Goal: Task Accomplishment & Management: Use online tool/utility

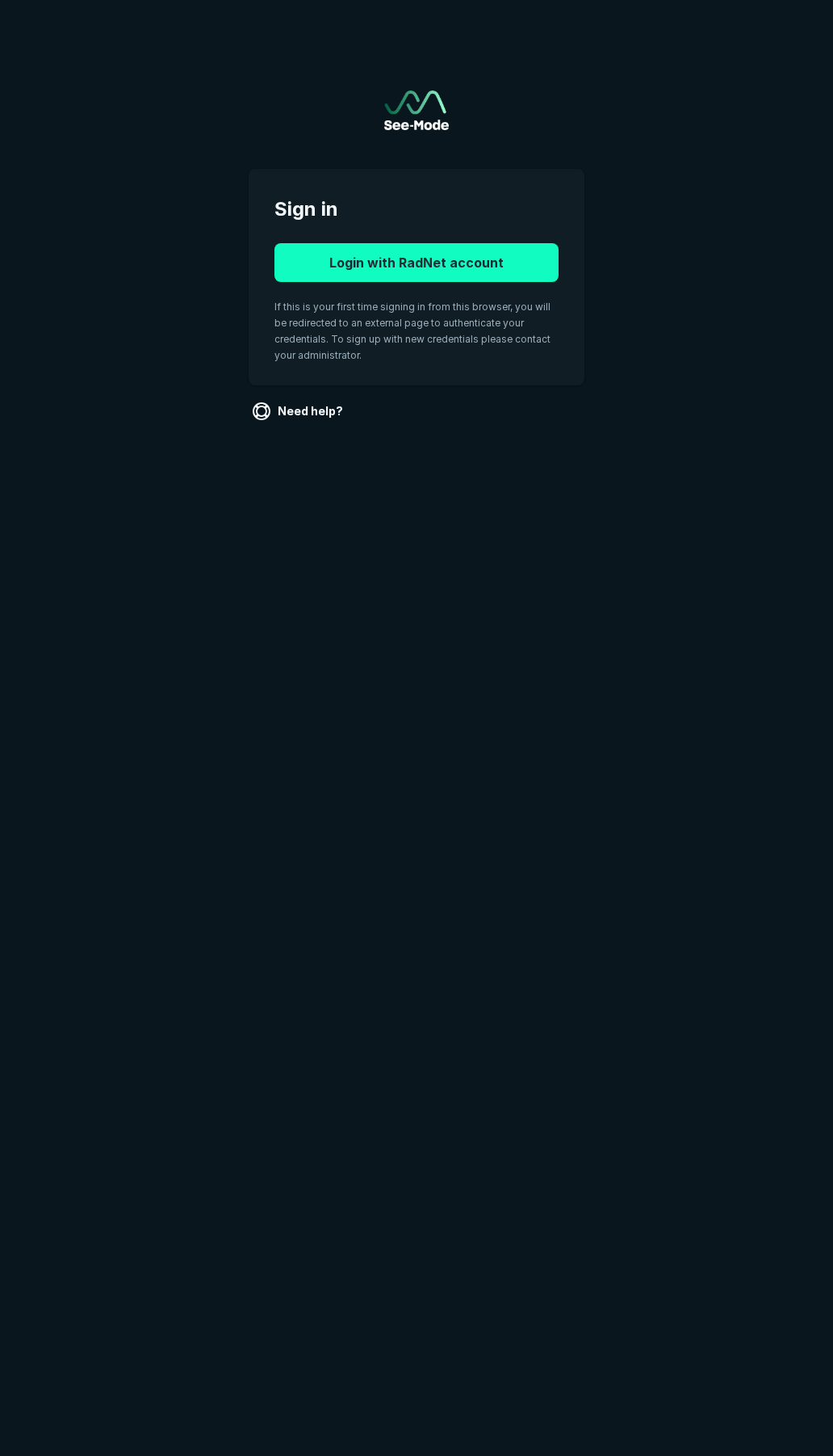
click at [431, 257] on button "Login with RadNet account" at bounding box center [416, 262] width 284 height 39
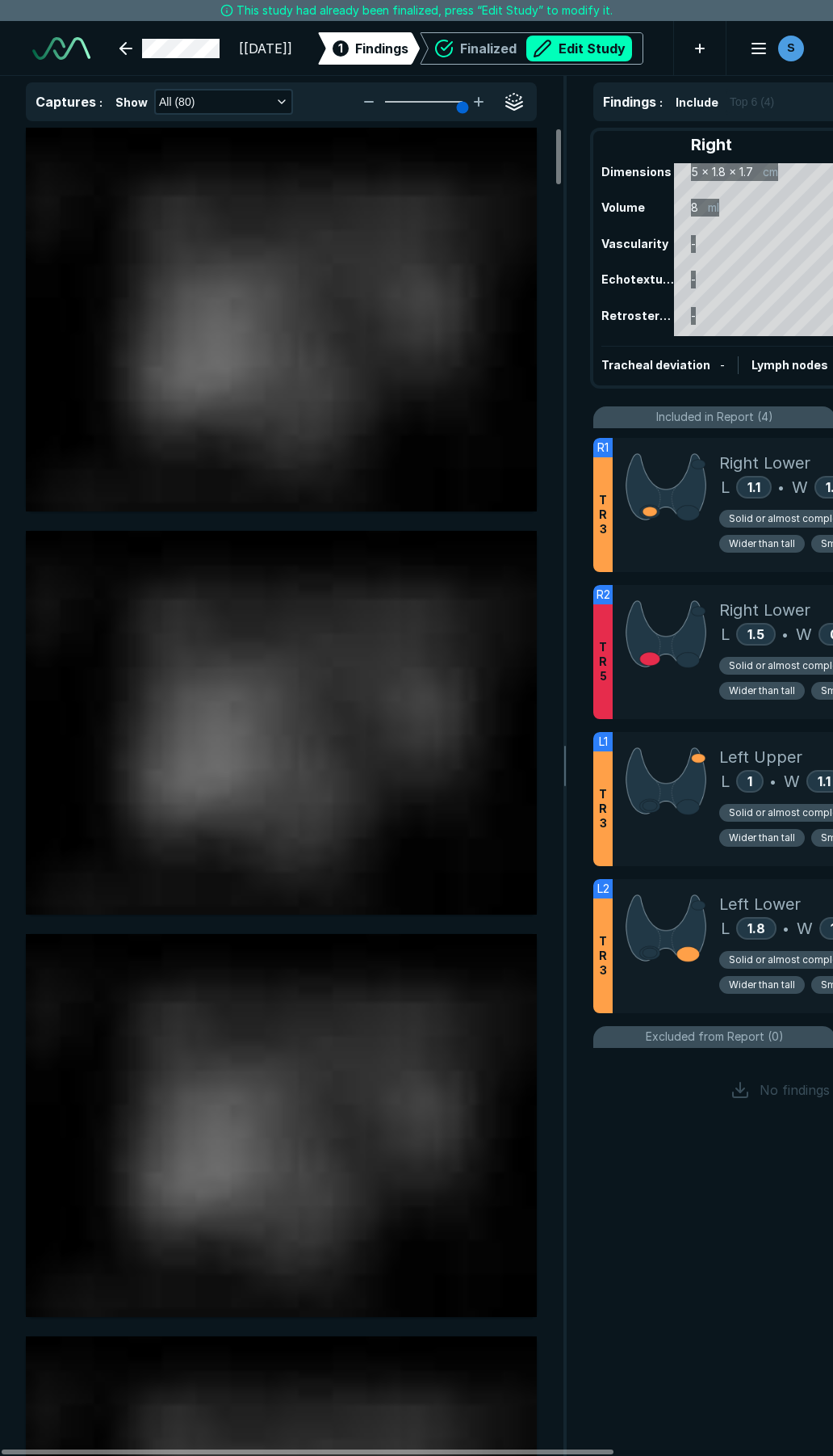
scroll to position [7875, 4350]
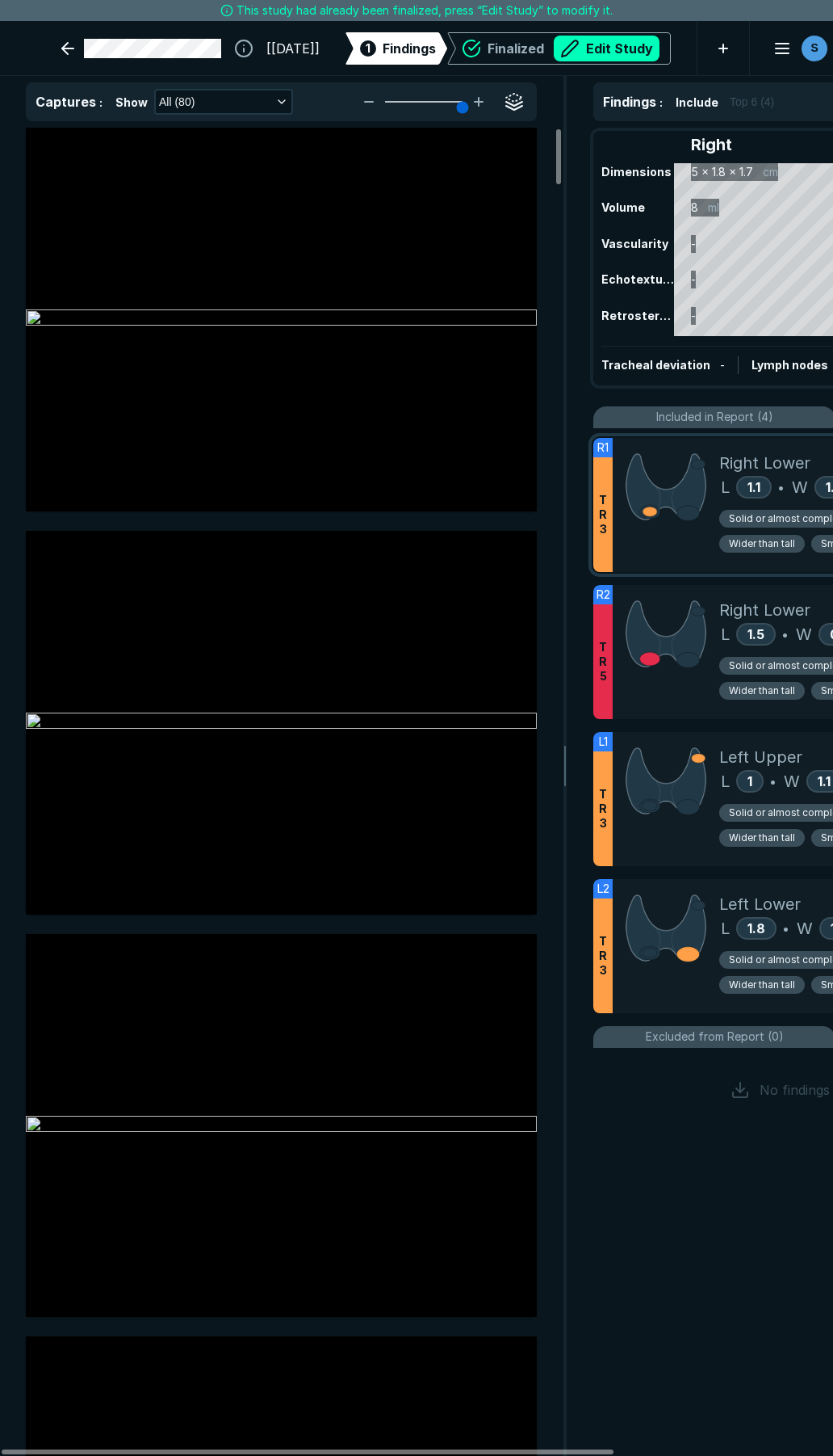
click at [675, 542] on div at bounding box center [666, 504] width 107 height 134
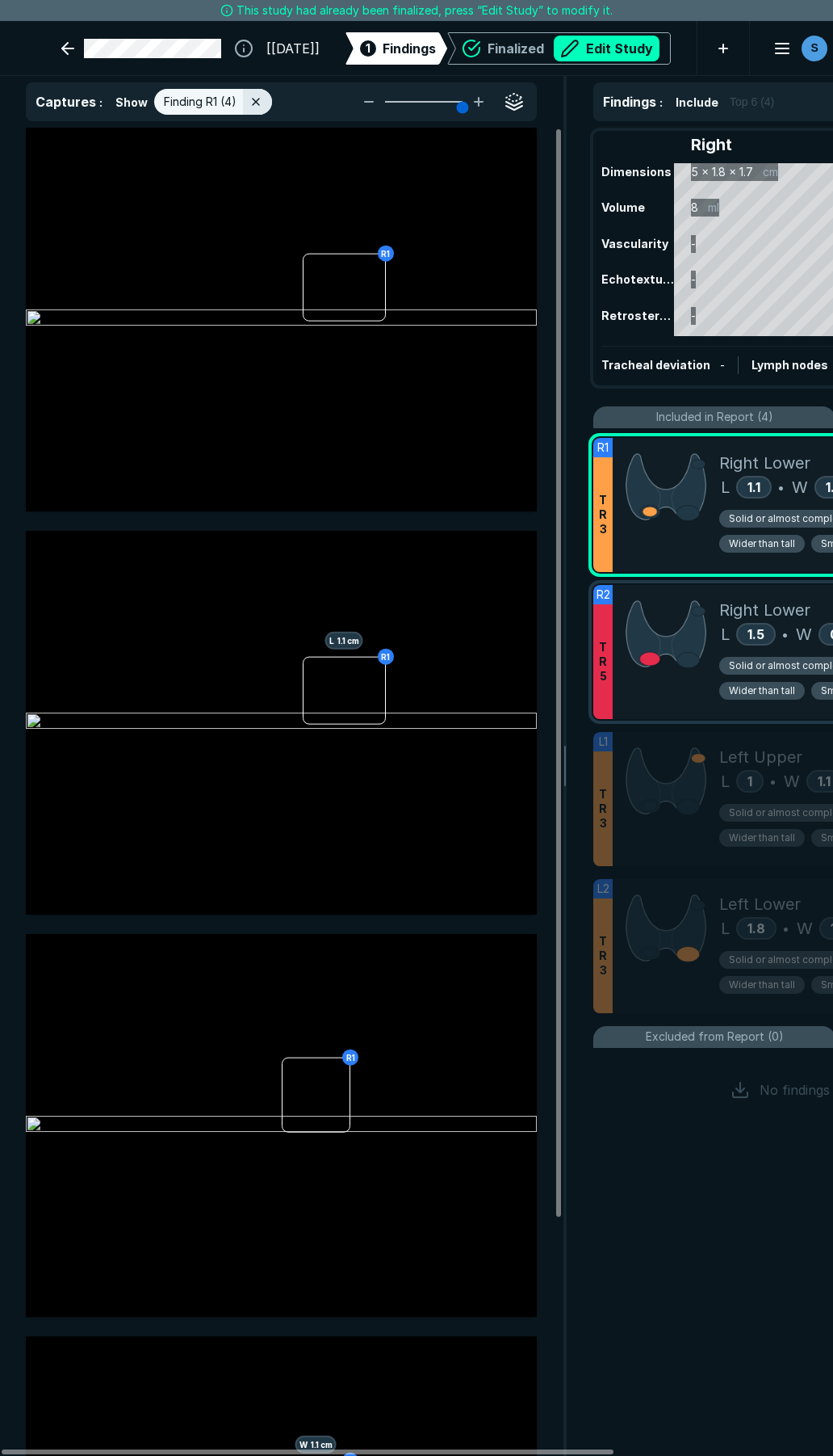
click at [684, 693] on div at bounding box center [666, 651] width 107 height 134
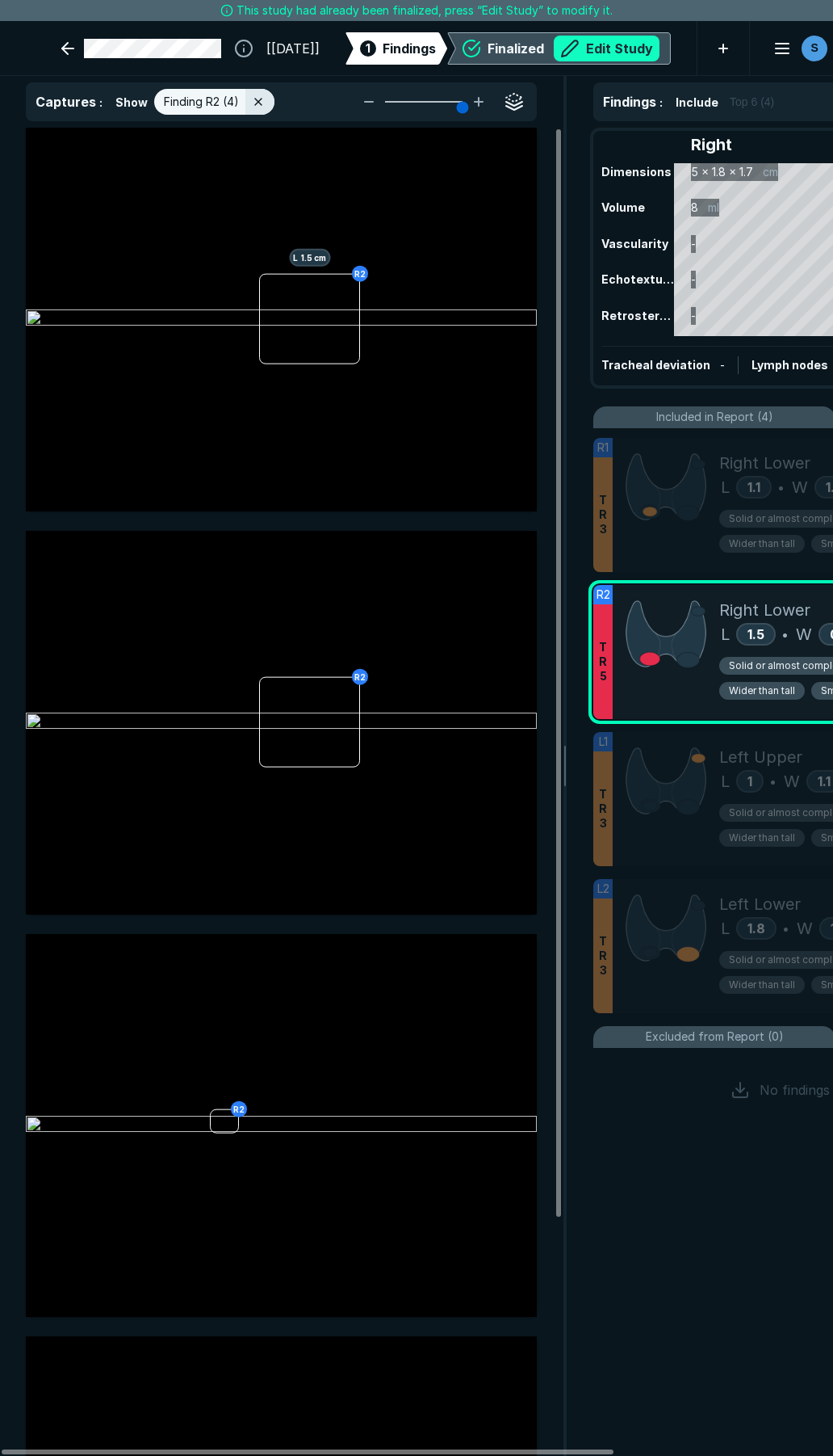
click at [560, 36] on button "Edit Study" at bounding box center [607, 48] width 106 height 25
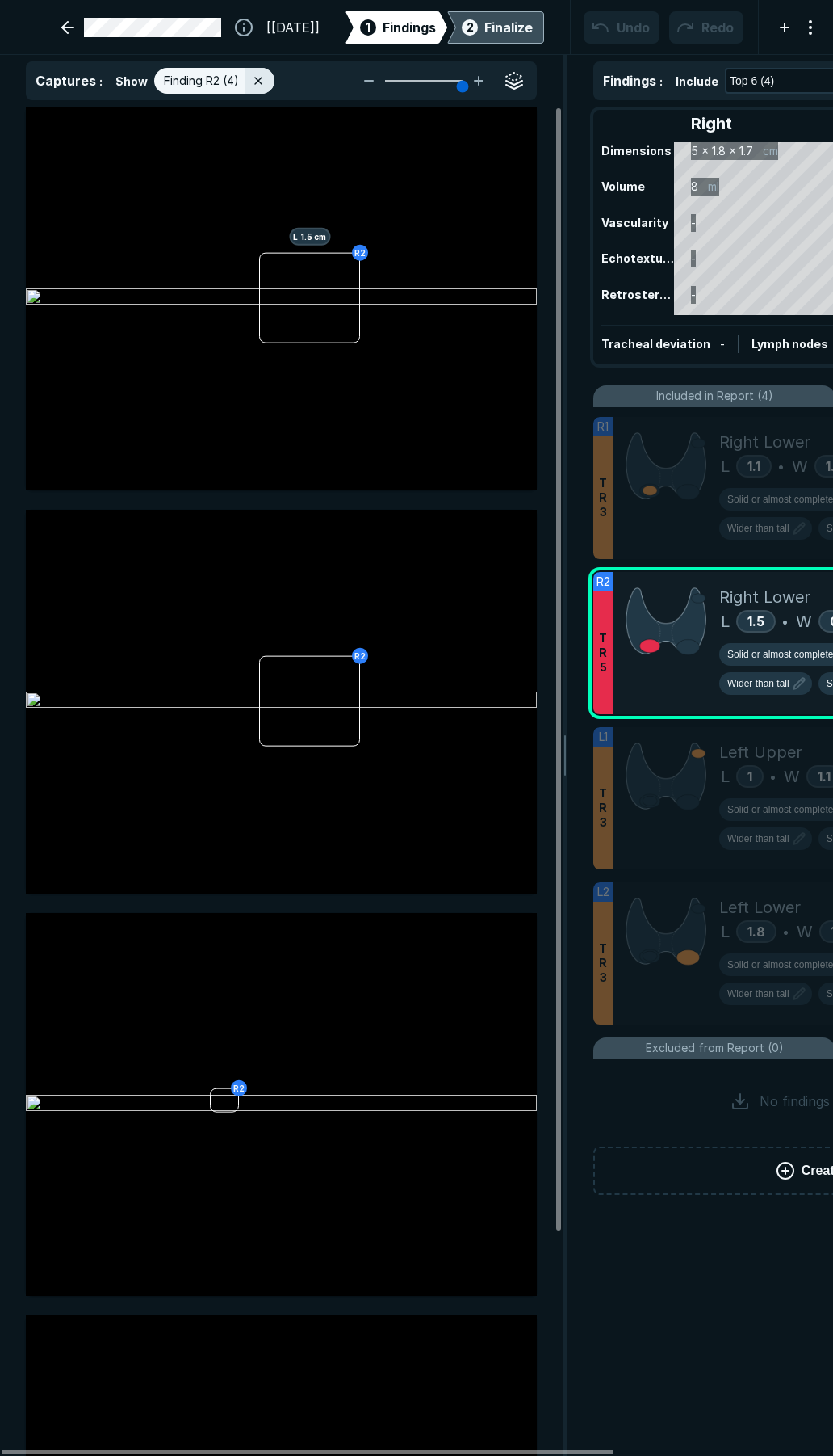
scroll to position [8344, 5825]
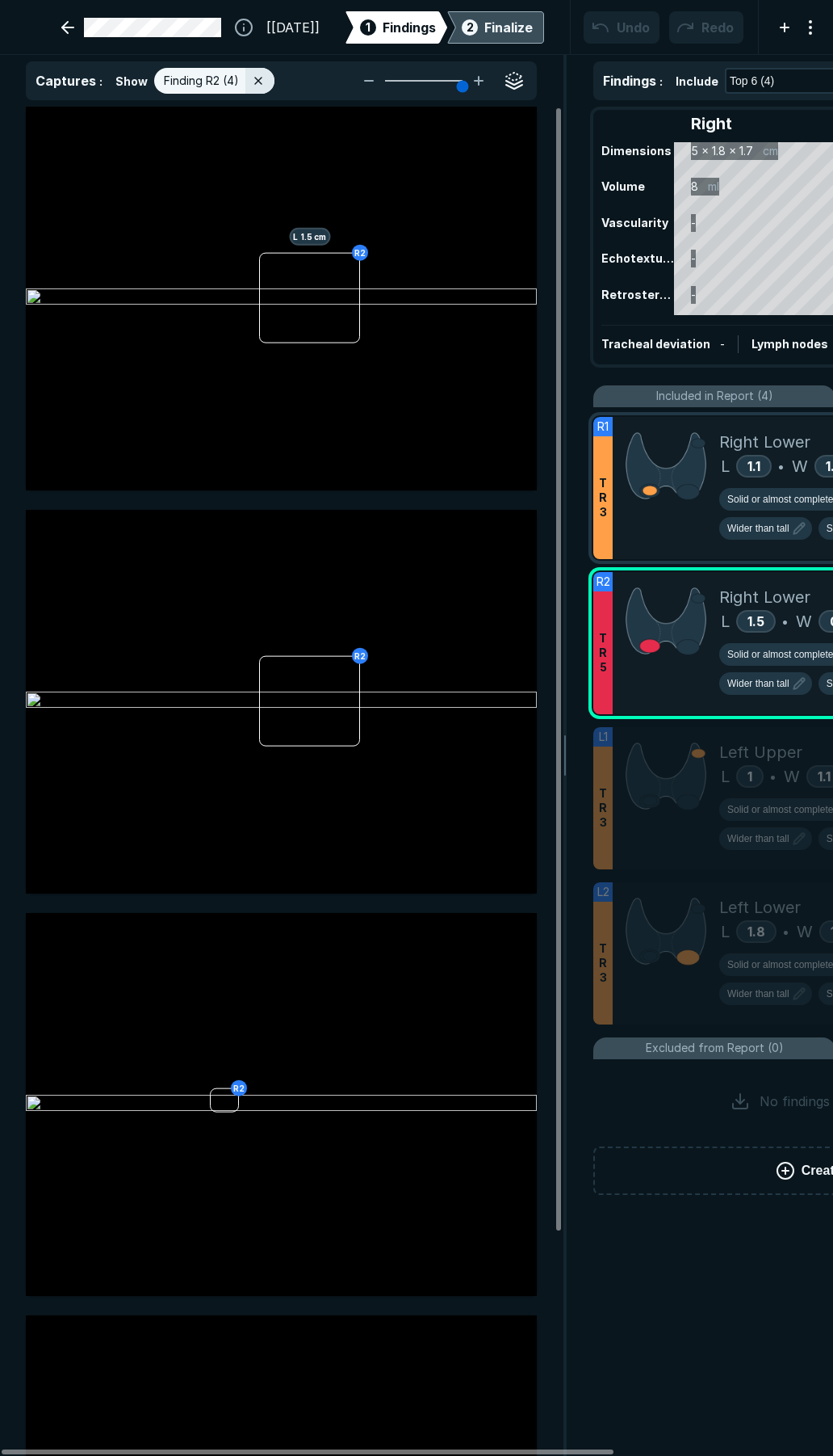
click at [671, 548] on div at bounding box center [666, 488] width 107 height 142
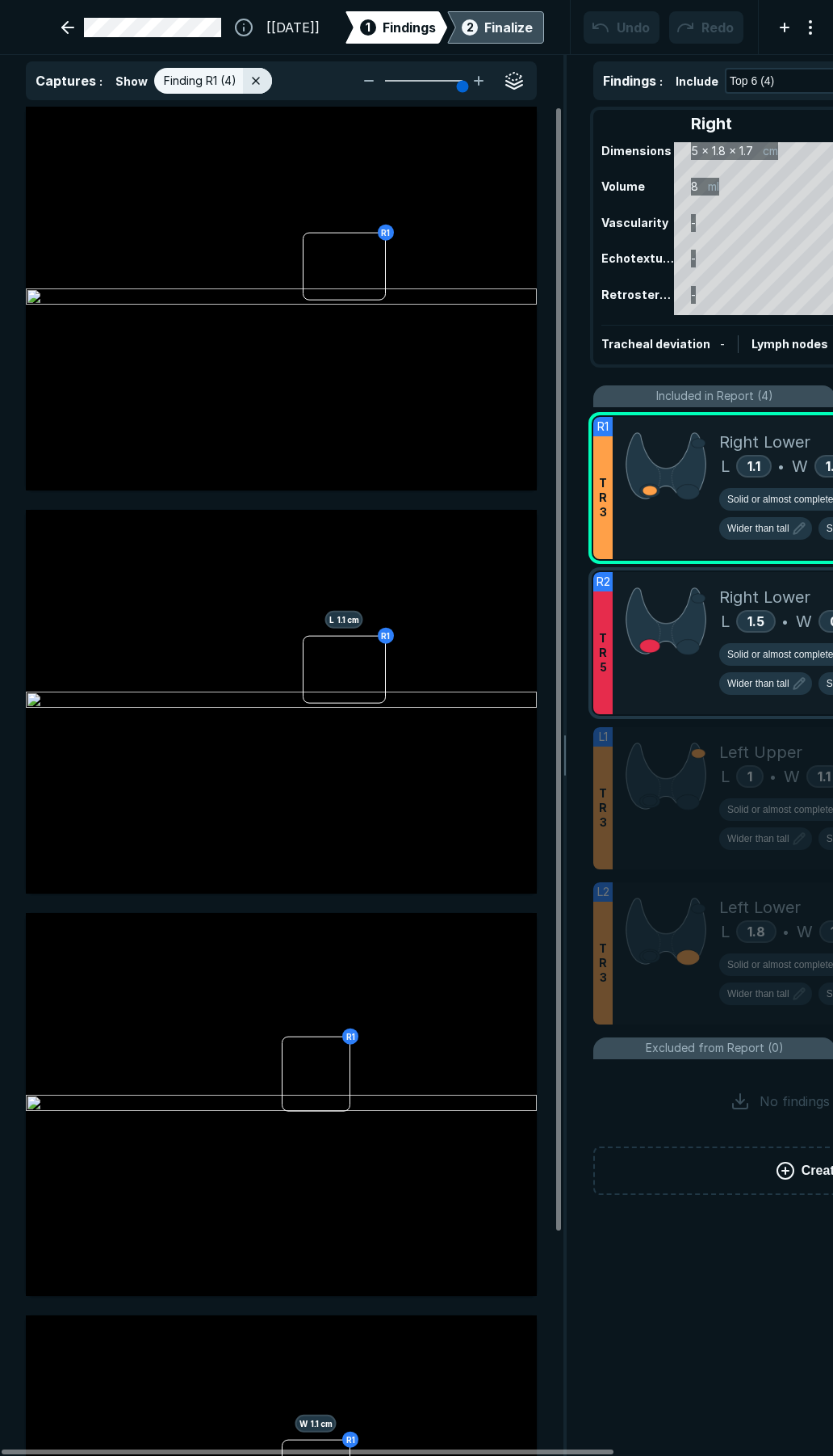
click at [713, 667] on div at bounding box center [666, 642] width 107 height 142
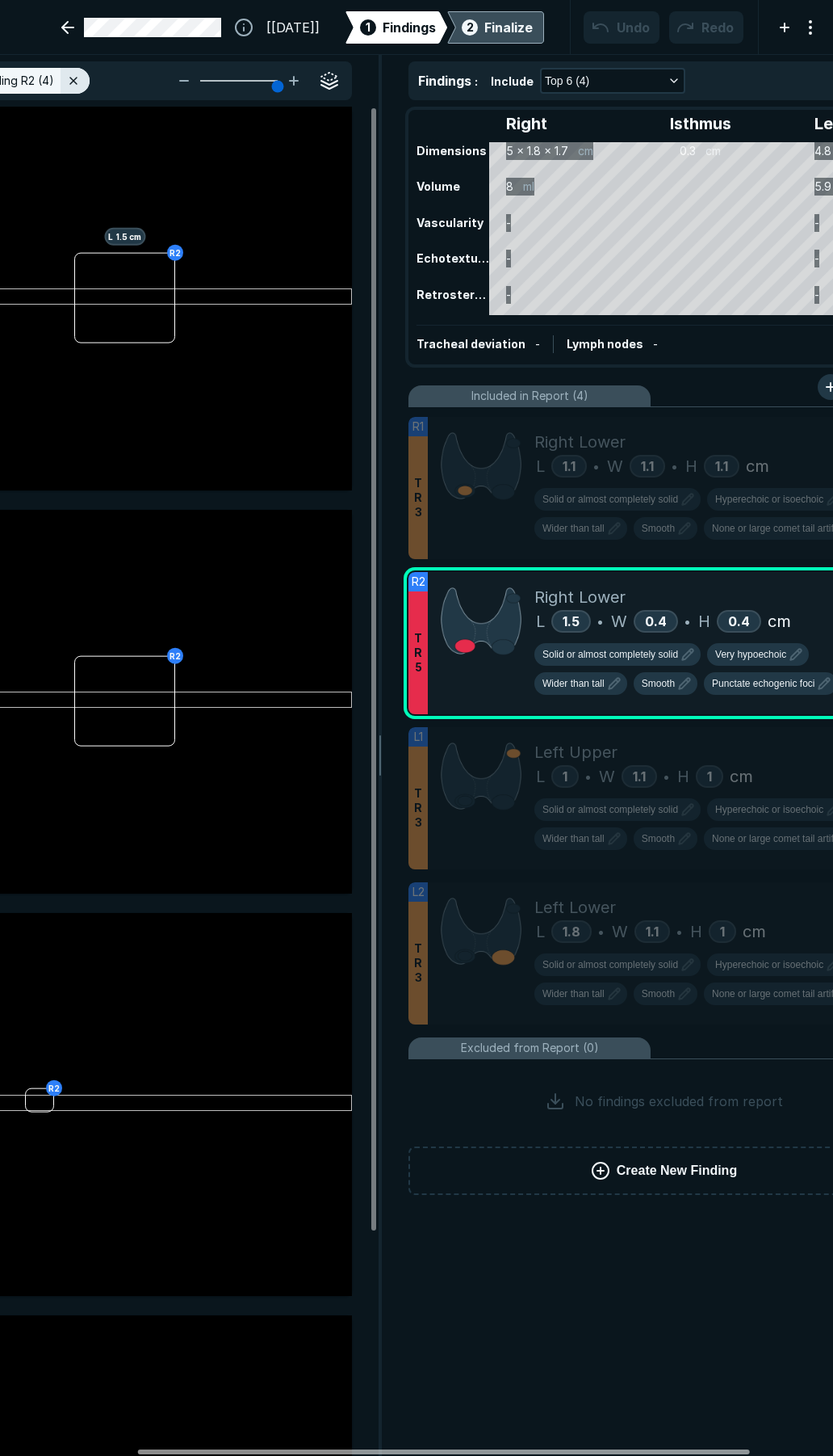
scroll to position [0, 186]
drag, startPoint x: 583, startPoint y: 1448, endPoint x: 719, endPoint y: 1433, distance: 136.8
click at [719, 1449] on div at bounding box center [443, 1451] width 612 height 5
click at [726, 656] on span "Very hypoechoic" at bounding box center [750, 654] width 71 height 15
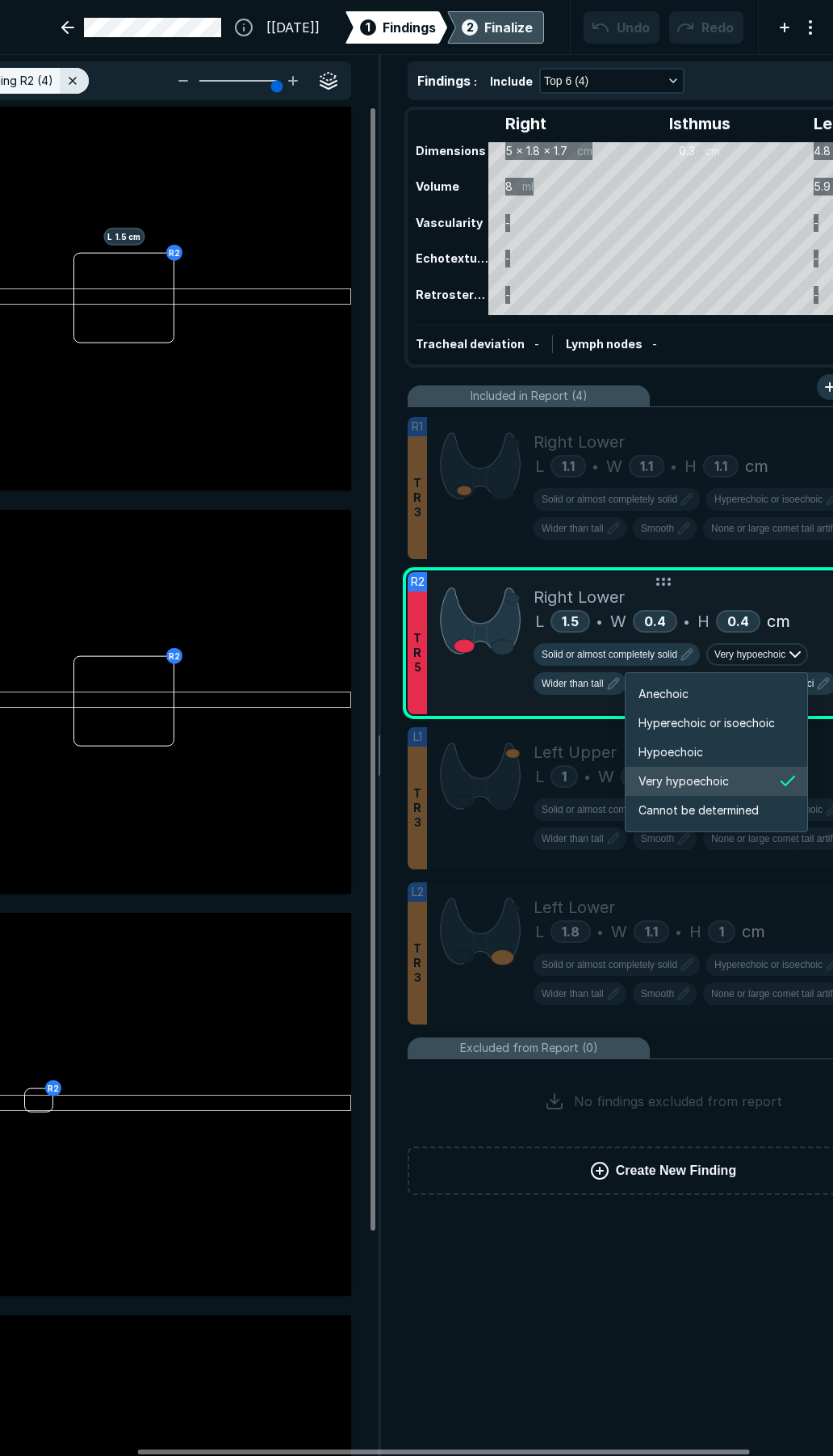
scroll to position [2696, 2894]
click at [708, 733] on li "Hyperechoic or isoechoic" at bounding box center [717, 724] width 182 height 29
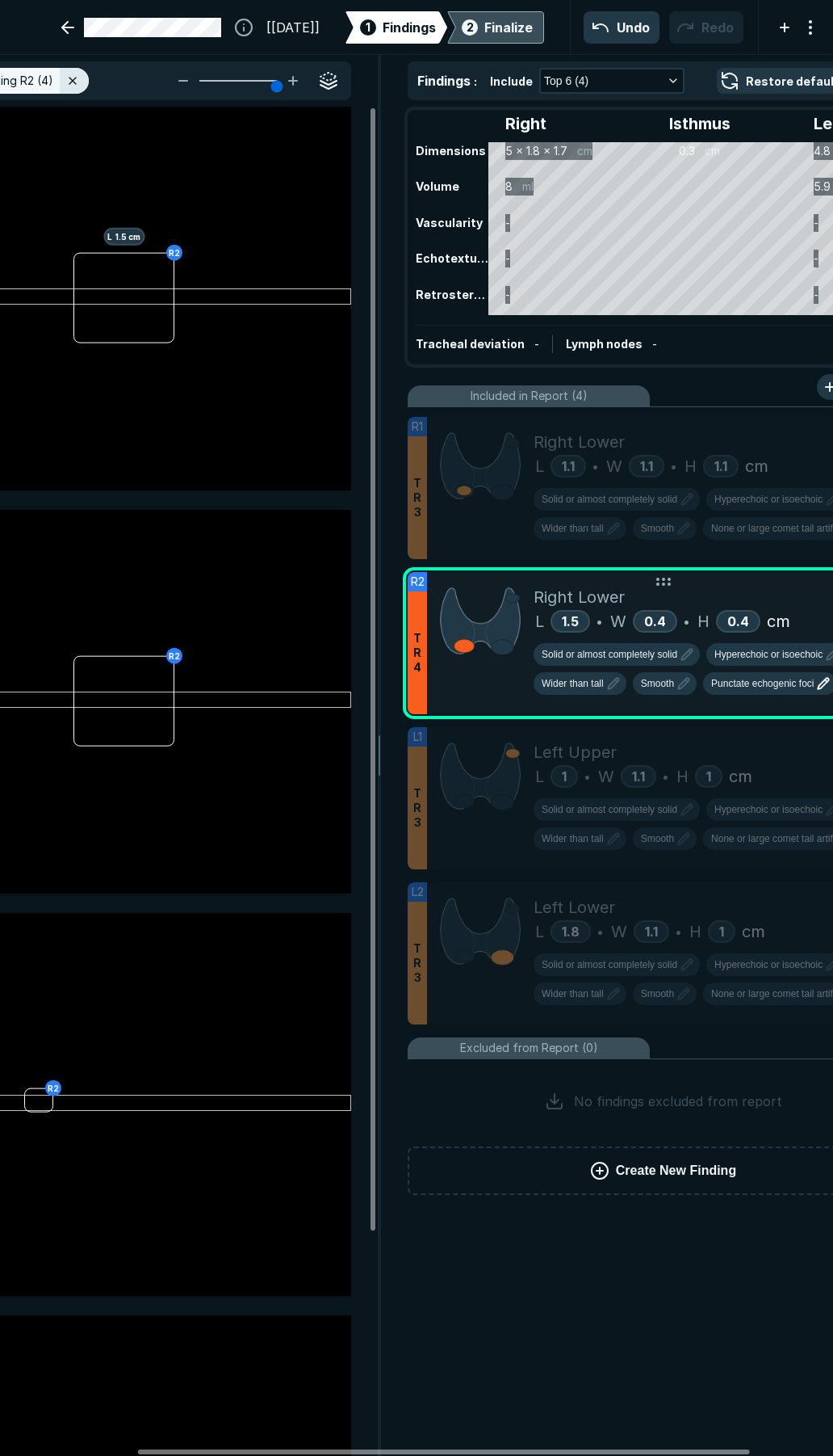
click at [747, 688] on span "Punctate echogenic foci" at bounding box center [763, 683] width 103 height 15
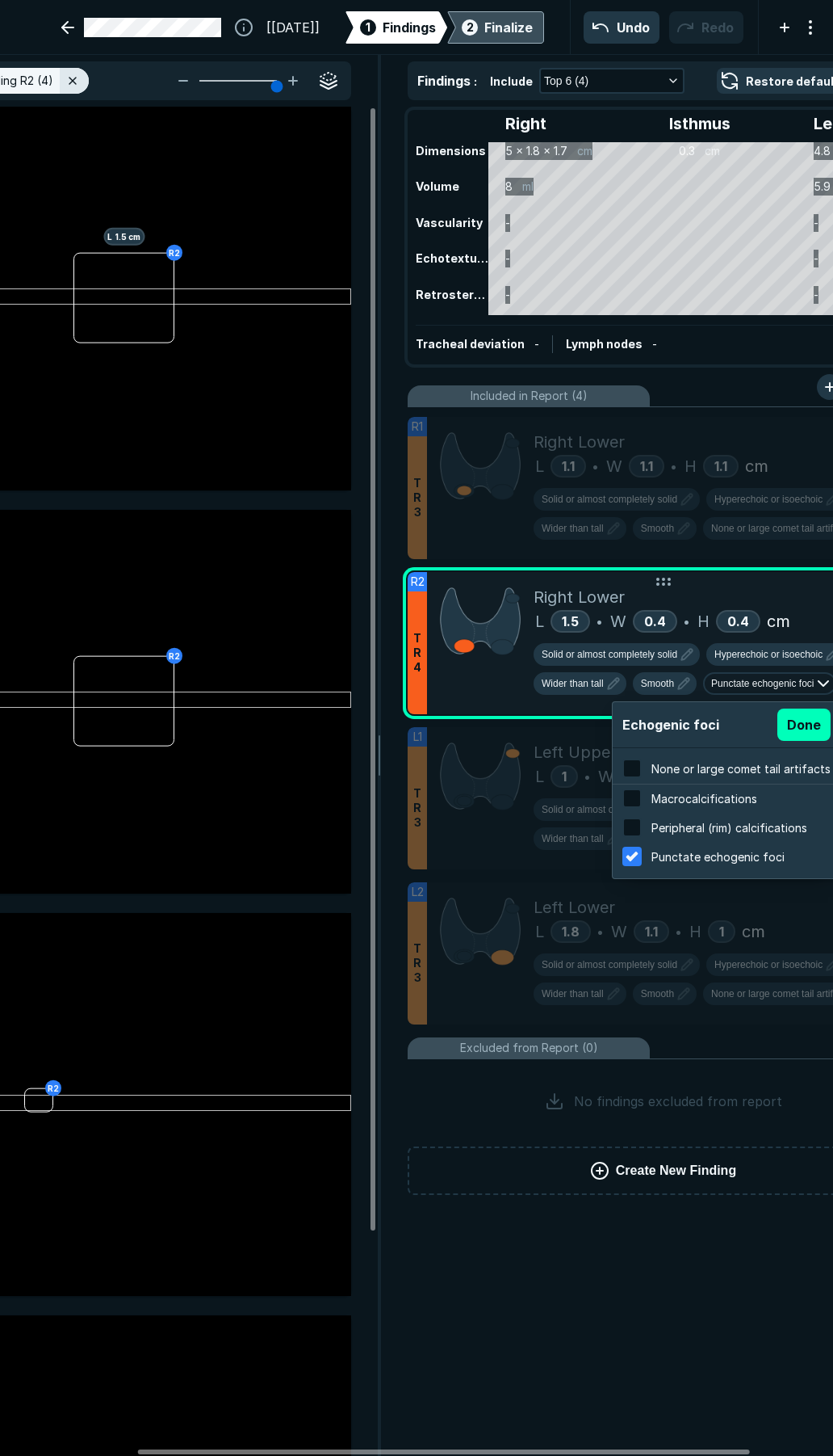
scroll to position [2598, 3079]
click at [628, 828] on input "checkbox" at bounding box center [632, 827] width 20 height 20
checkbox input "true"
click at [631, 850] on div at bounding box center [632, 856] width 27 height 27
click at [631, 850] on input "checkbox" at bounding box center [632, 857] width 20 height 20
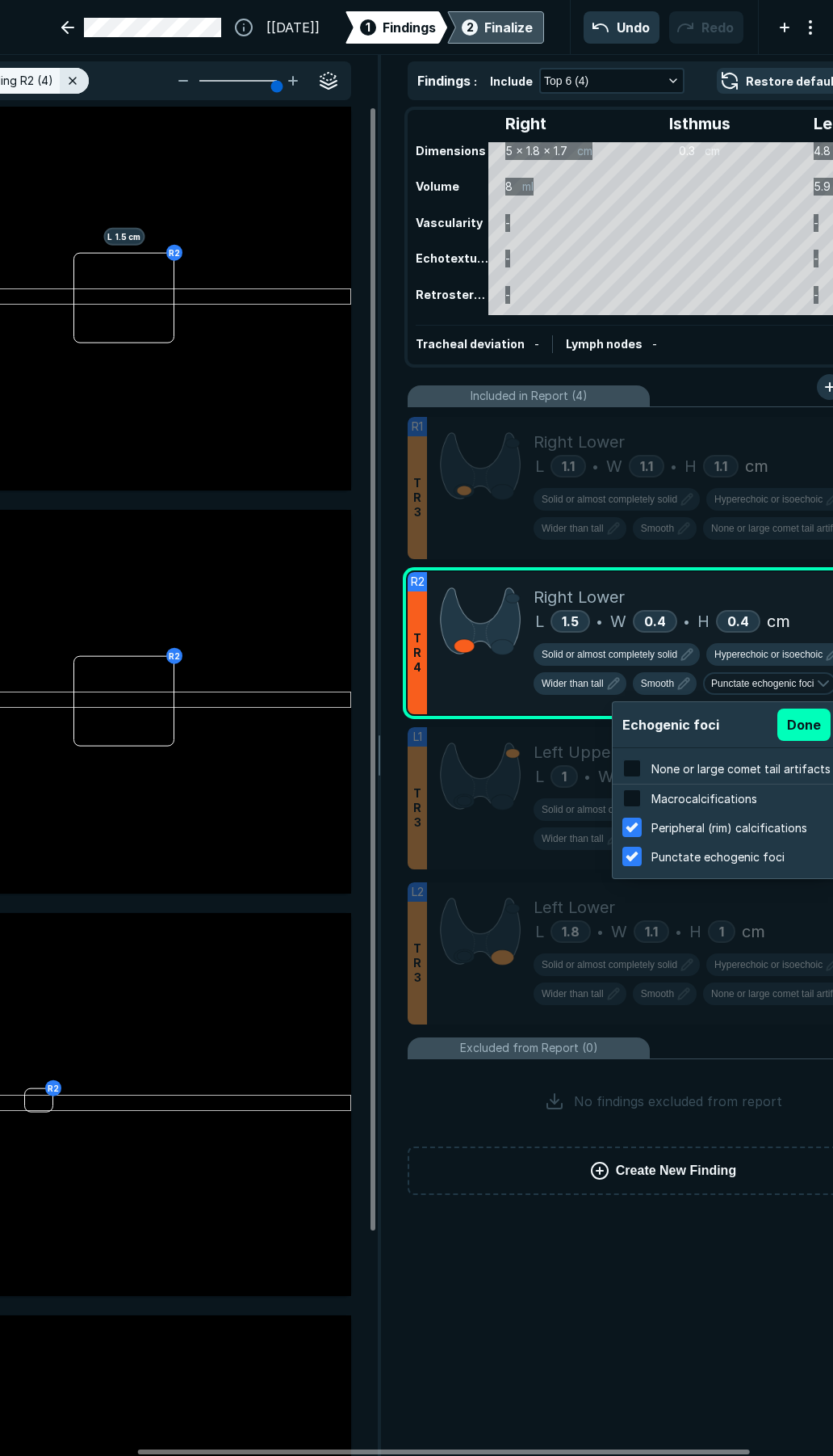
checkbox input "false"
click at [796, 726] on button "Done" at bounding box center [804, 725] width 53 height 32
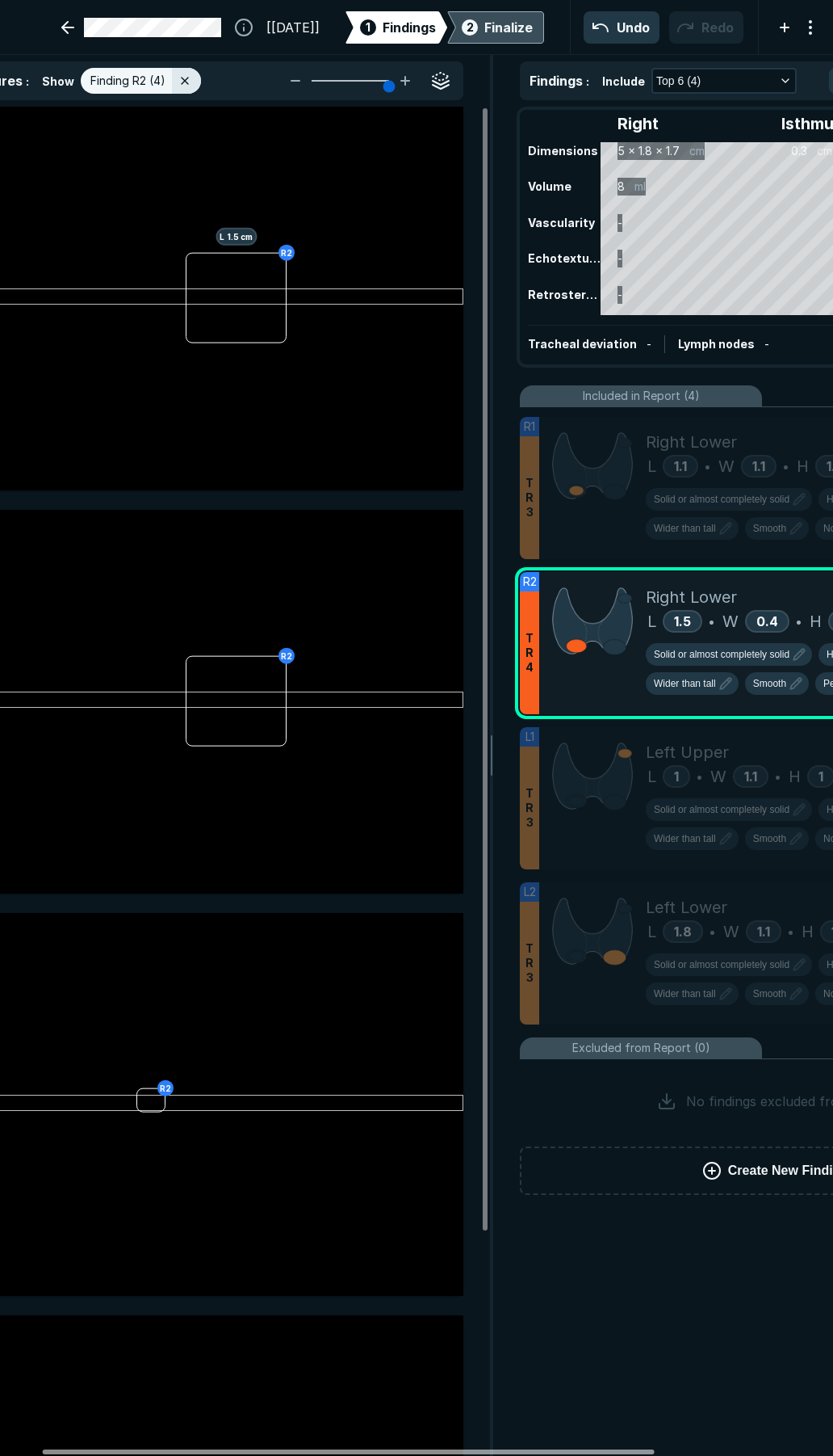
scroll to position [0, 56]
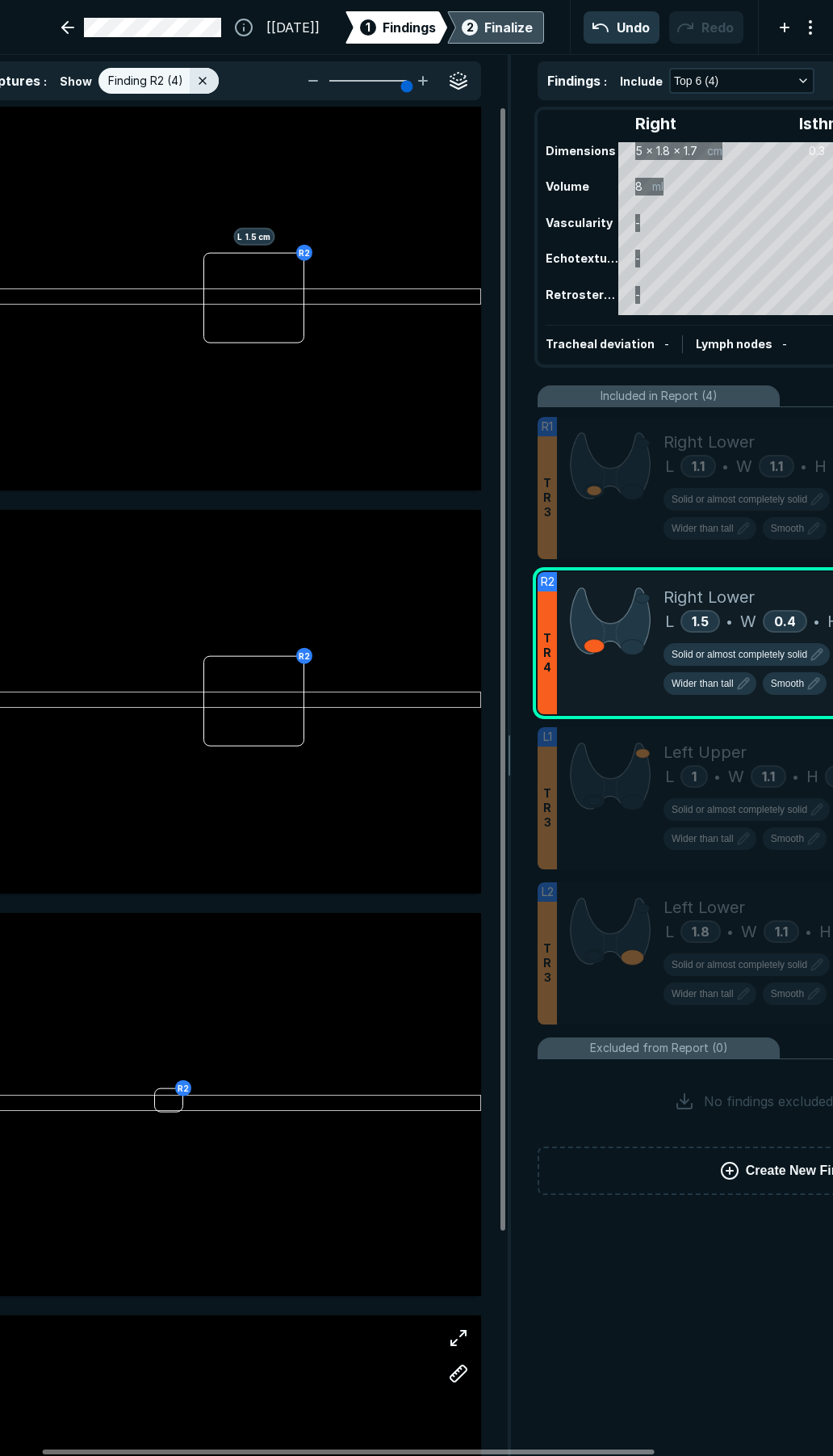
drag, startPoint x: 530, startPoint y: 1450, endPoint x: 359, endPoint y: 1351, distance: 197.6
click at [433, 1449] on div at bounding box center [348, 1451] width 612 height 5
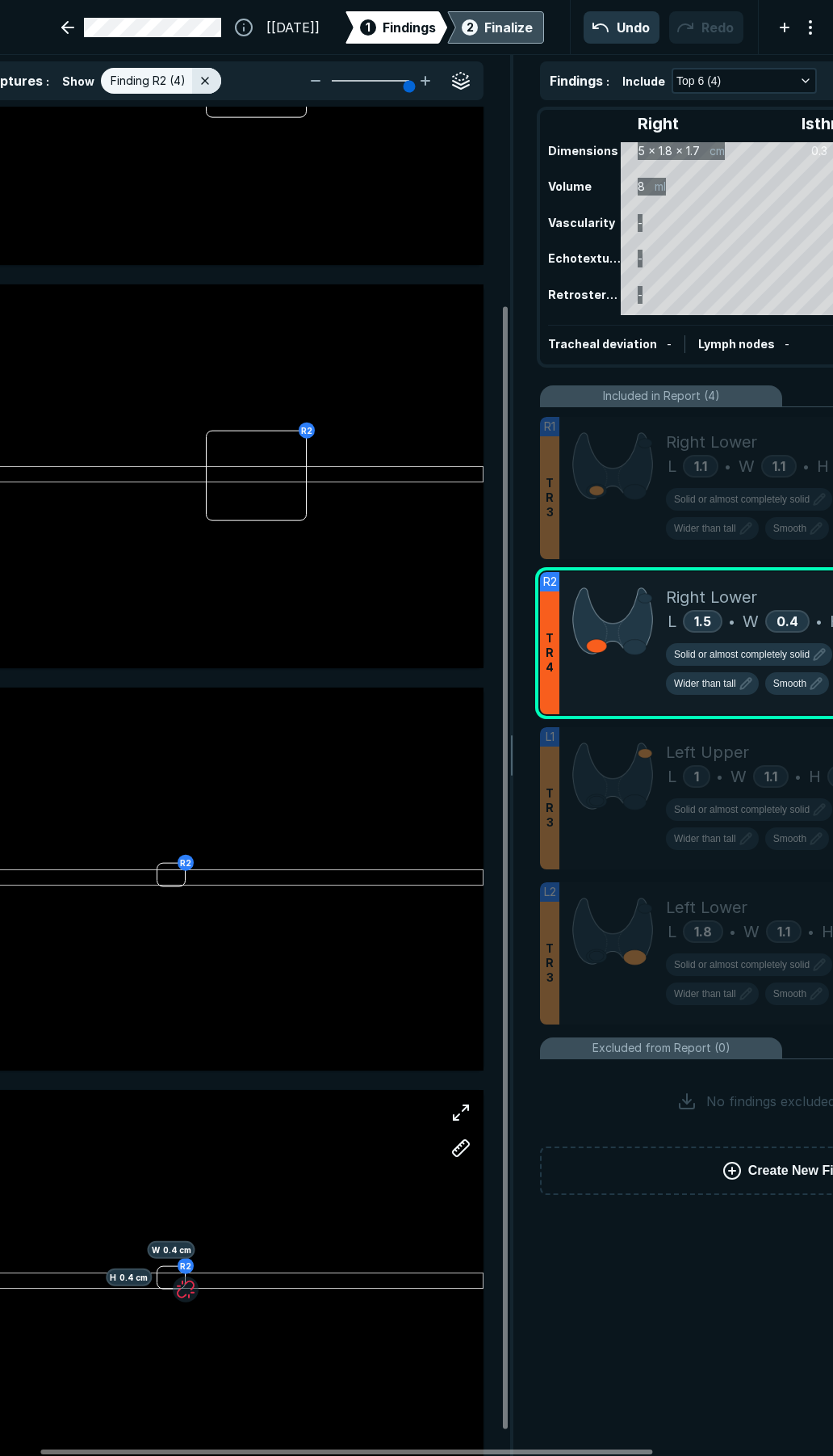
scroll to position [242, 0]
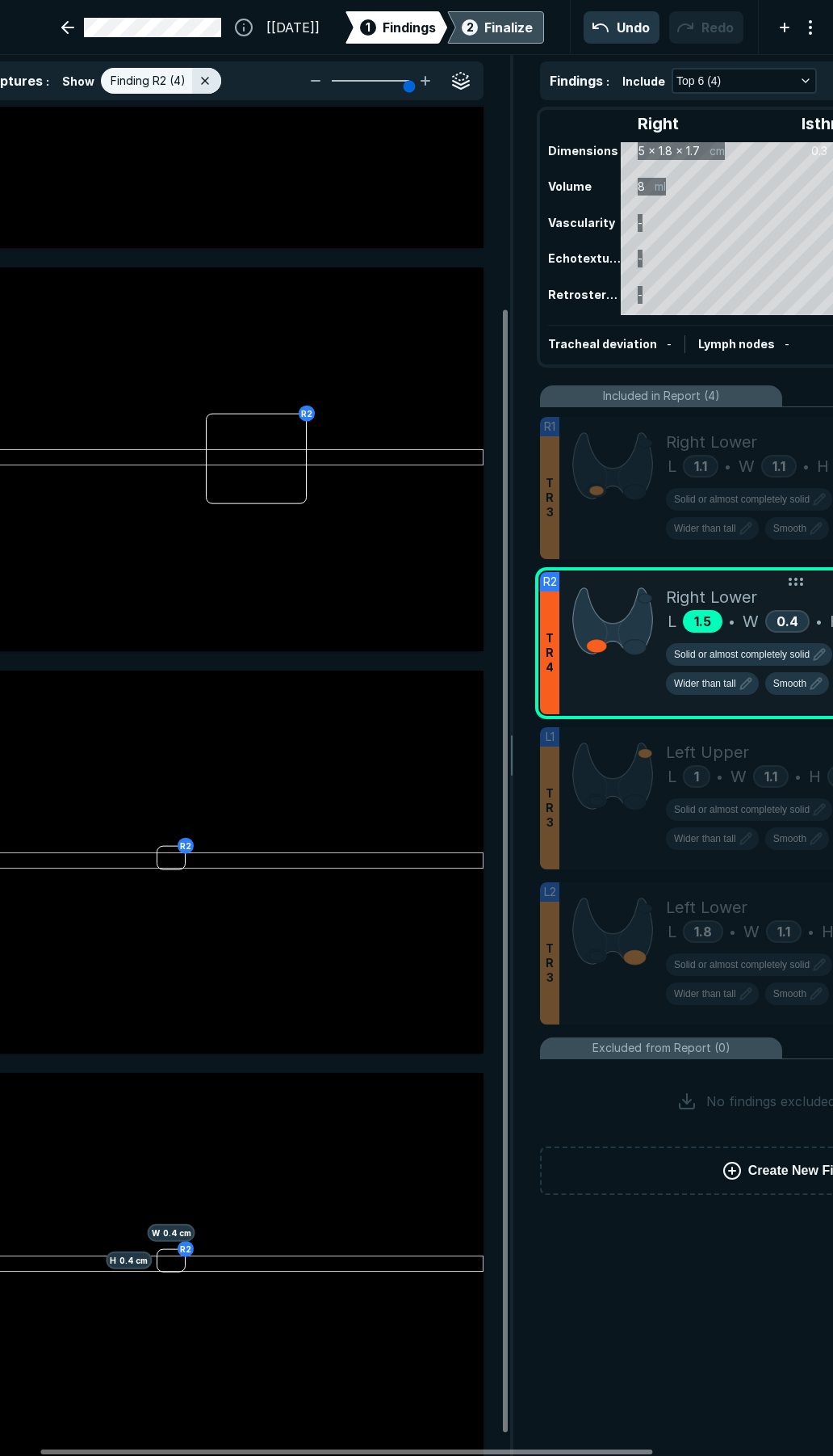
click at [695, 621] on span "1.5" at bounding box center [702, 621] width 17 height 16
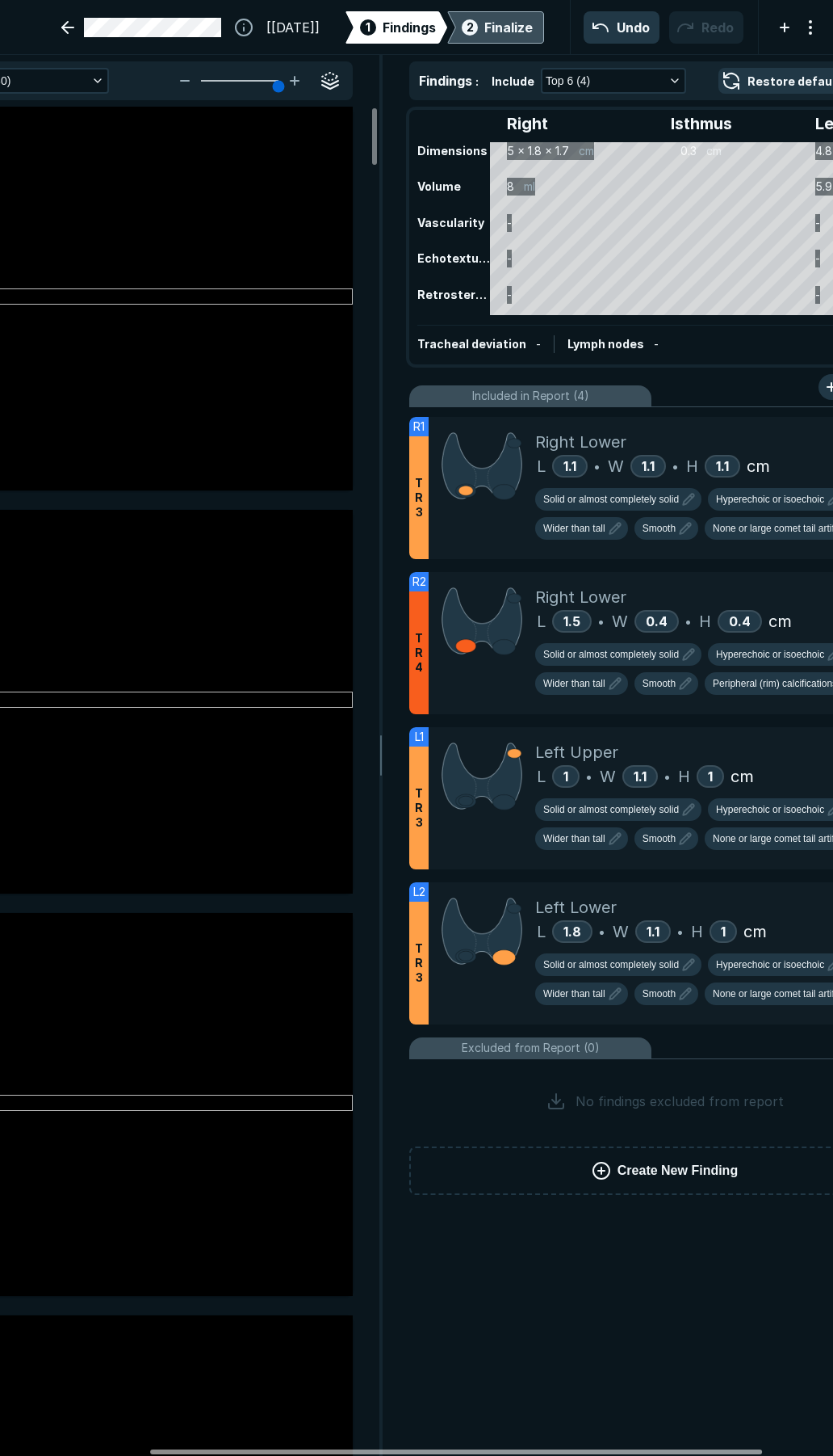
scroll to position [0, 247]
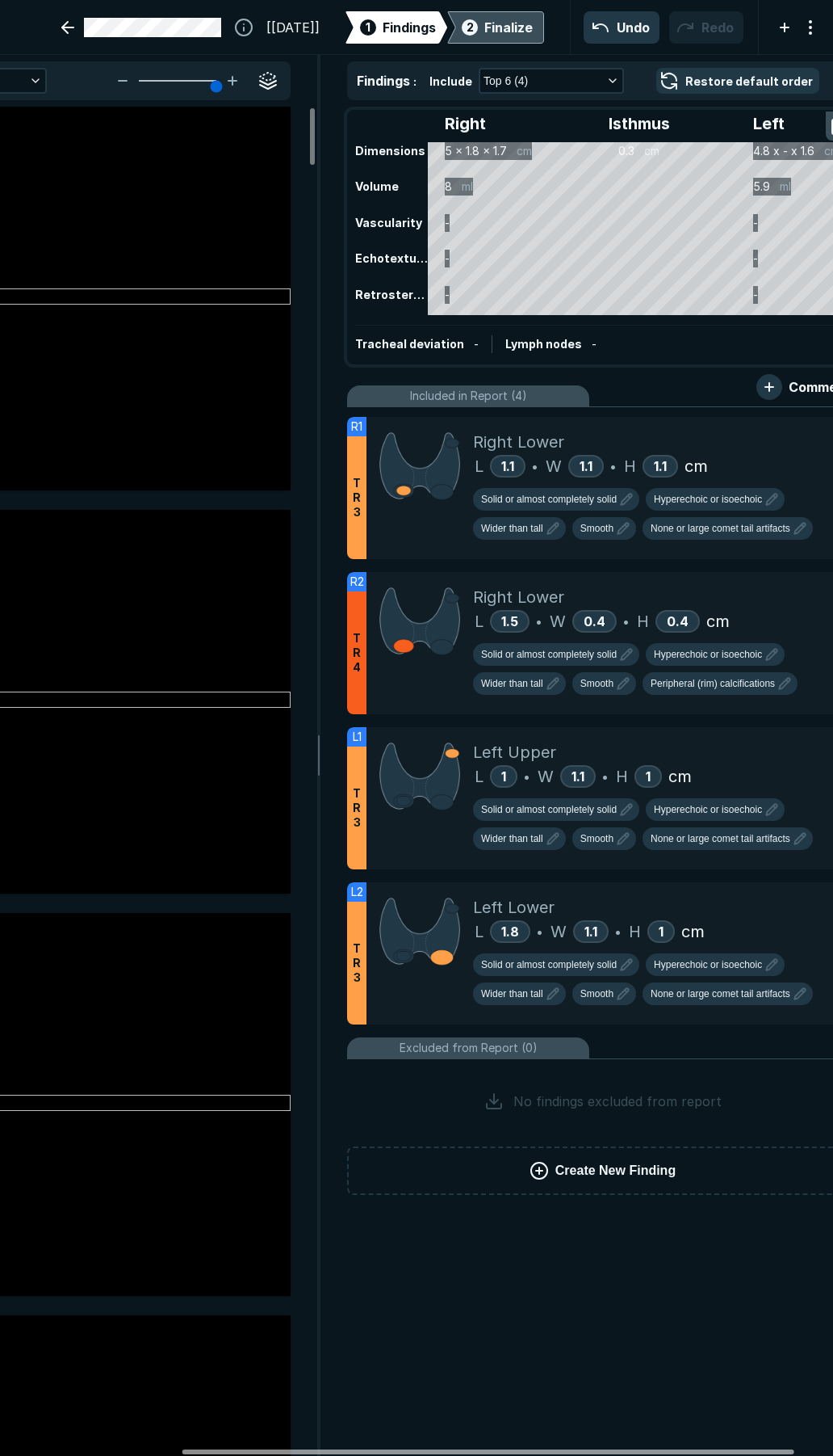
drag, startPoint x: 602, startPoint y: 1447, endPoint x: 743, endPoint y: 1403, distance: 147.7
click at [743, 1449] on div at bounding box center [487, 1451] width 612 height 5
click at [810, 588] on icon at bounding box center [810, 588] width 20 height 20
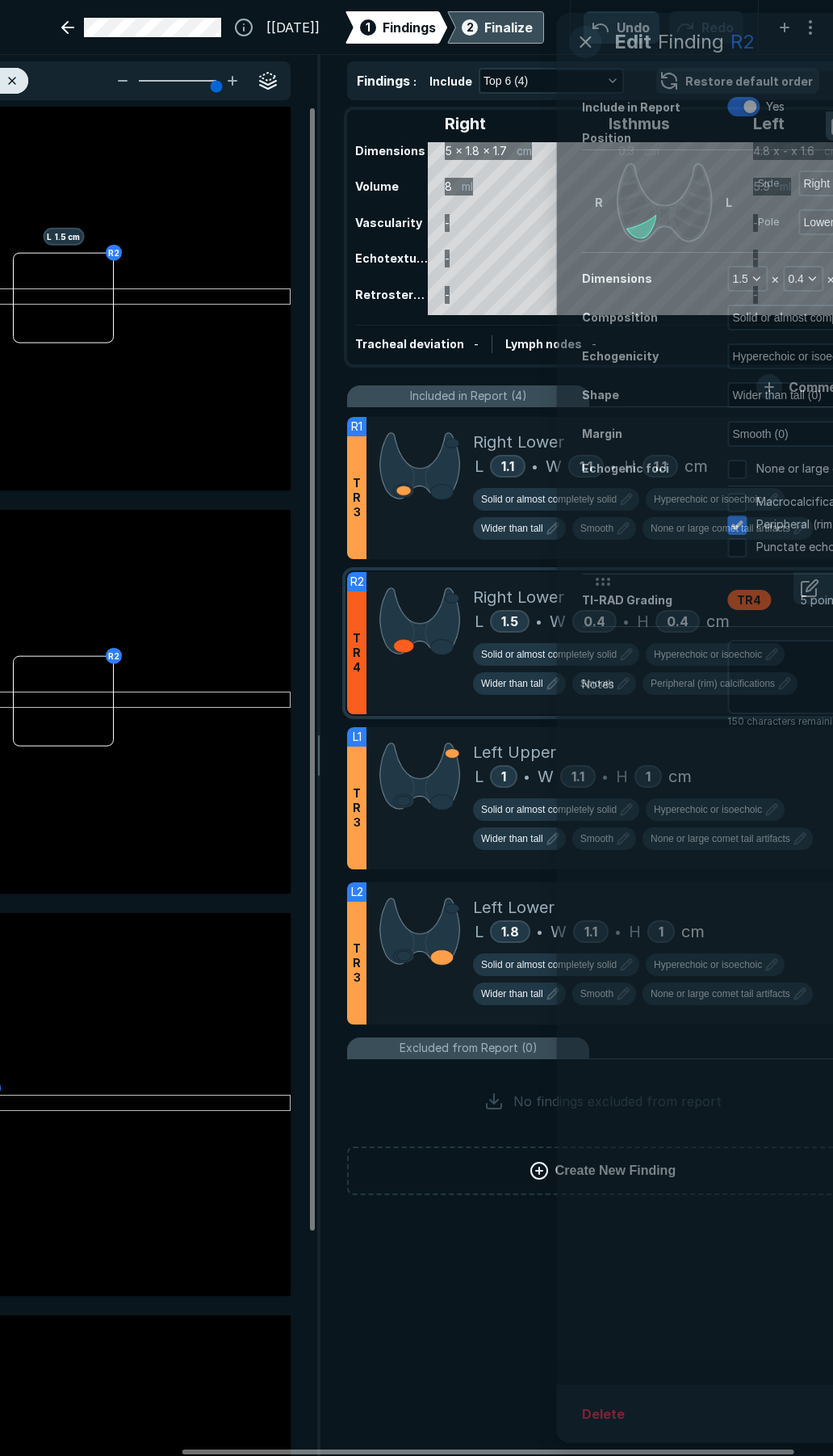
scroll to position [7693, 4142]
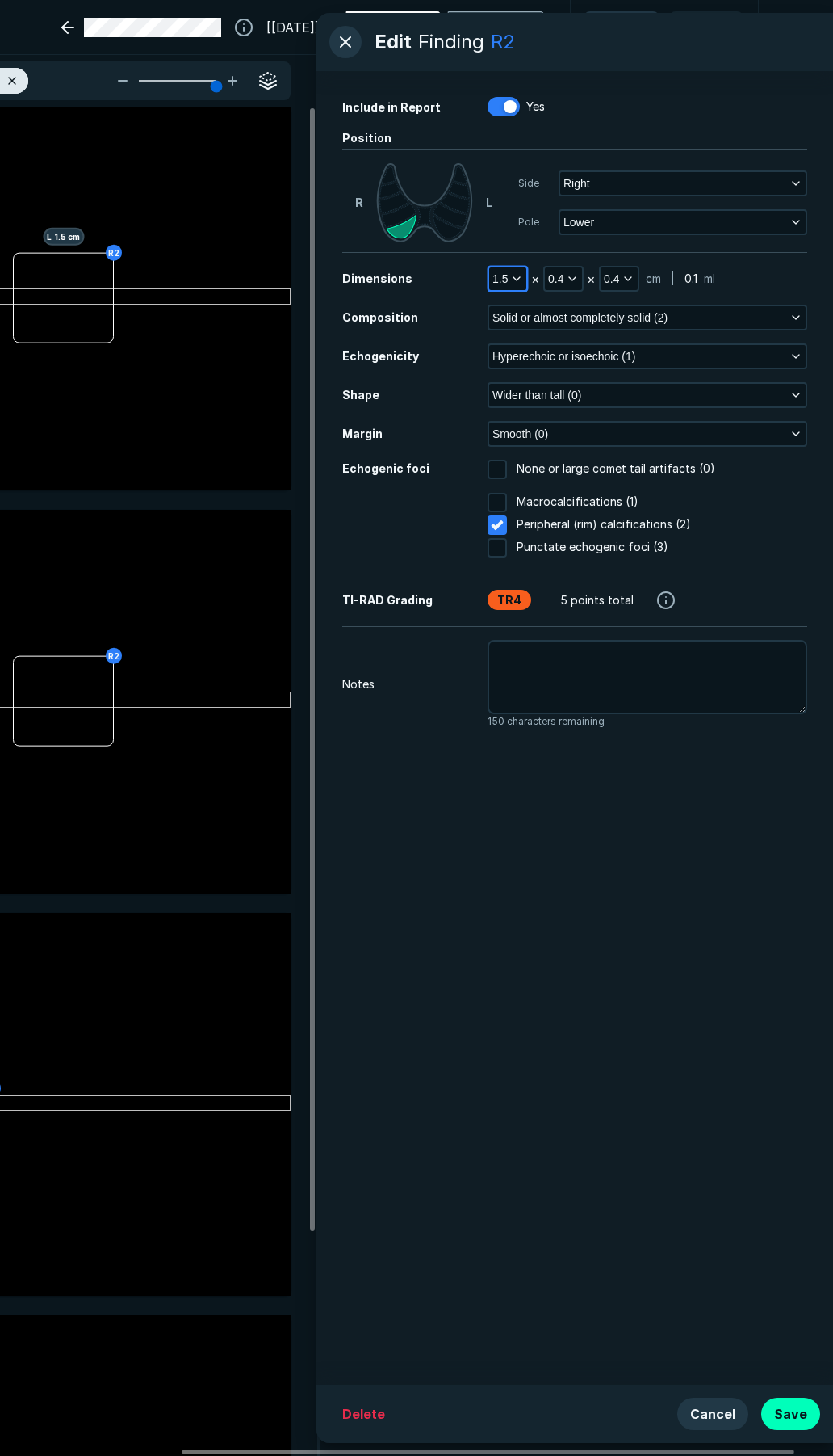
click at [519, 271] on button "1.5" at bounding box center [508, 278] width 37 height 23
click at [522, 387] on input "text" at bounding box center [530, 382] width 63 height 23
type input "0.5"
click at [540, 411] on button "Done" at bounding box center [530, 417] width 67 height 25
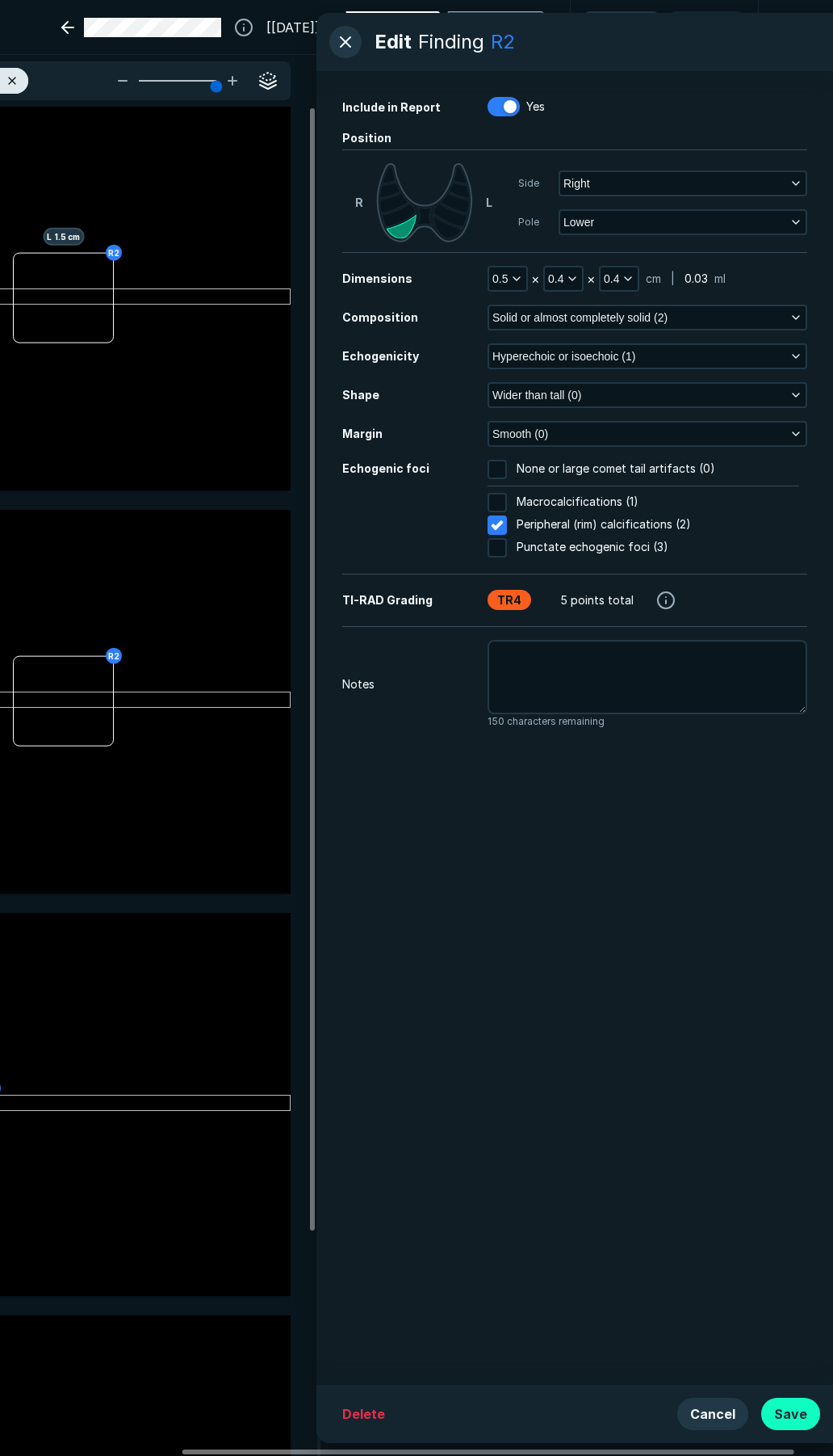
drag, startPoint x: 796, startPoint y: 1416, endPoint x: 791, endPoint y: 1388, distance: 28.4
click at [796, 1415] on button "Save" at bounding box center [791, 1413] width 59 height 32
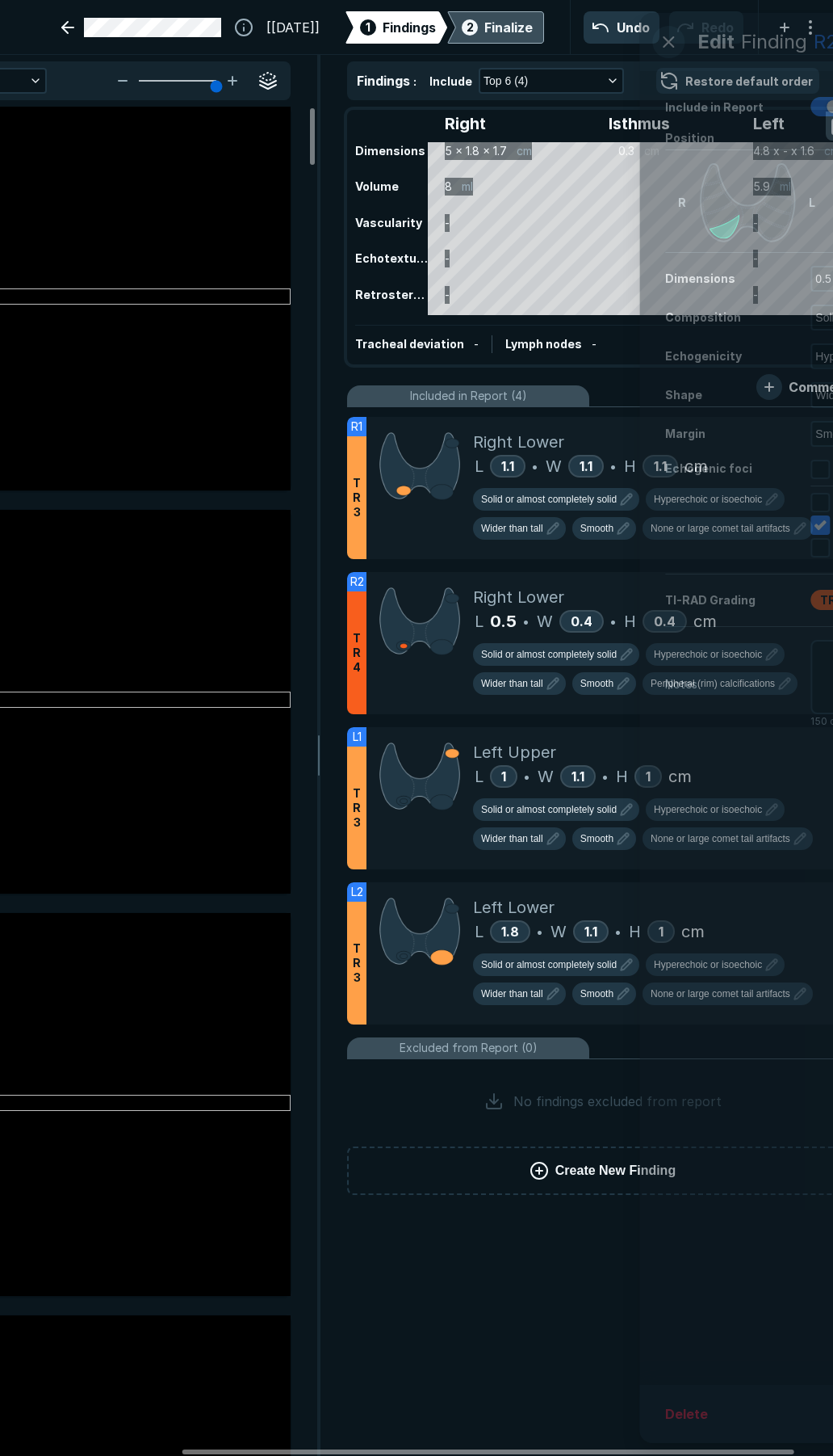
scroll to position [7969, 4350]
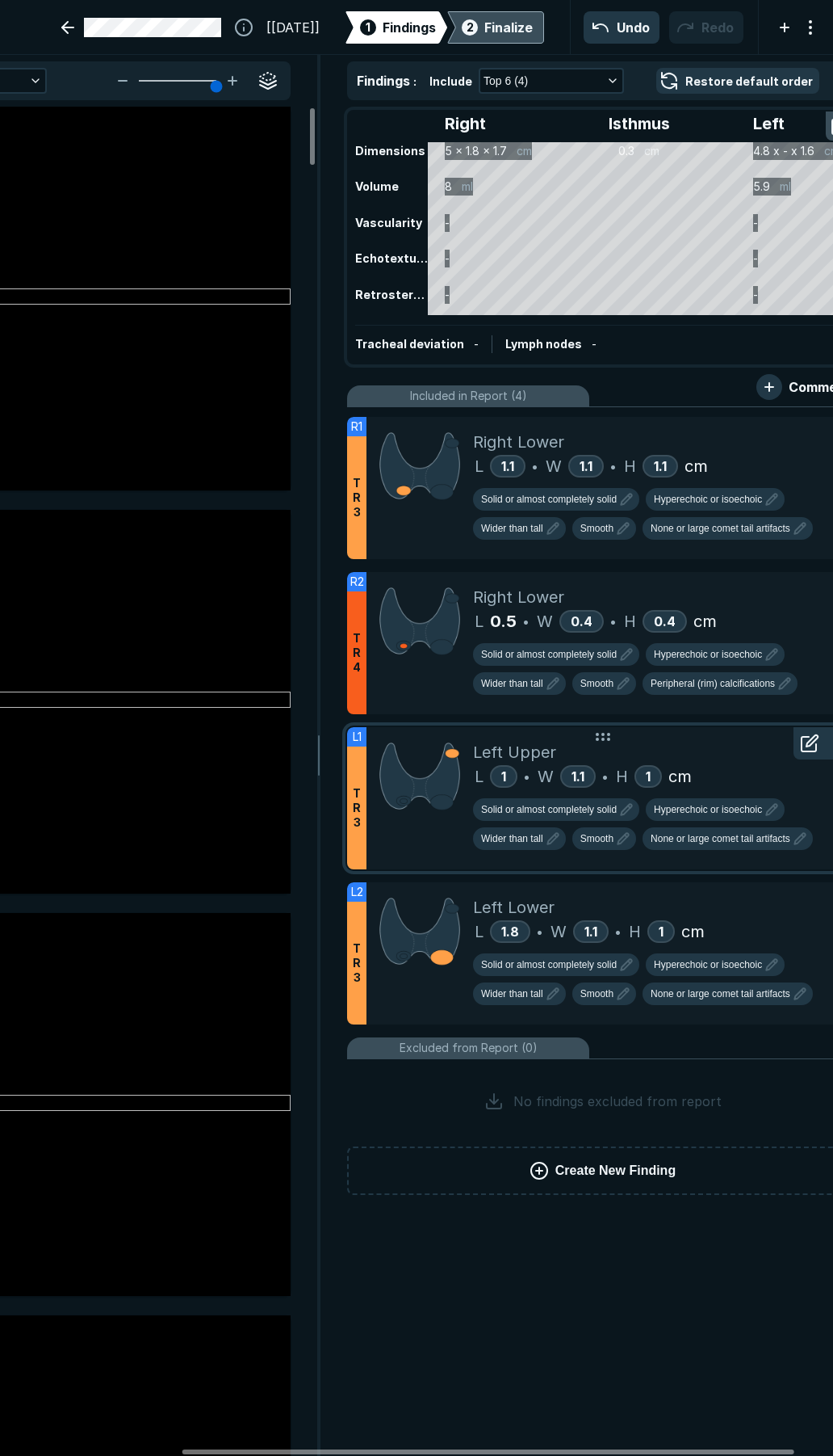
click at [421, 831] on div at bounding box center [420, 797] width 107 height 142
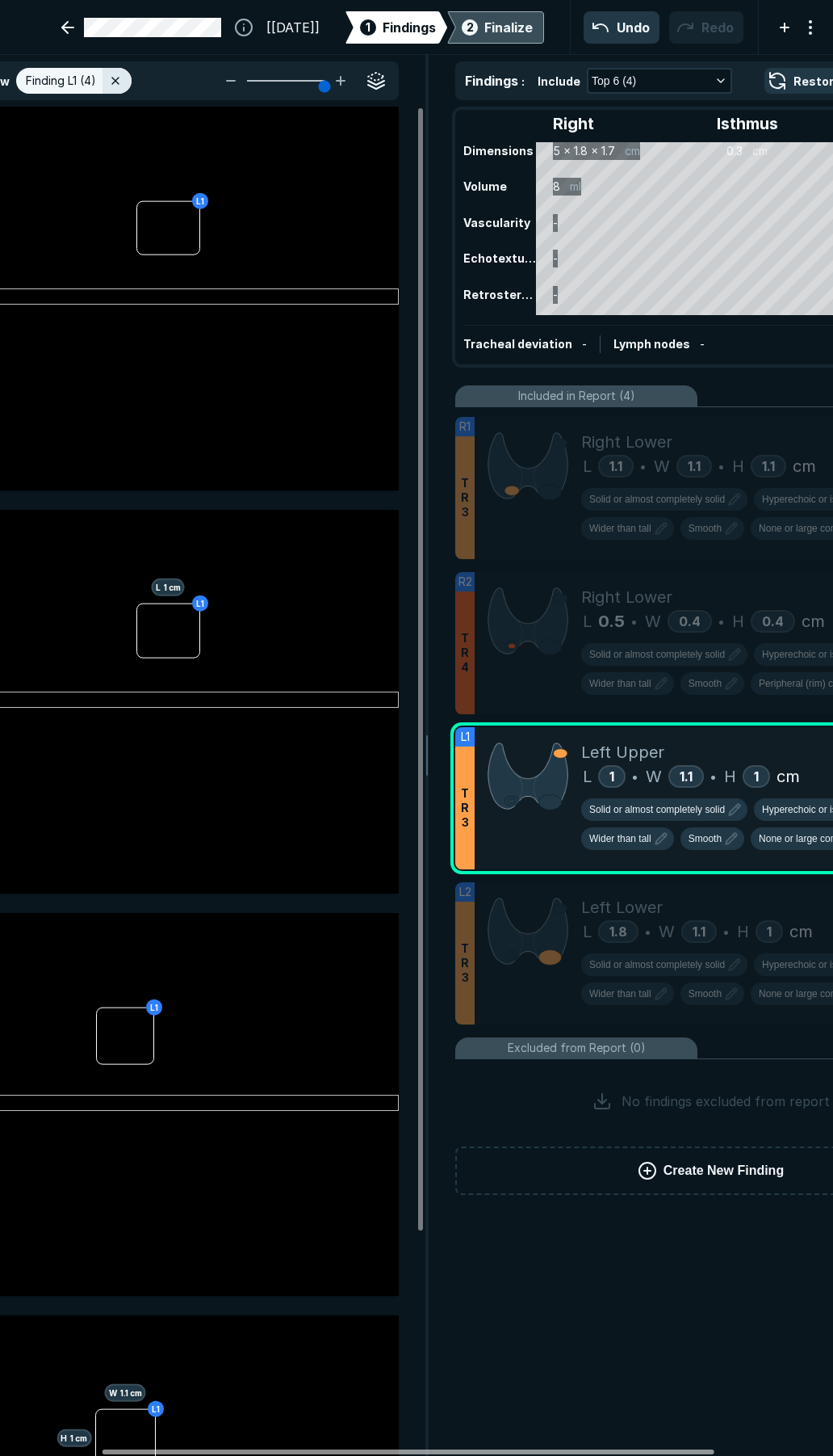
drag, startPoint x: 308, startPoint y: 1450, endPoint x: 228, endPoint y: 1434, distance: 81.6
click at [228, 1449] on div at bounding box center [408, 1451] width 612 height 5
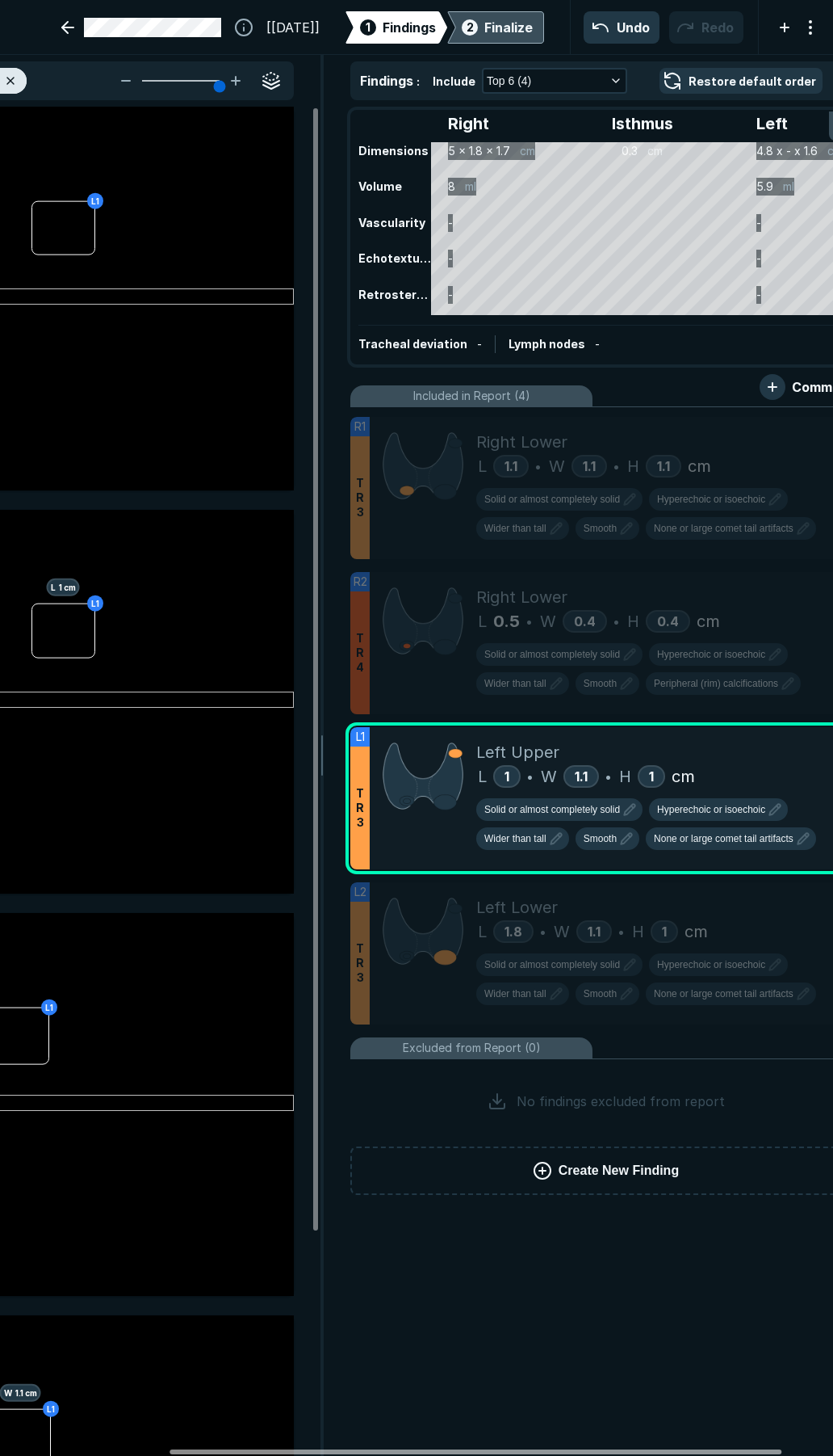
scroll to position [0, 247]
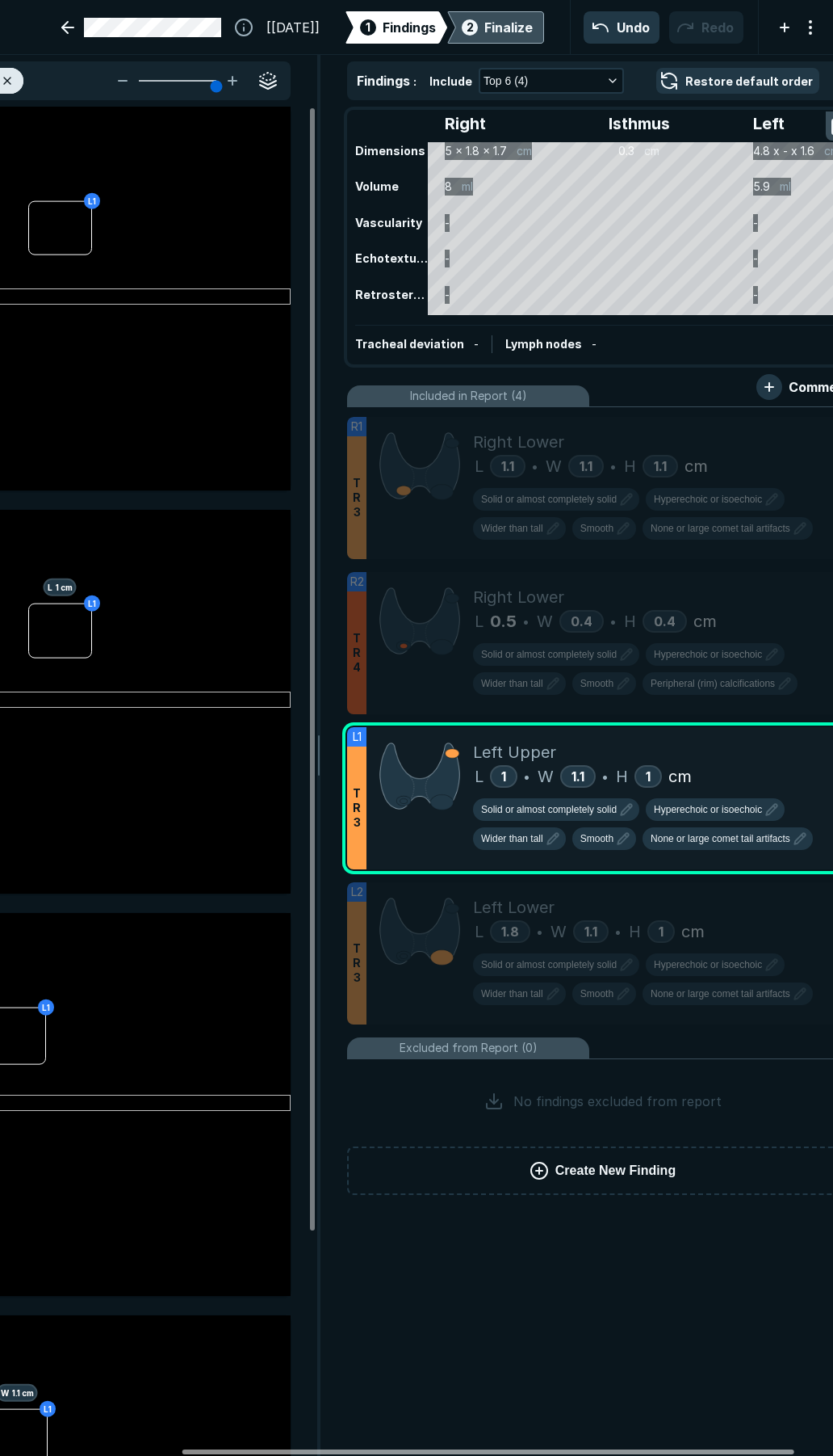
drag, startPoint x: 634, startPoint y: 1444, endPoint x: 708, endPoint y: 1425, distance: 76.4
click at [708, 1449] on div at bounding box center [487, 1451] width 612 height 5
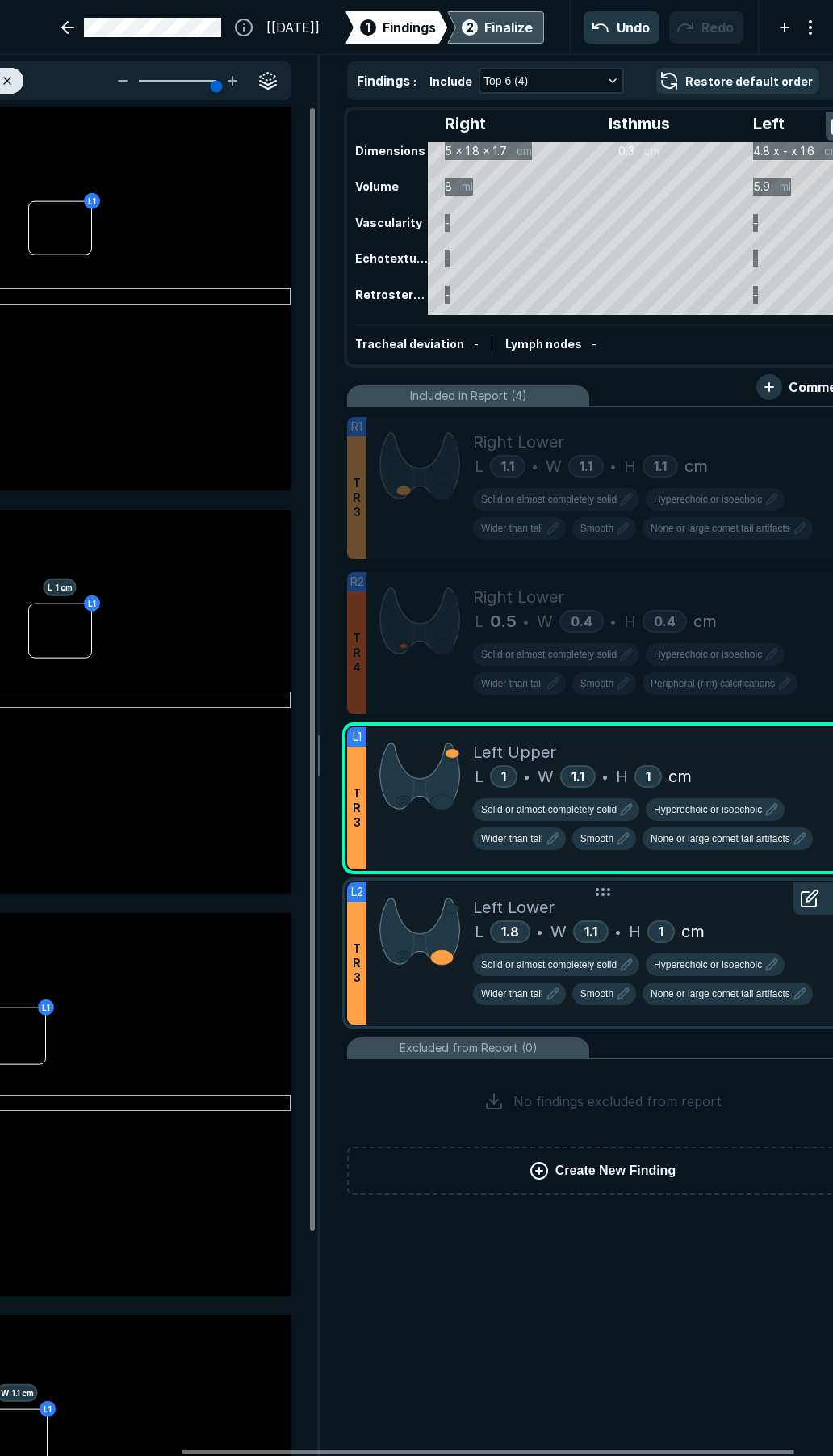
click at [425, 1013] on div at bounding box center [420, 953] width 107 height 142
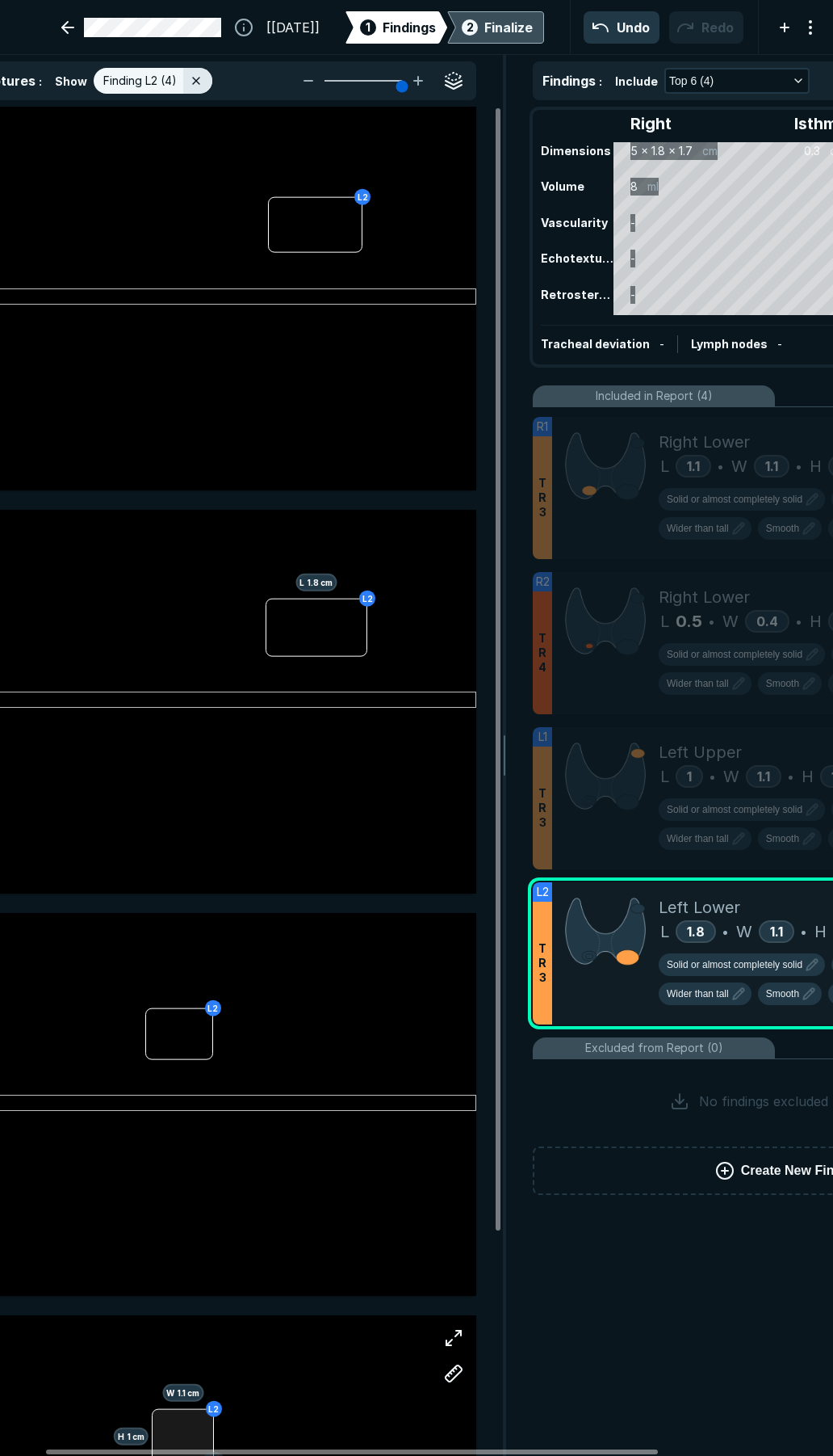
drag, startPoint x: 352, startPoint y: 1453, endPoint x: 206, endPoint y: 1420, distance: 149.7
click at [214, 1449] on div at bounding box center [351, 1451] width 612 height 5
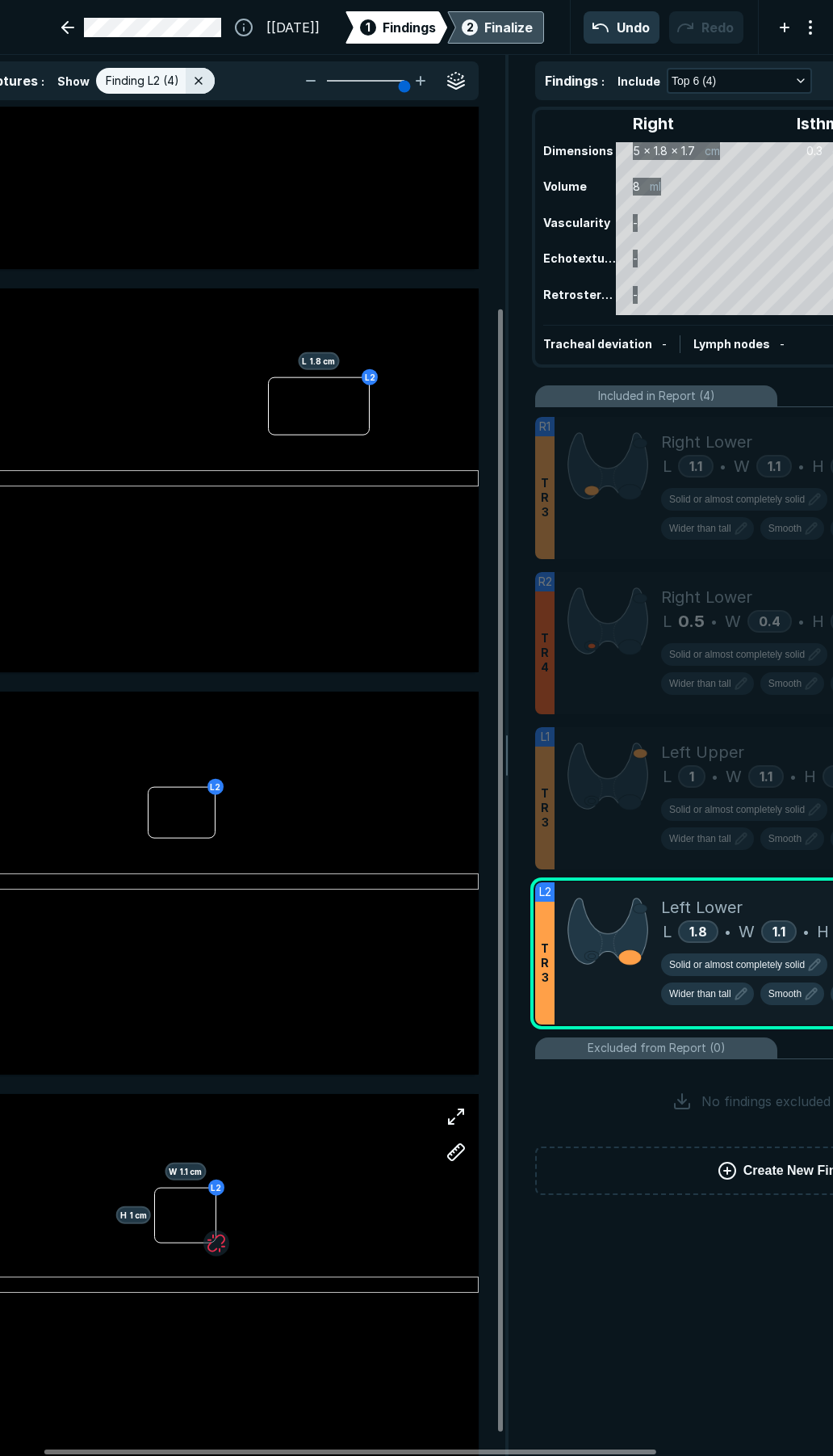
scroll to position [242, 0]
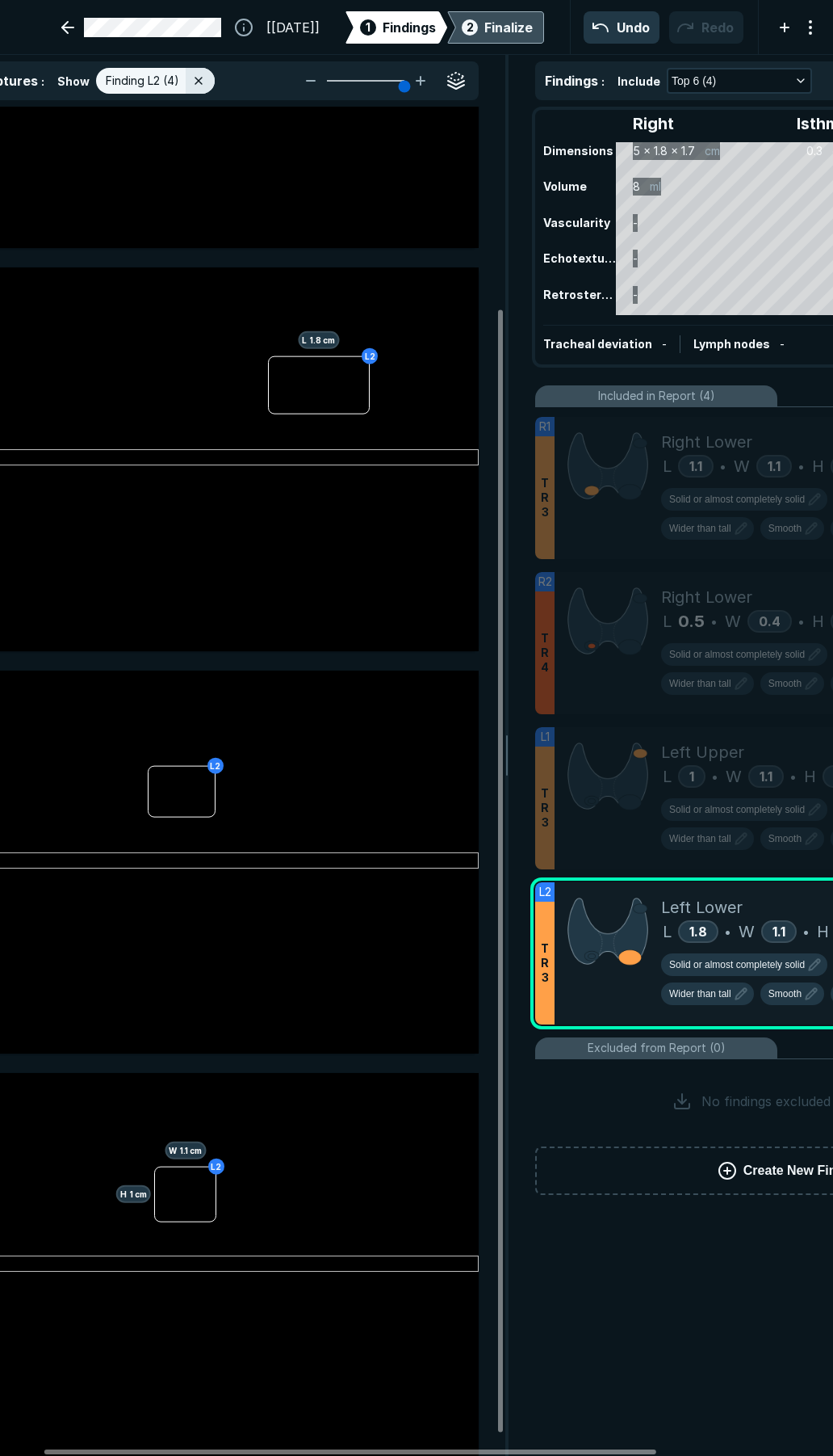
click at [730, 1165] on icon at bounding box center [727, 1171] width 20 height 20
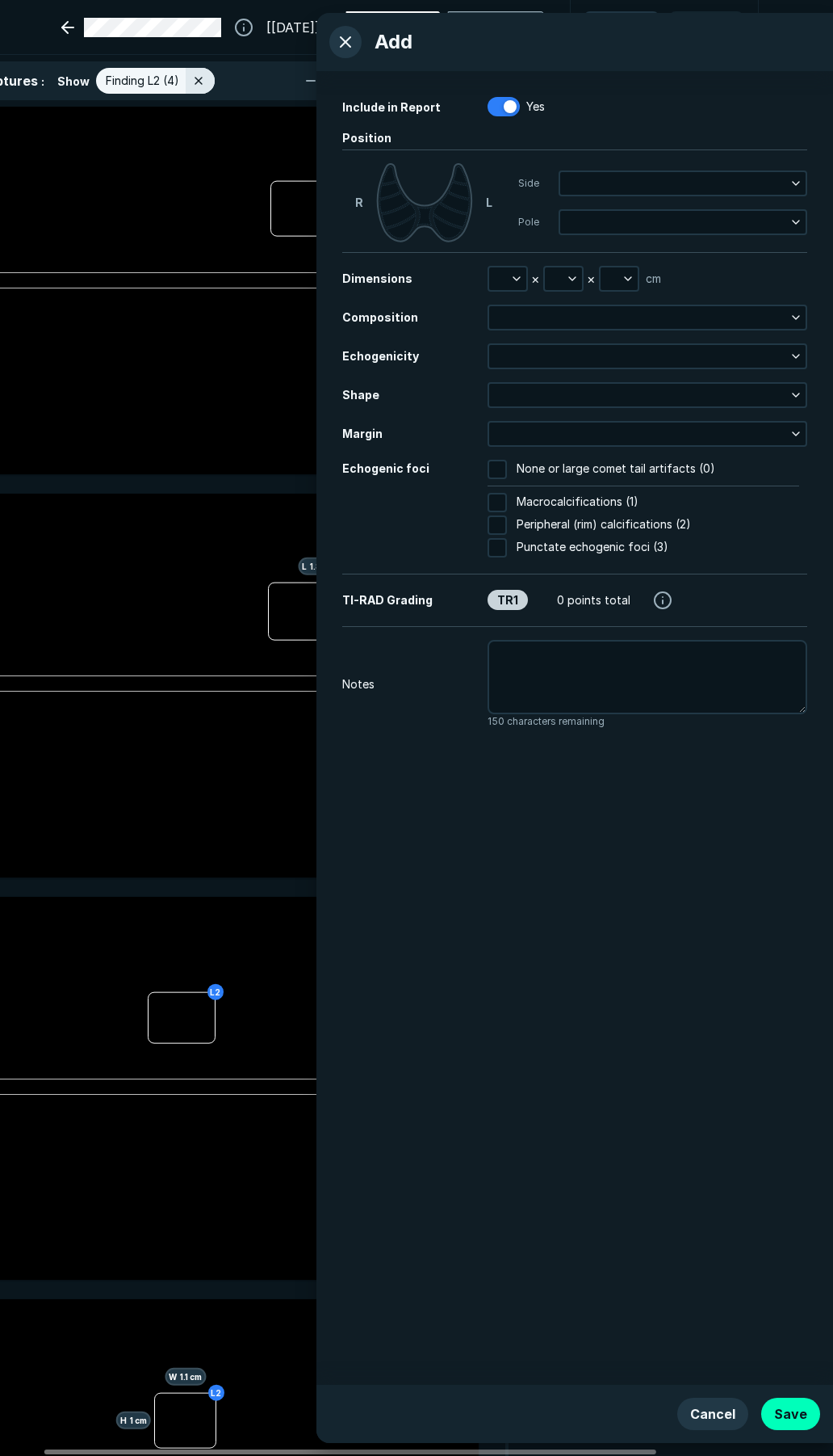
scroll to position [0, 0]
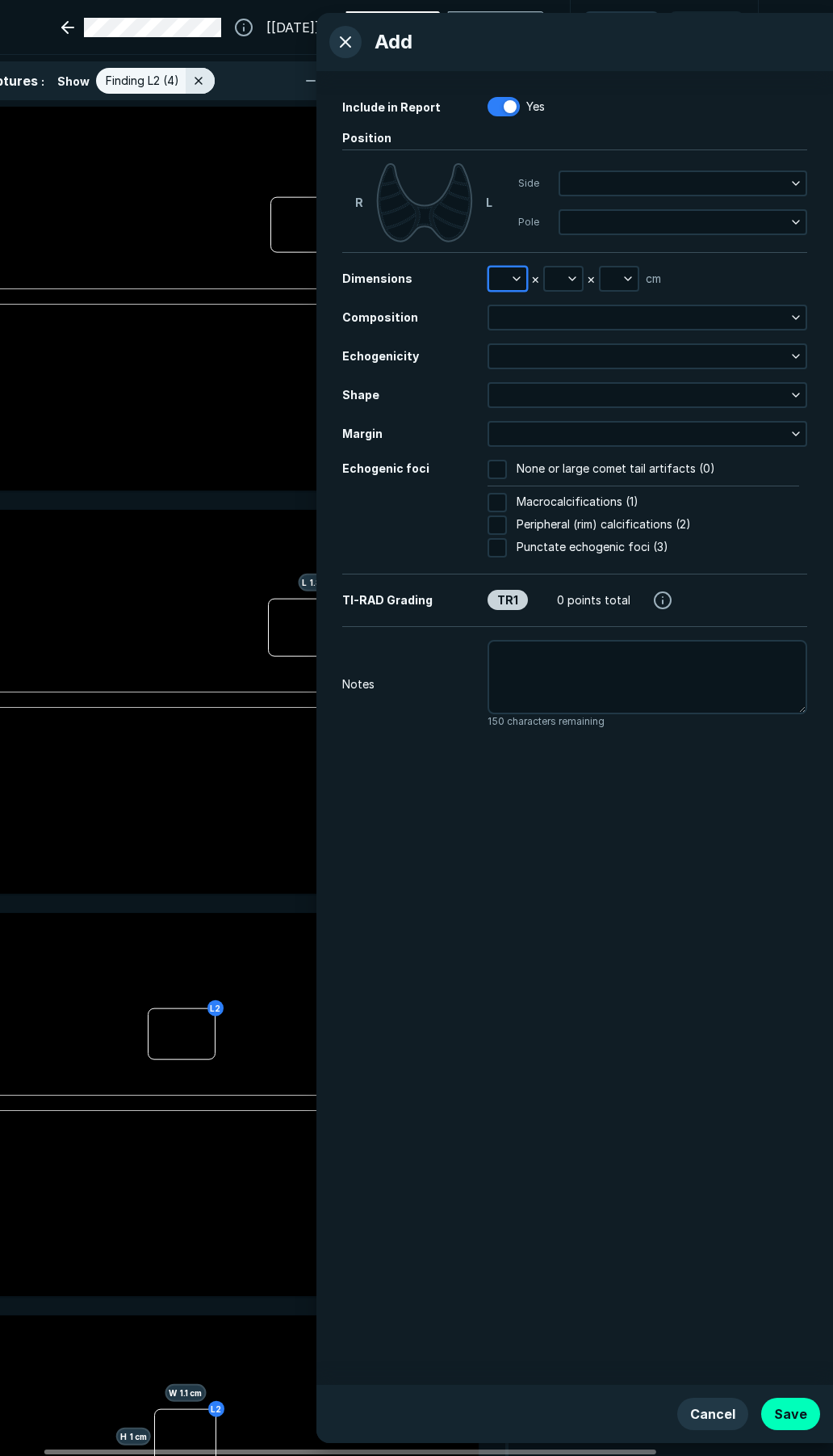
click at [512, 279] on icon "button" at bounding box center [516, 278] width 13 height 13
click at [522, 353] on input "text" at bounding box center [530, 352] width 63 height 23
type input "2.7"
click at [519, 385] on button "Done" at bounding box center [530, 389] width 67 height 25
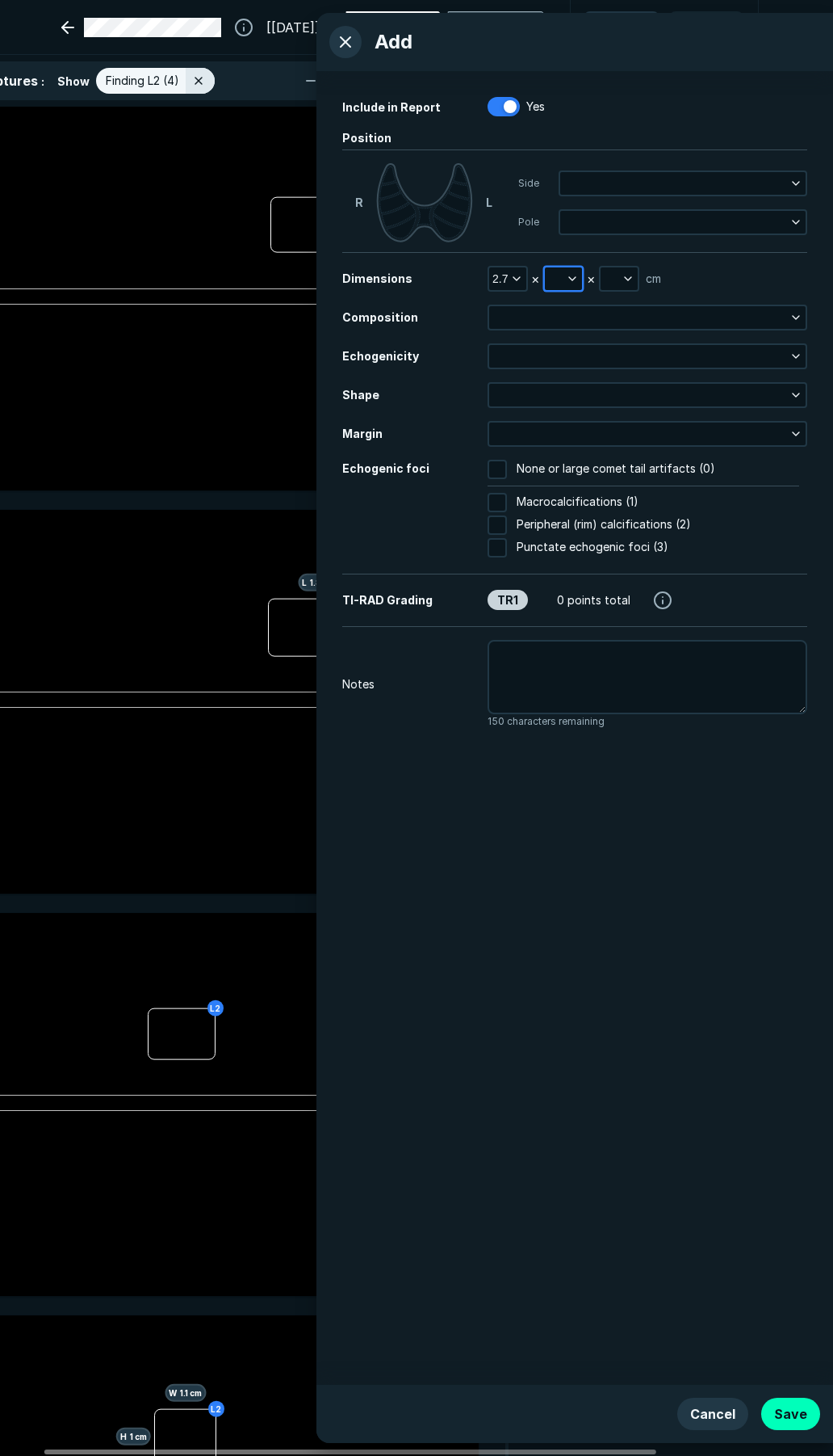
click at [560, 282] on button "button" at bounding box center [564, 278] width 37 height 23
click at [573, 357] on input "text" at bounding box center [585, 352] width 63 height 23
type input "3.2"
click at [582, 400] on button "Done" at bounding box center [585, 389] width 67 height 25
click at [606, 277] on button "button" at bounding box center [620, 278] width 37 height 23
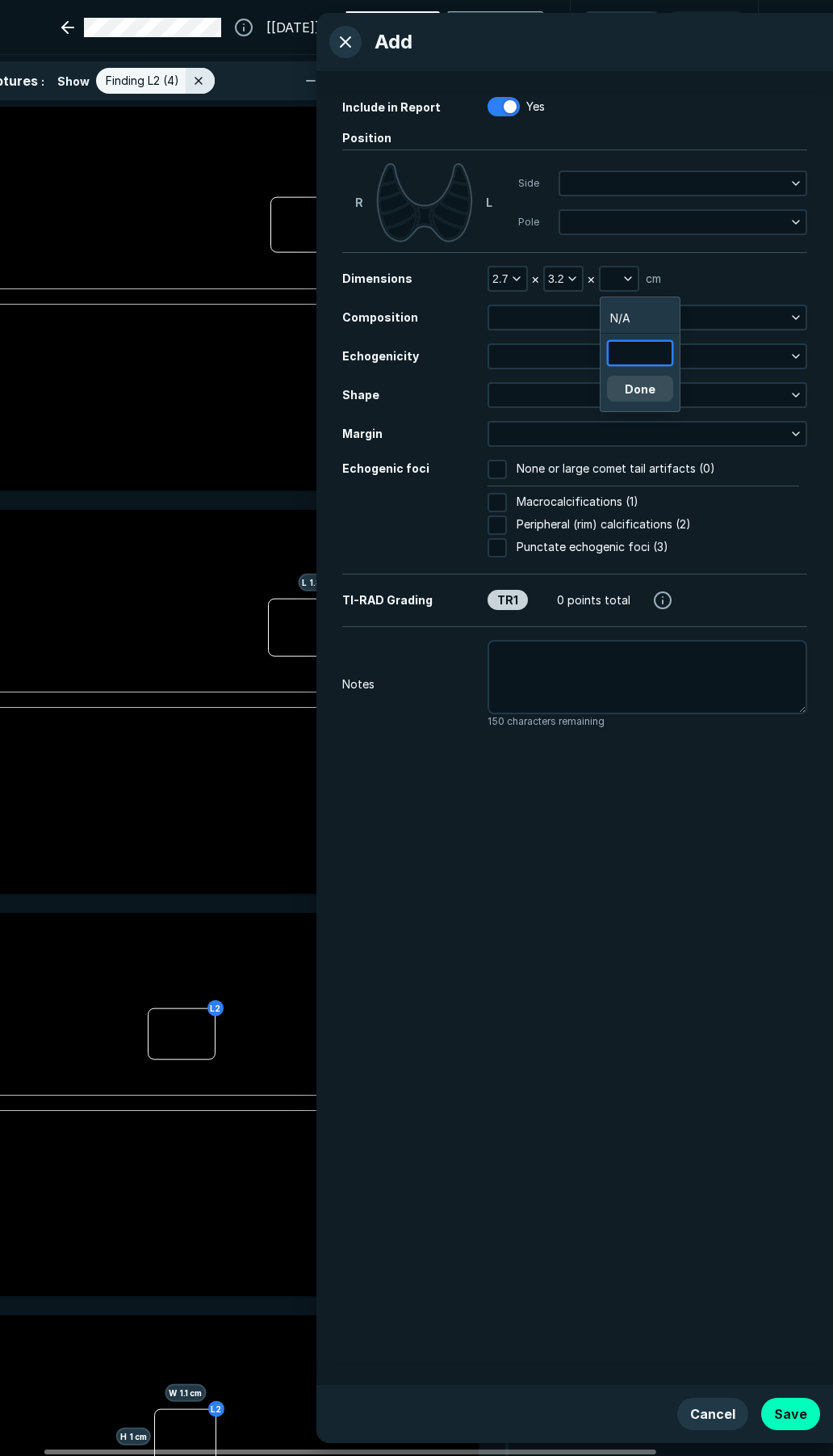
click at [634, 355] on input "text" at bounding box center [640, 352] width 63 height 23
type input "2.7"
click at [639, 395] on button "Done" at bounding box center [640, 389] width 67 height 25
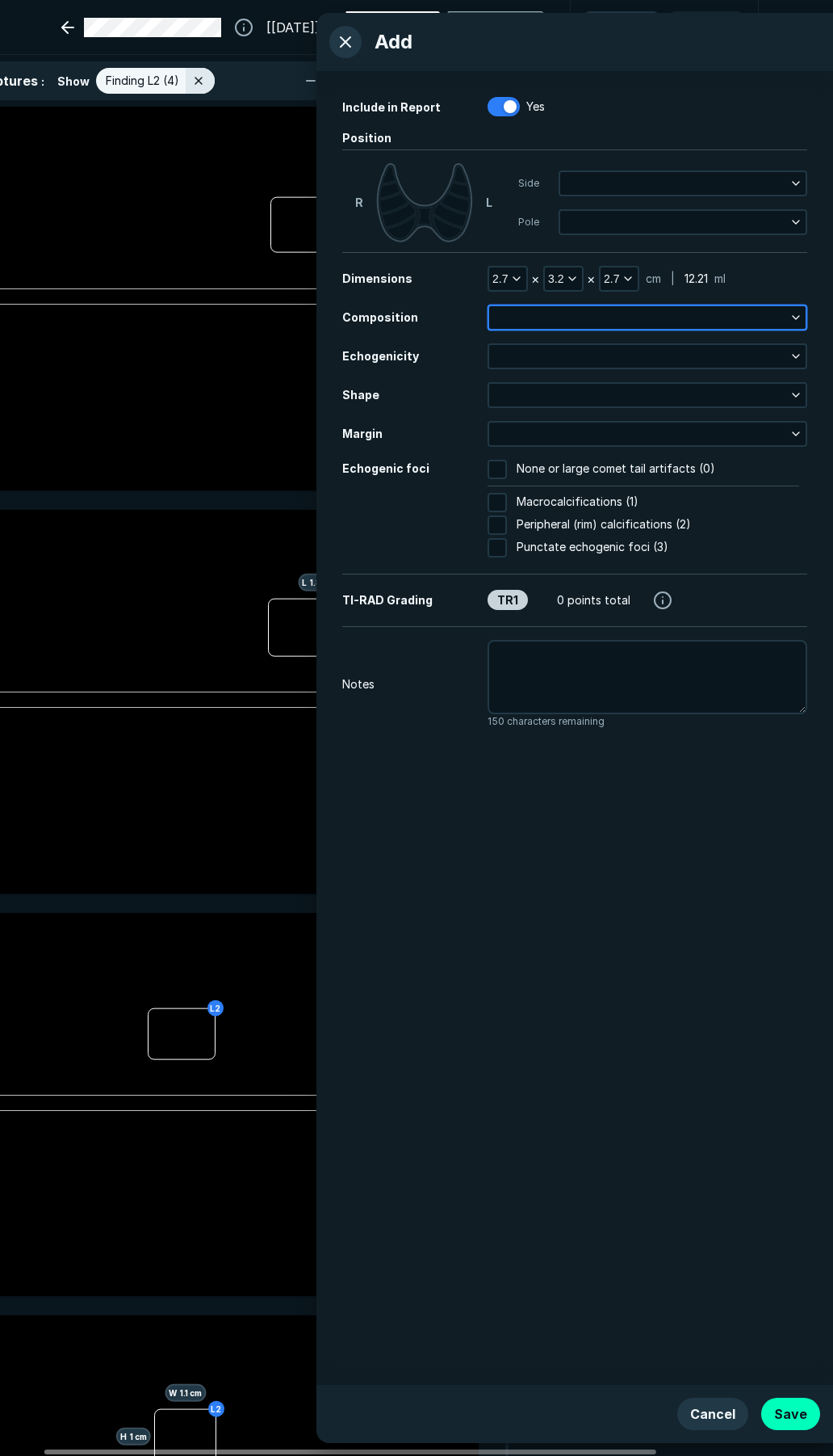
click at [601, 319] on button "button" at bounding box center [647, 317] width 316 height 23
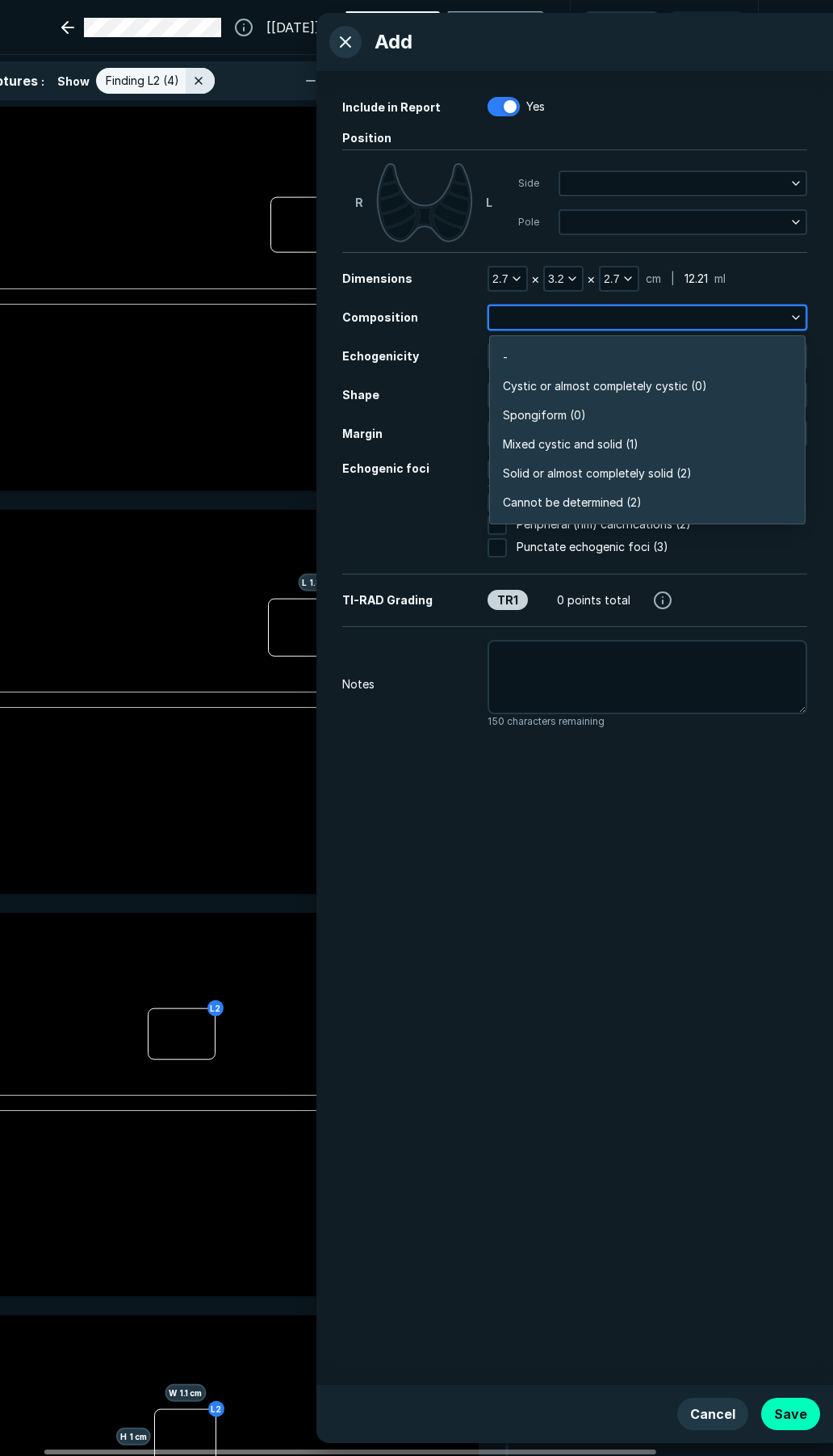
scroll to position [2827, 3493]
click at [607, 389] on span "Cystic or almost completely cystic (0)" at bounding box center [605, 386] width 205 height 18
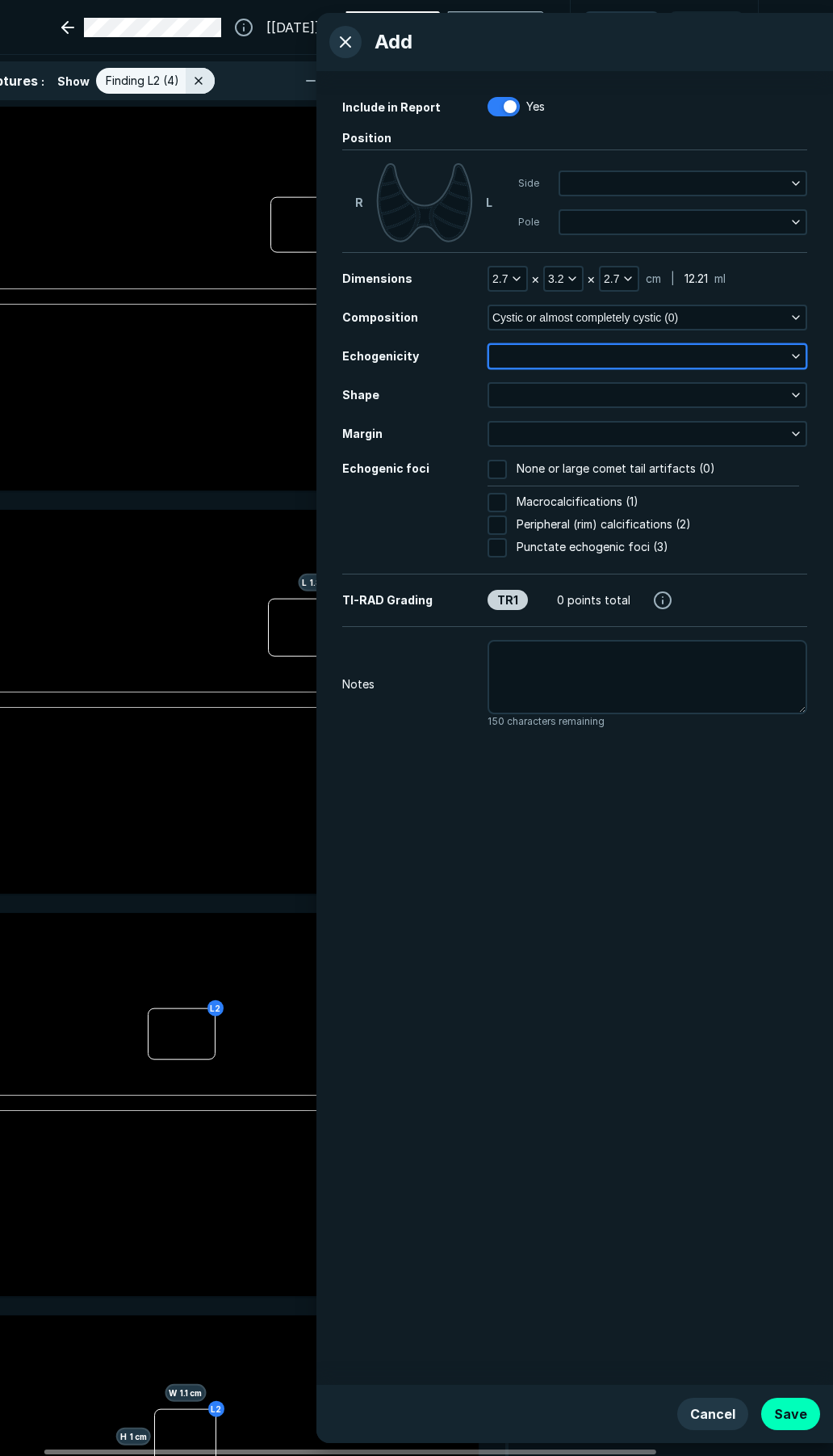
click at [608, 353] on button "button" at bounding box center [647, 355] width 316 height 23
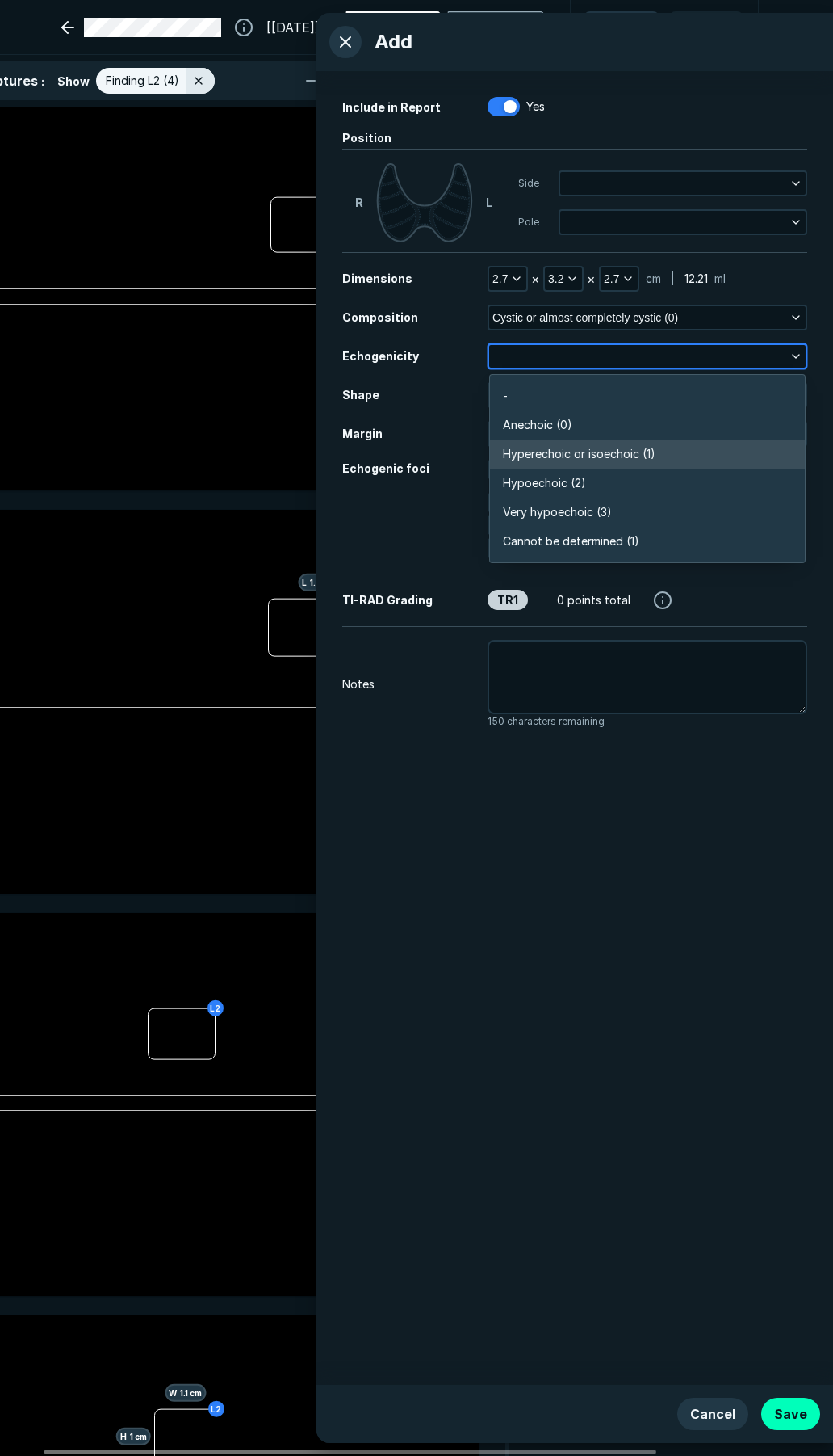
click at [602, 448] on span "Hyperechoic or isoechoic (1)" at bounding box center [579, 454] width 153 height 18
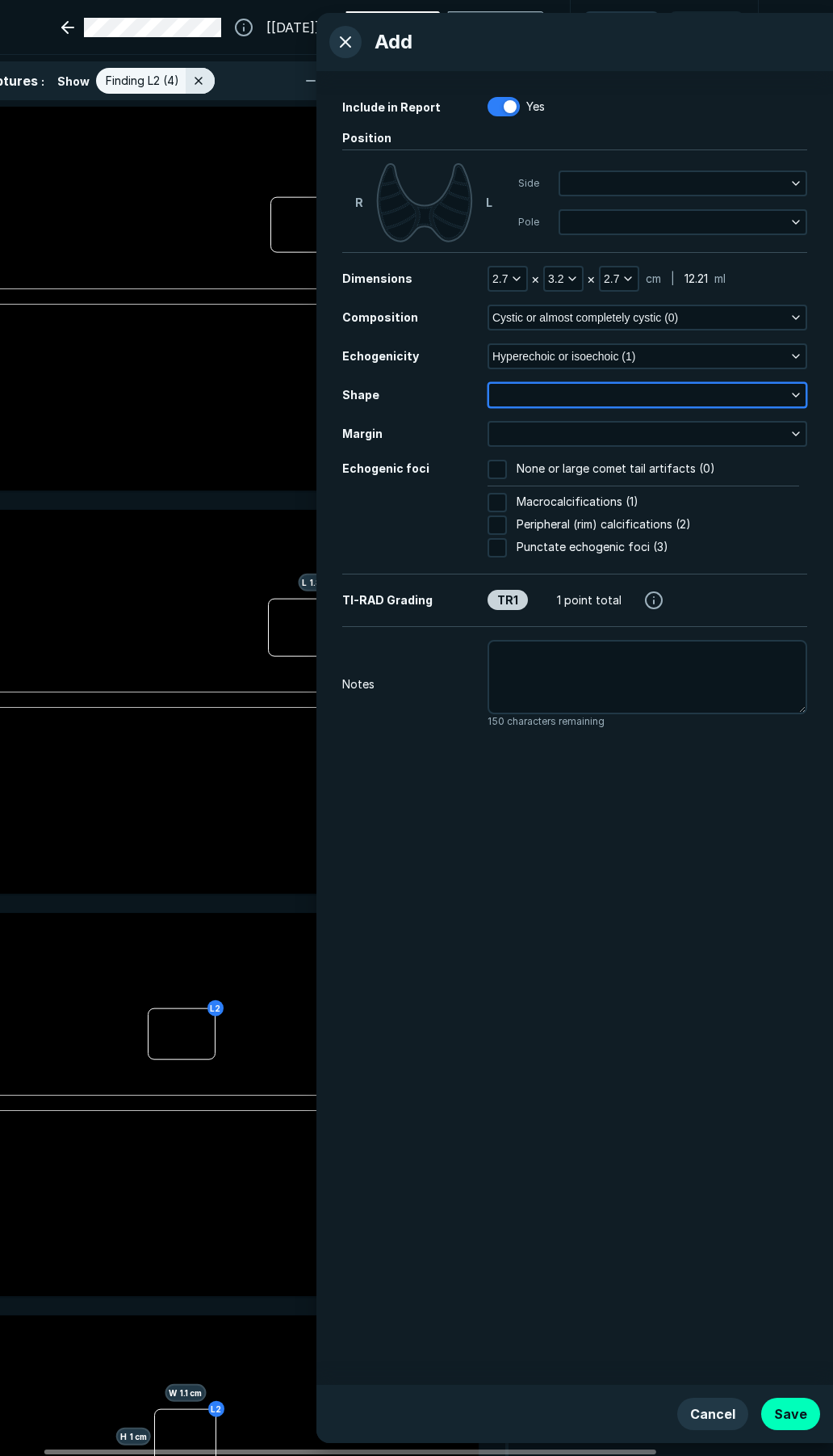
click at [597, 390] on button "button" at bounding box center [647, 395] width 316 height 23
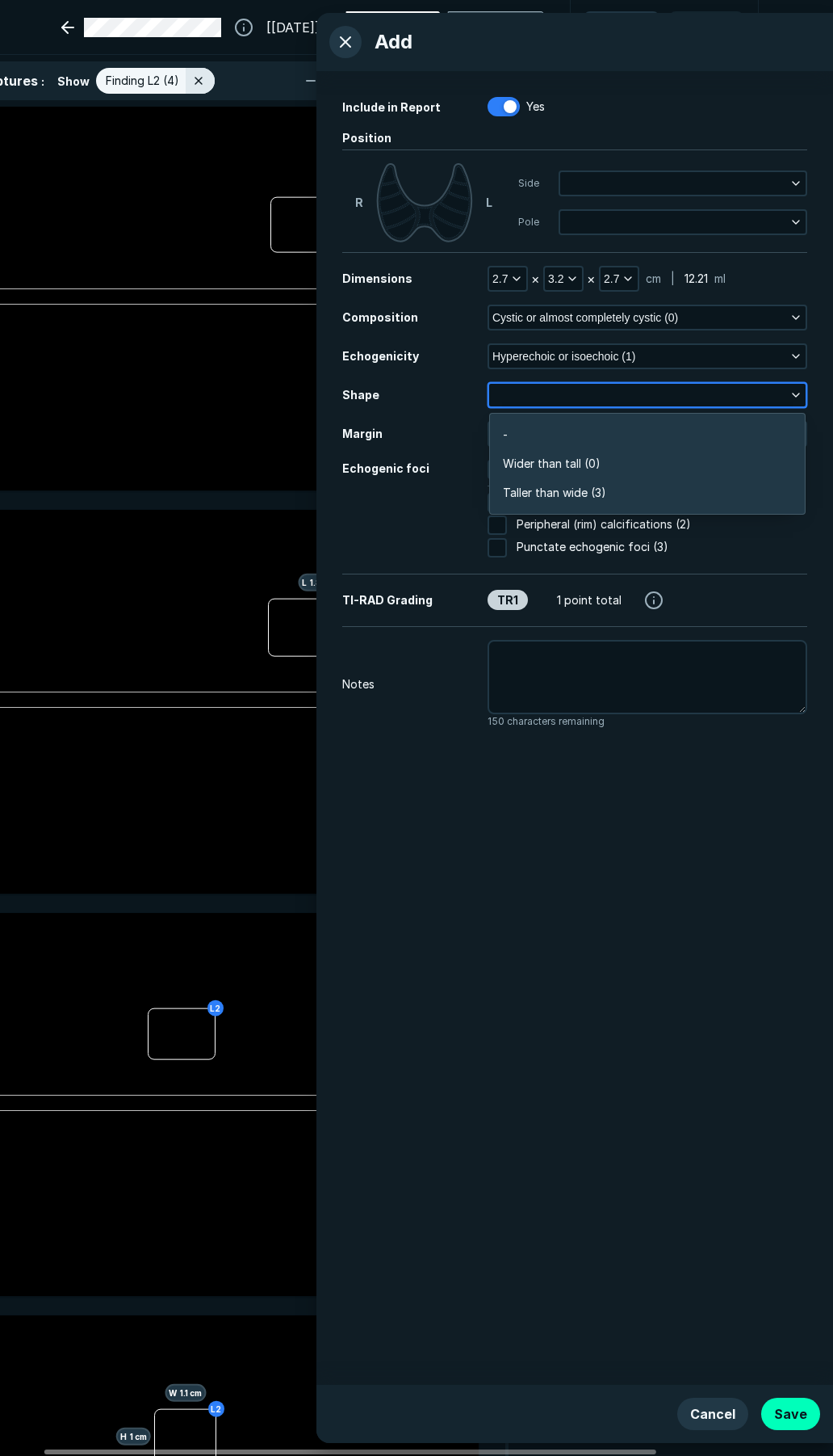
scroll to position [2434, 3493]
click at [575, 280] on icon "button" at bounding box center [572, 278] width 13 height 13
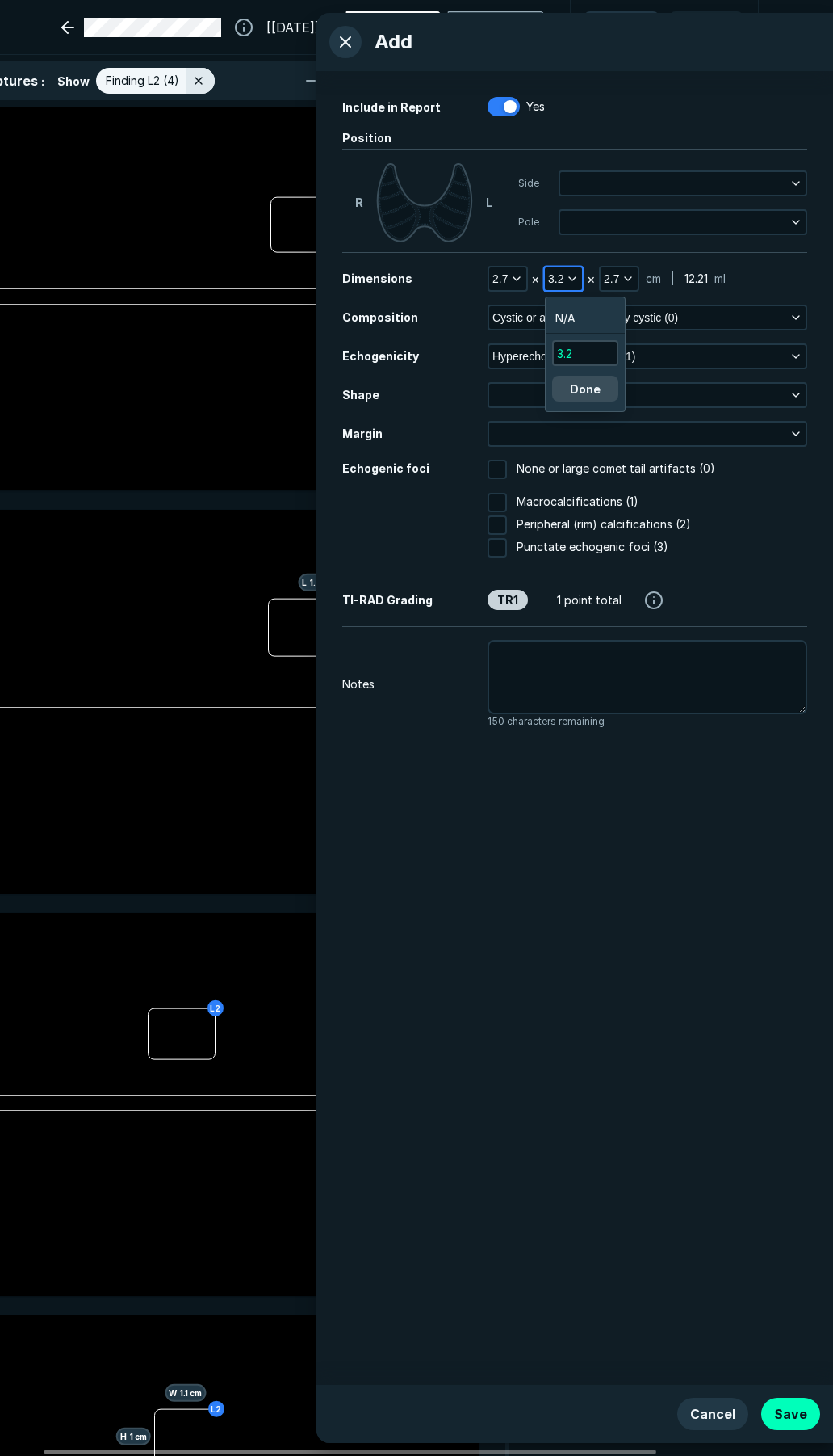
scroll to position [2496, 2431]
drag, startPoint x: 582, startPoint y: 357, endPoint x: 546, endPoint y: 353, distance: 36.2
click at [546, 353] on div "3.2 Done" at bounding box center [585, 369] width 79 height 71
type input "2.7"
click at [599, 382] on button "Done" at bounding box center [585, 389] width 67 height 25
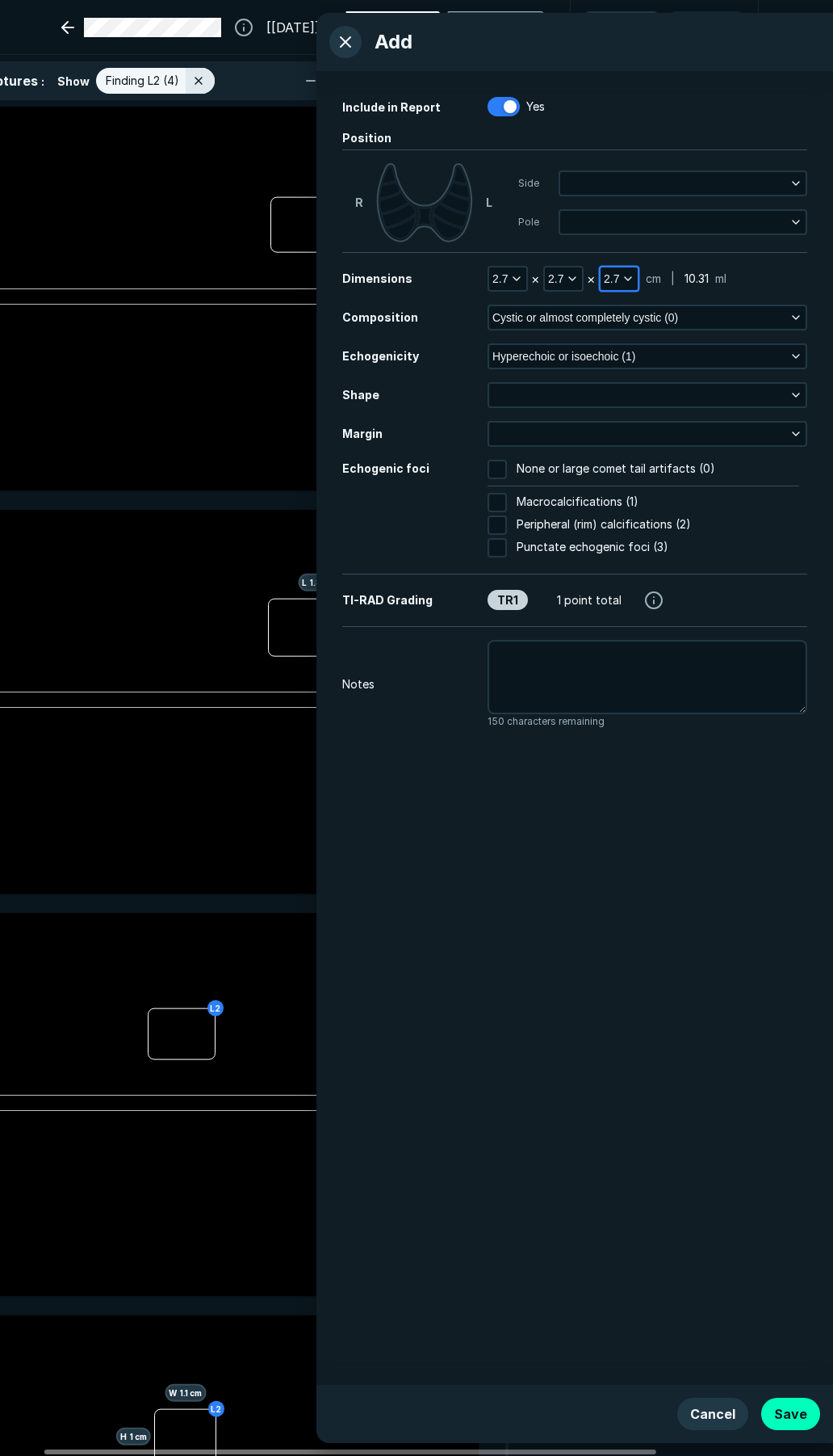
drag, startPoint x: 606, startPoint y: 281, endPoint x: 621, endPoint y: 280, distance: 15.0
click at [621, 280] on button "2.7" at bounding box center [620, 278] width 37 height 23
drag, startPoint x: 634, startPoint y: 357, endPoint x: 571, endPoint y: 354, distance: 63.1
click at [570, 354] on body "Add Include in Report Yes Position R L Side Pole Dimensions 2.7 × 2.7 × 2.7 cm …" at bounding box center [416, 728] width 833 height 1456
type input "2"
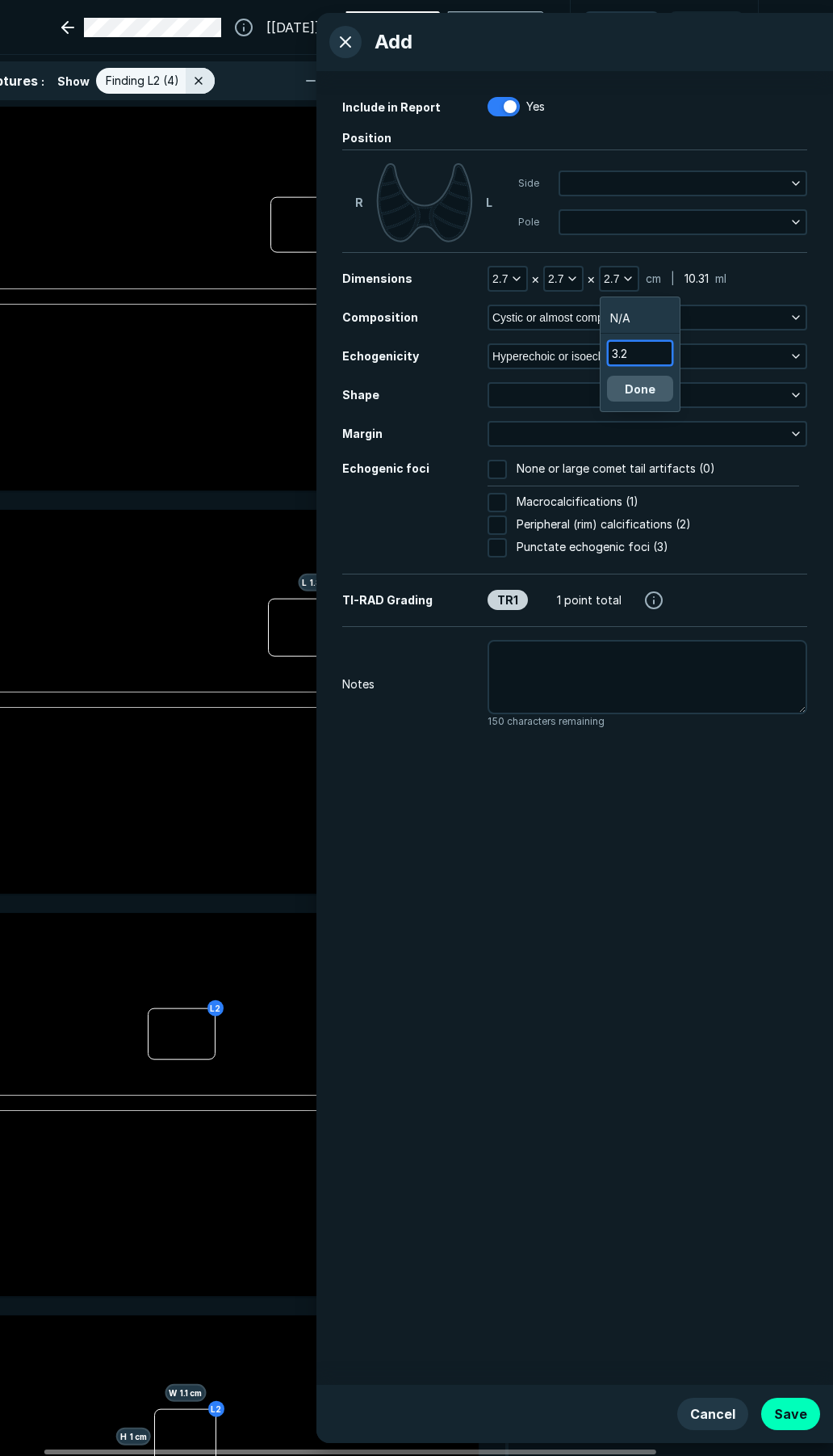
type input "3.2"
click at [639, 396] on button "Done" at bounding box center [640, 389] width 67 height 25
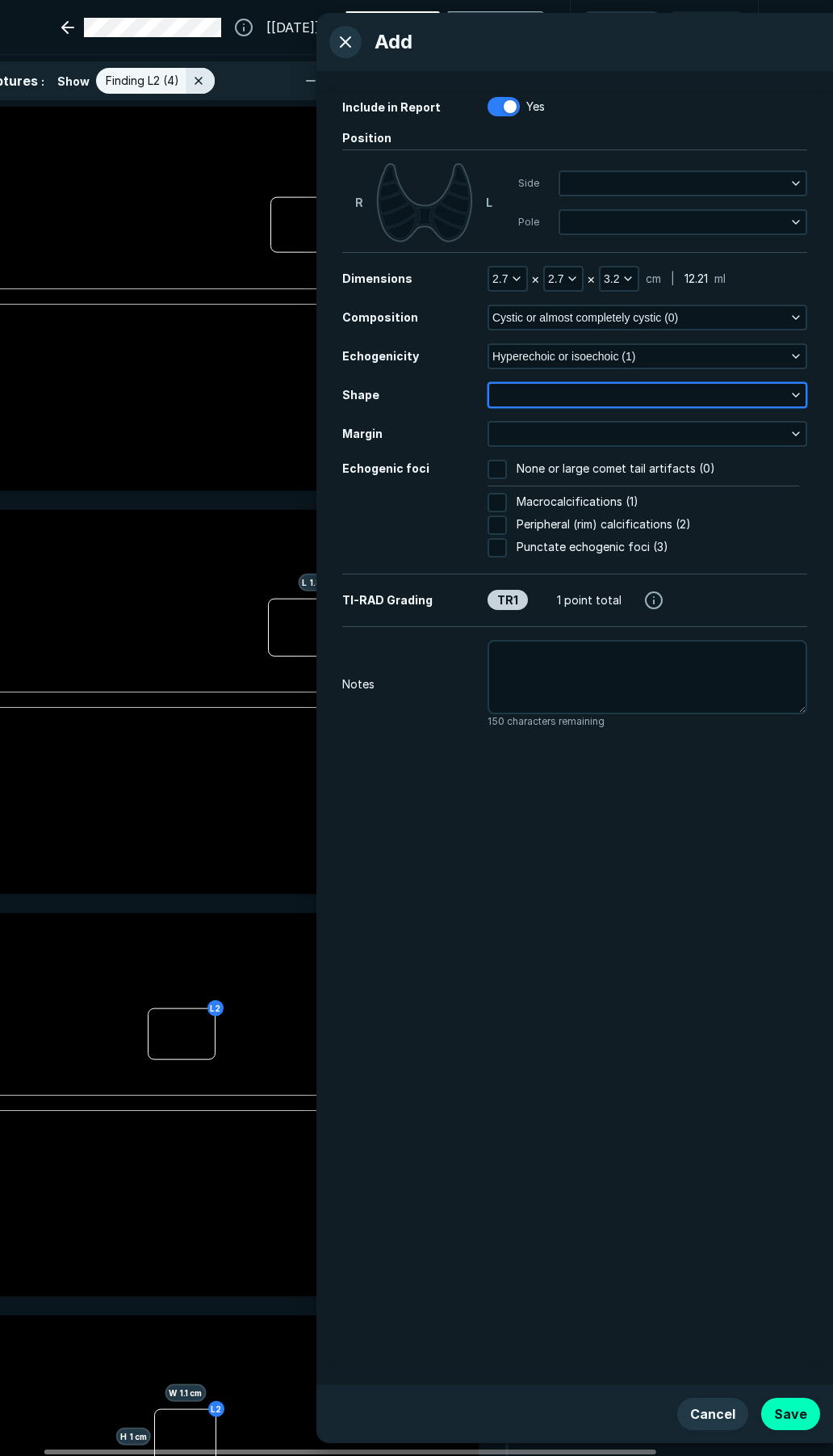
click at [596, 399] on button "button" at bounding box center [647, 395] width 316 height 23
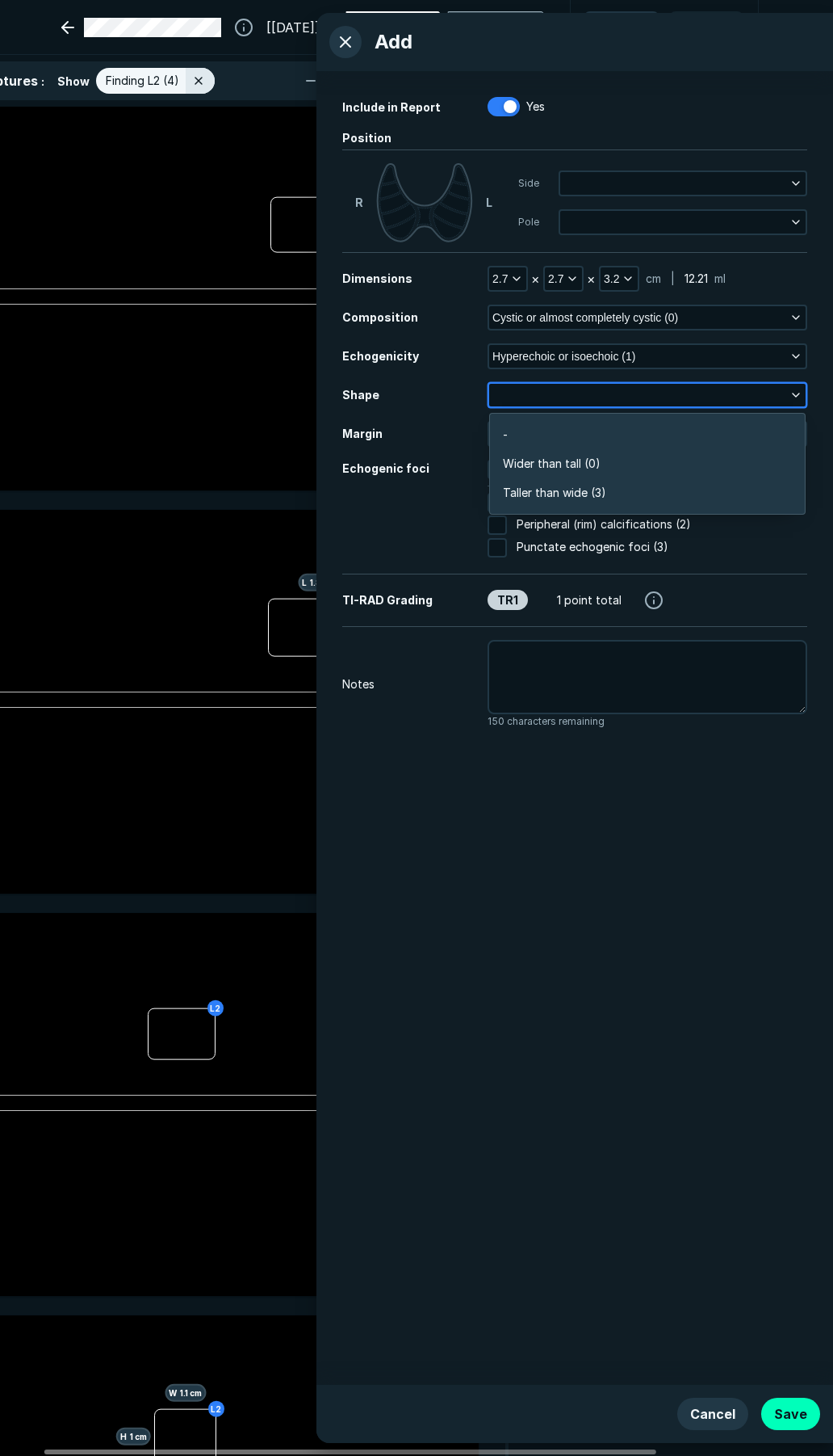
scroll to position [2434, 3493]
click at [592, 487] on span "Taller than wide (3)" at bounding box center [555, 493] width 104 height 18
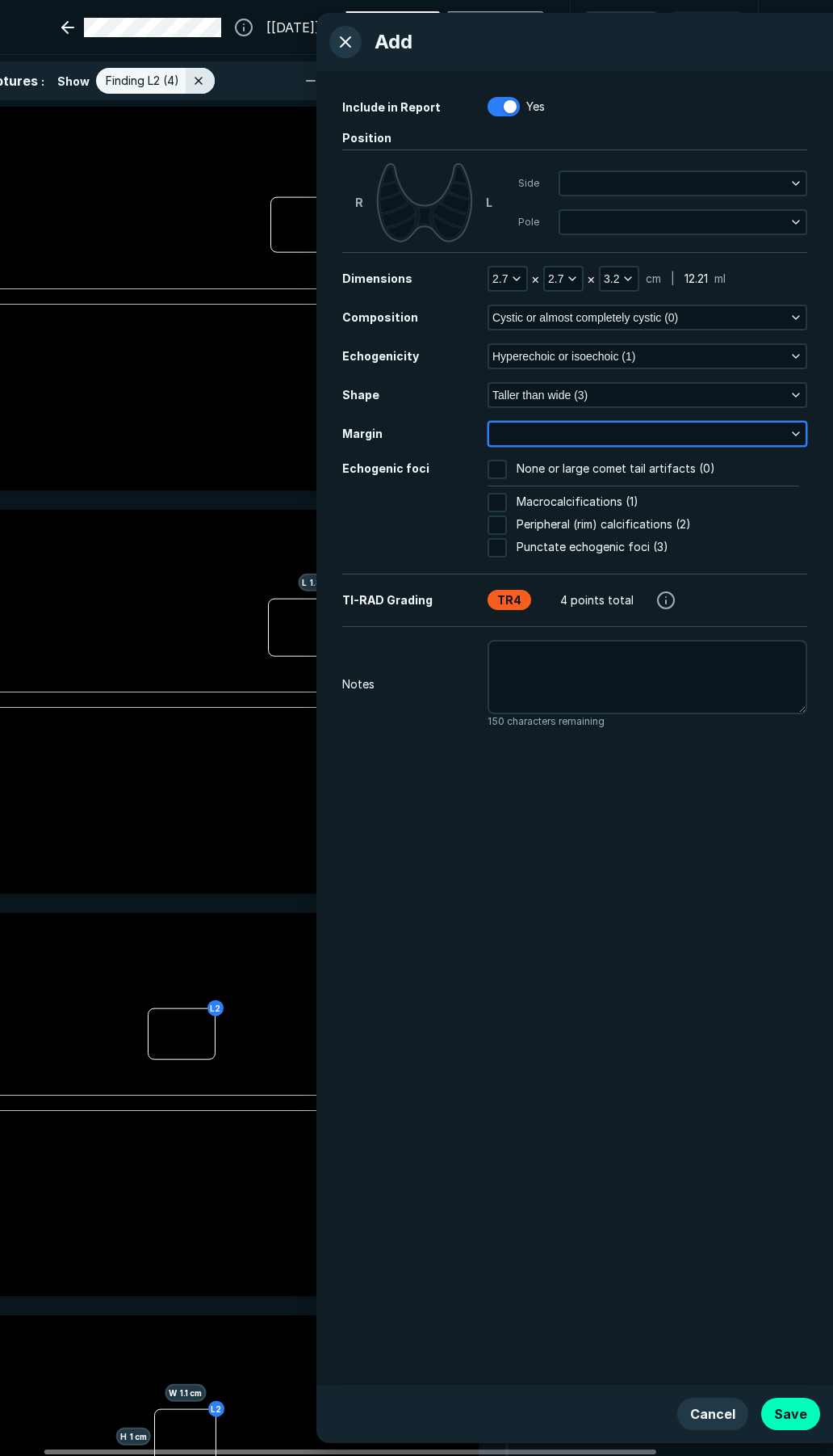
click at [786, 440] on button "button" at bounding box center [647, 433] width 316 height 23
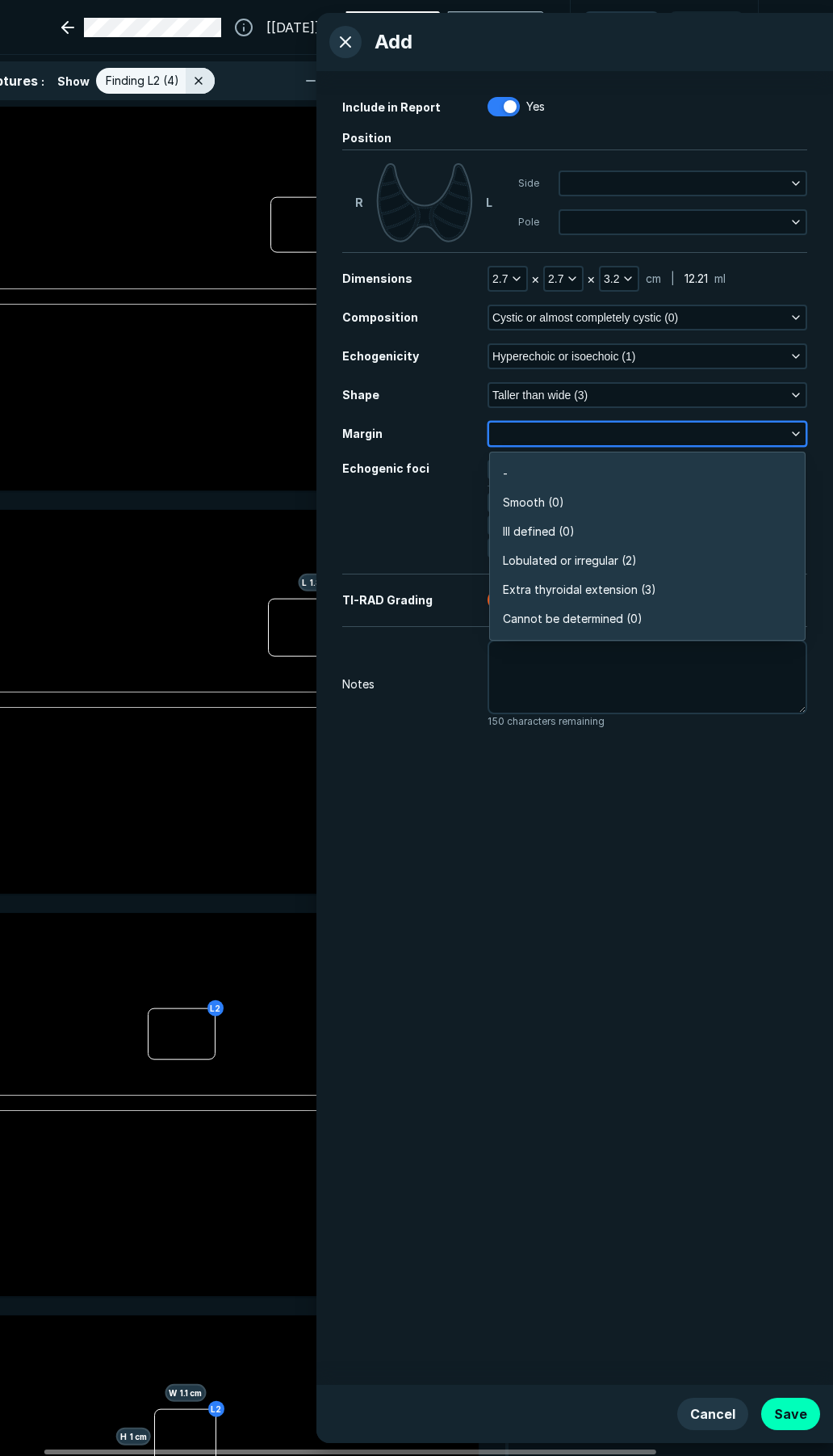
scroll to position [2827, 3493]
click at [569, 513] on li "Smooth (0)" at bounding box center [648, 502] width 315 height 29
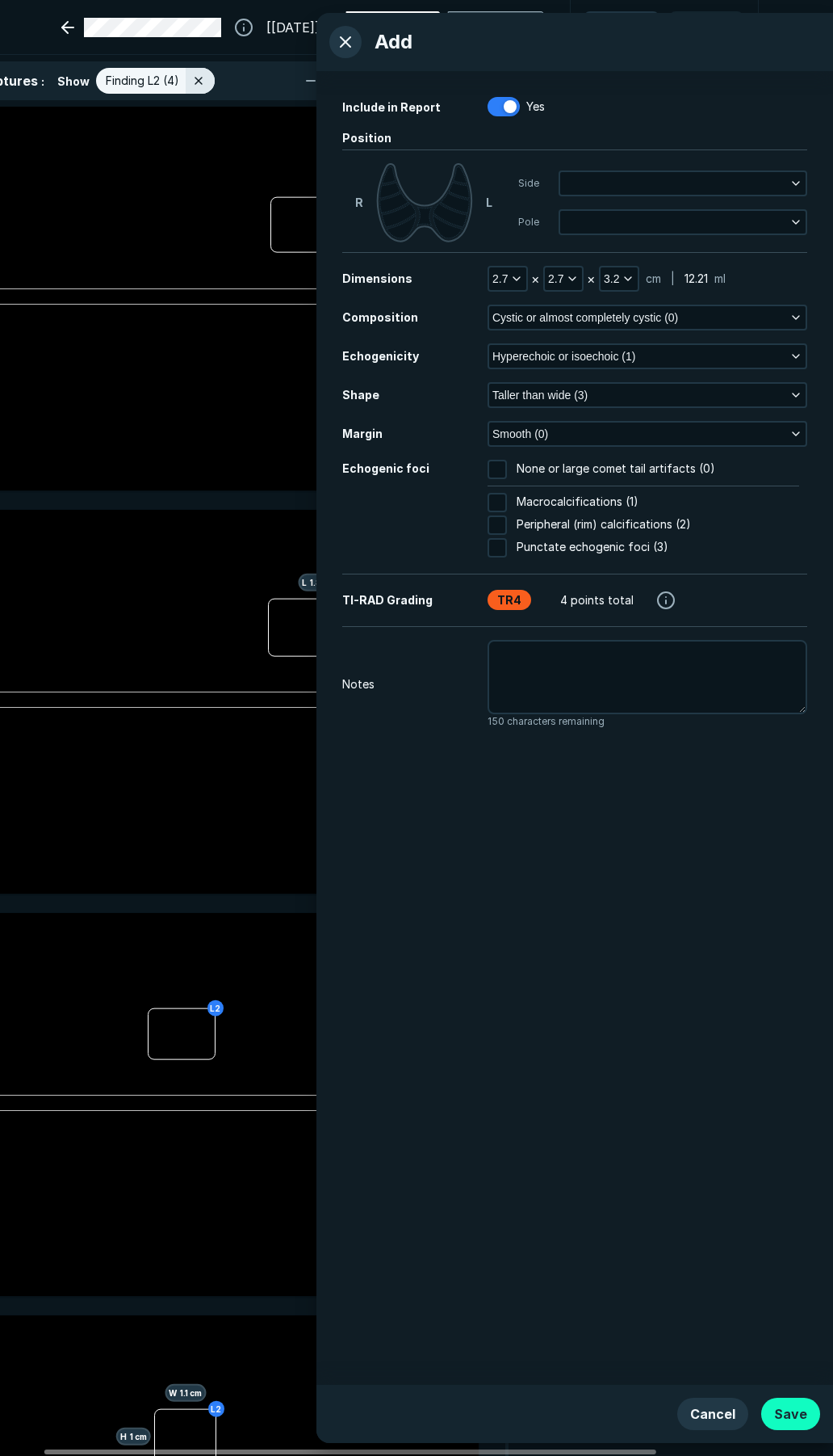
click at [785, 1412] on button "Save" at bounding box center [791, 1413] width 59 height 32
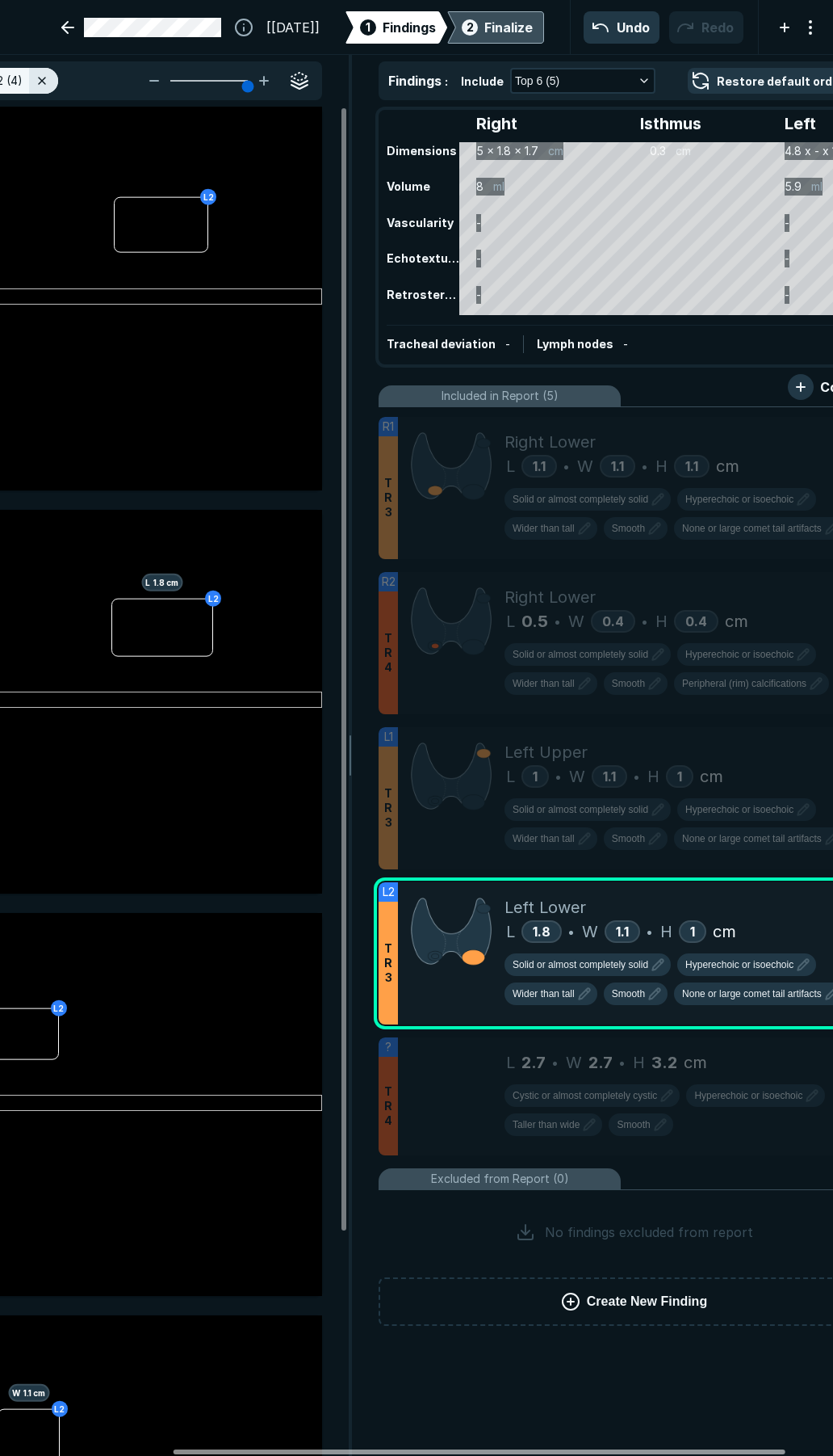
scroll to position [0, 249]
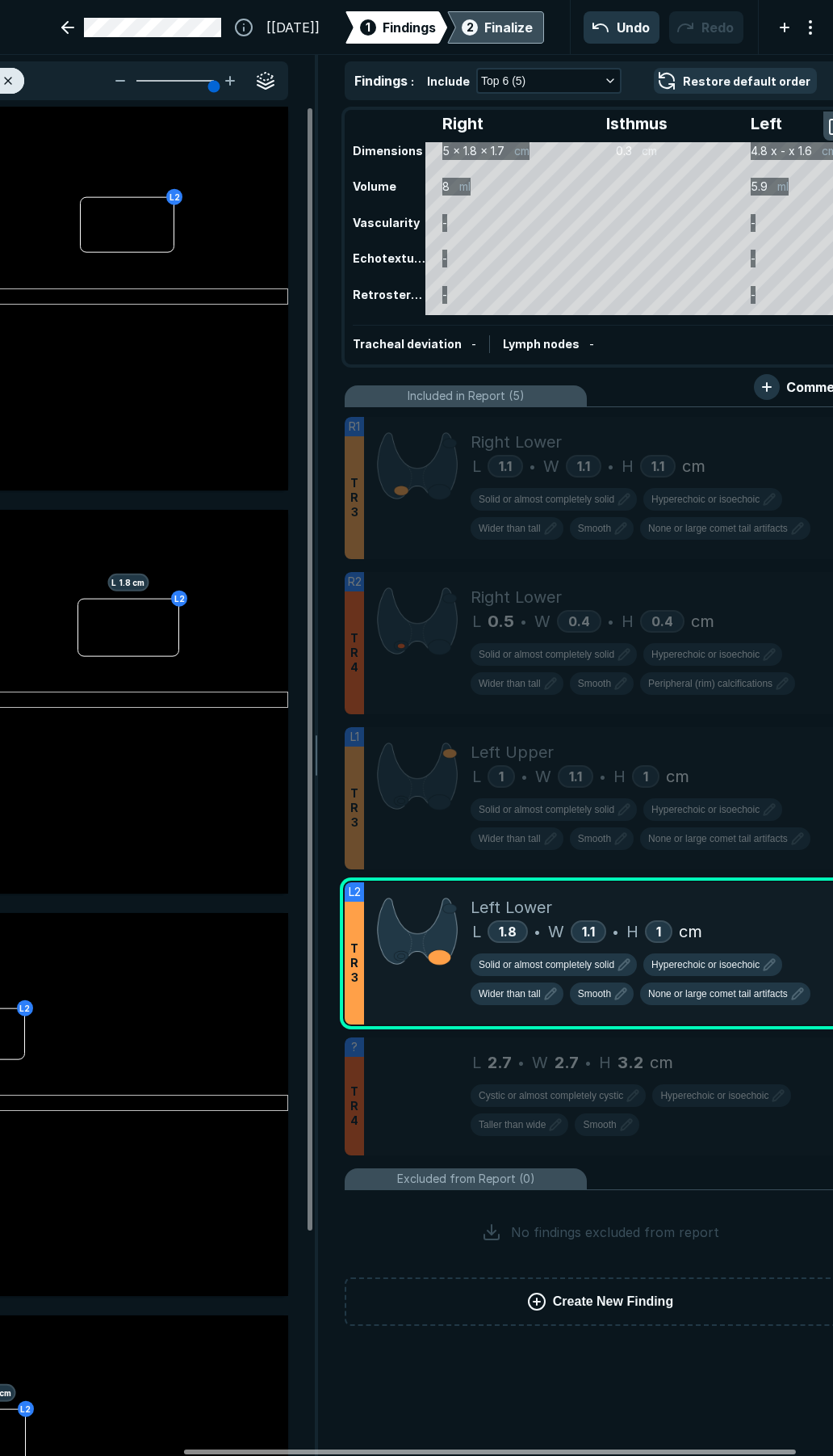
drag, startPoint x: 595, startPoint y: 1447, endPoint x: 735, endPoint y: 1443, distance: 140.1
click at [735, 1449] on div at bounding box center [489, 1451] width 612 height 5
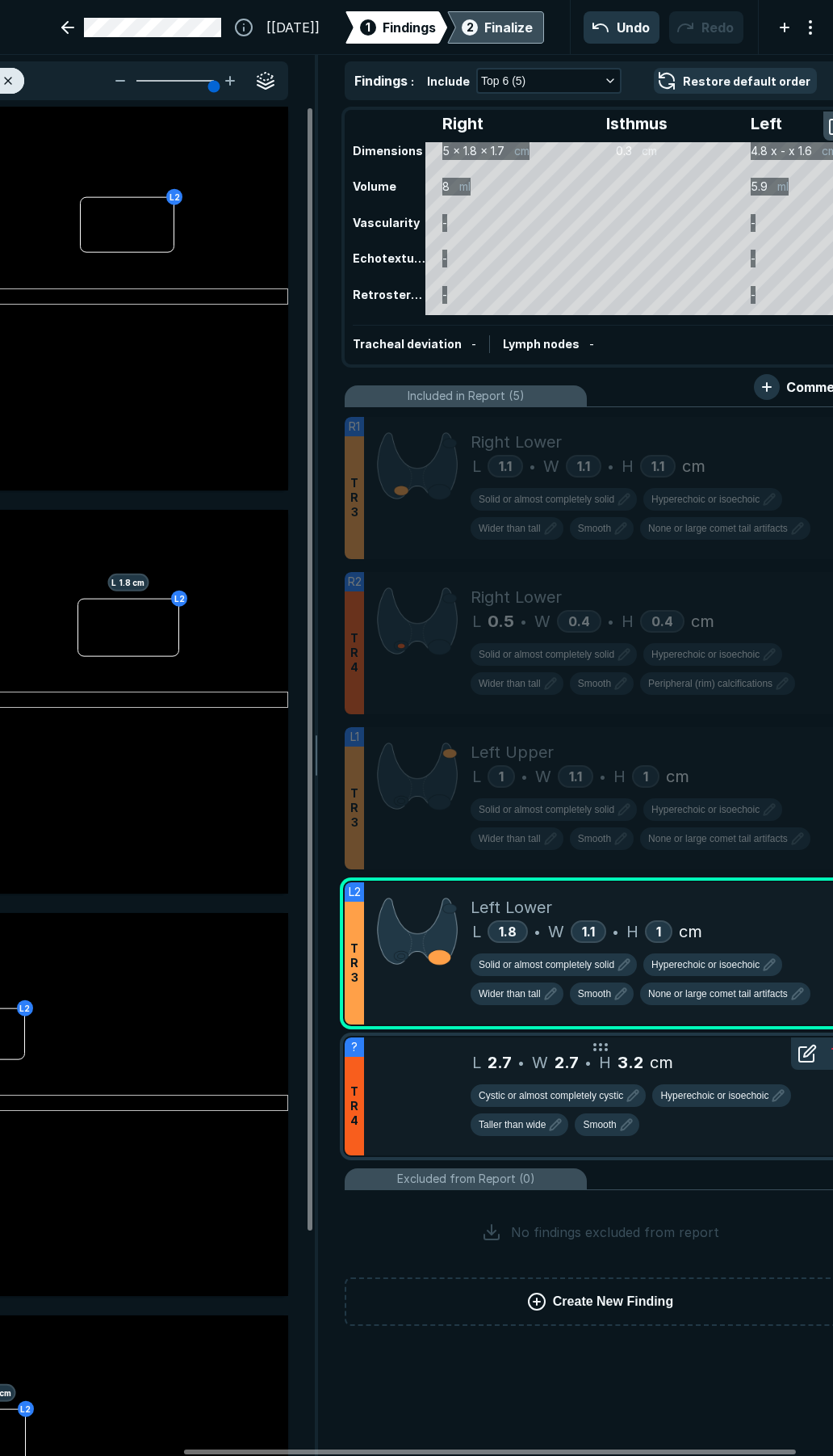
click at [432, 1108] on div at bounding box center [417, 1096] width 107 height 117
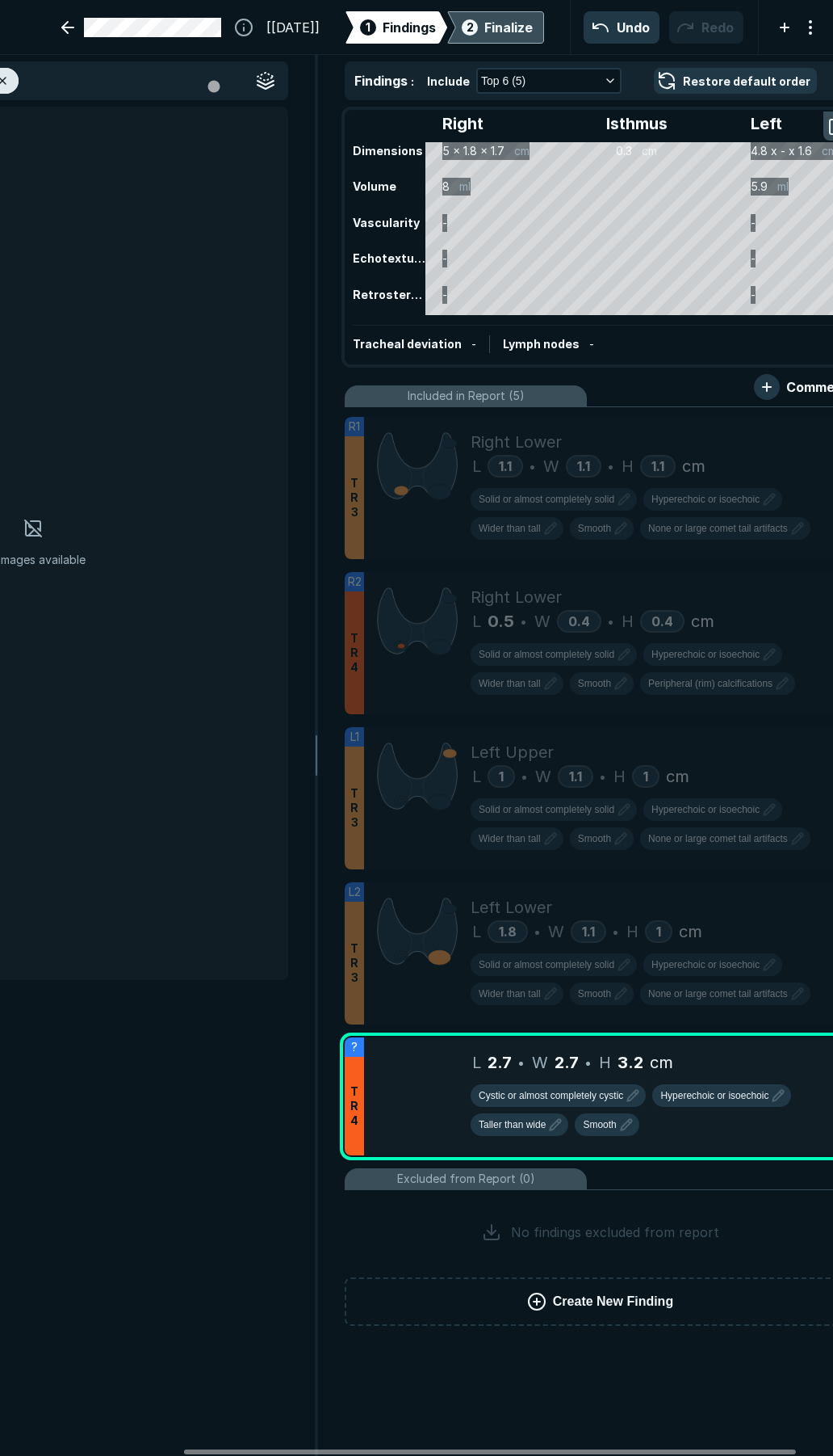
click at [469, 125] on div "Right Isthmus Left Dimensions 5 x 1.8 x 1.7 cm 0.3 cm 4.8 x - x 1.6 cm Volume 8…" at bounding box center [600, 237] width 508 height 252
click at [607, 83] on icon "button" at bounding box center [610, 80] width 13 height 13
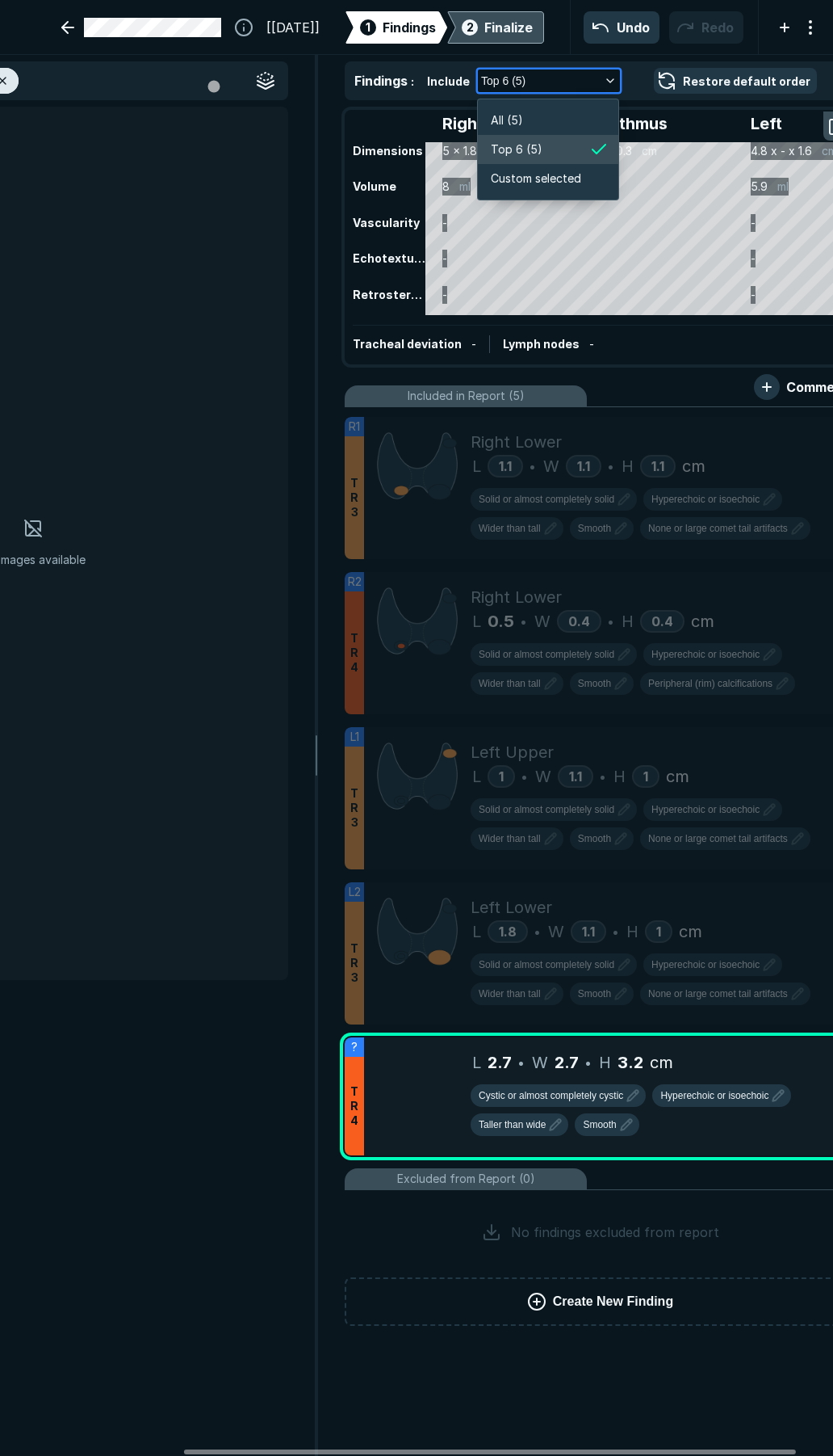
scroll to position [2434, 2707]
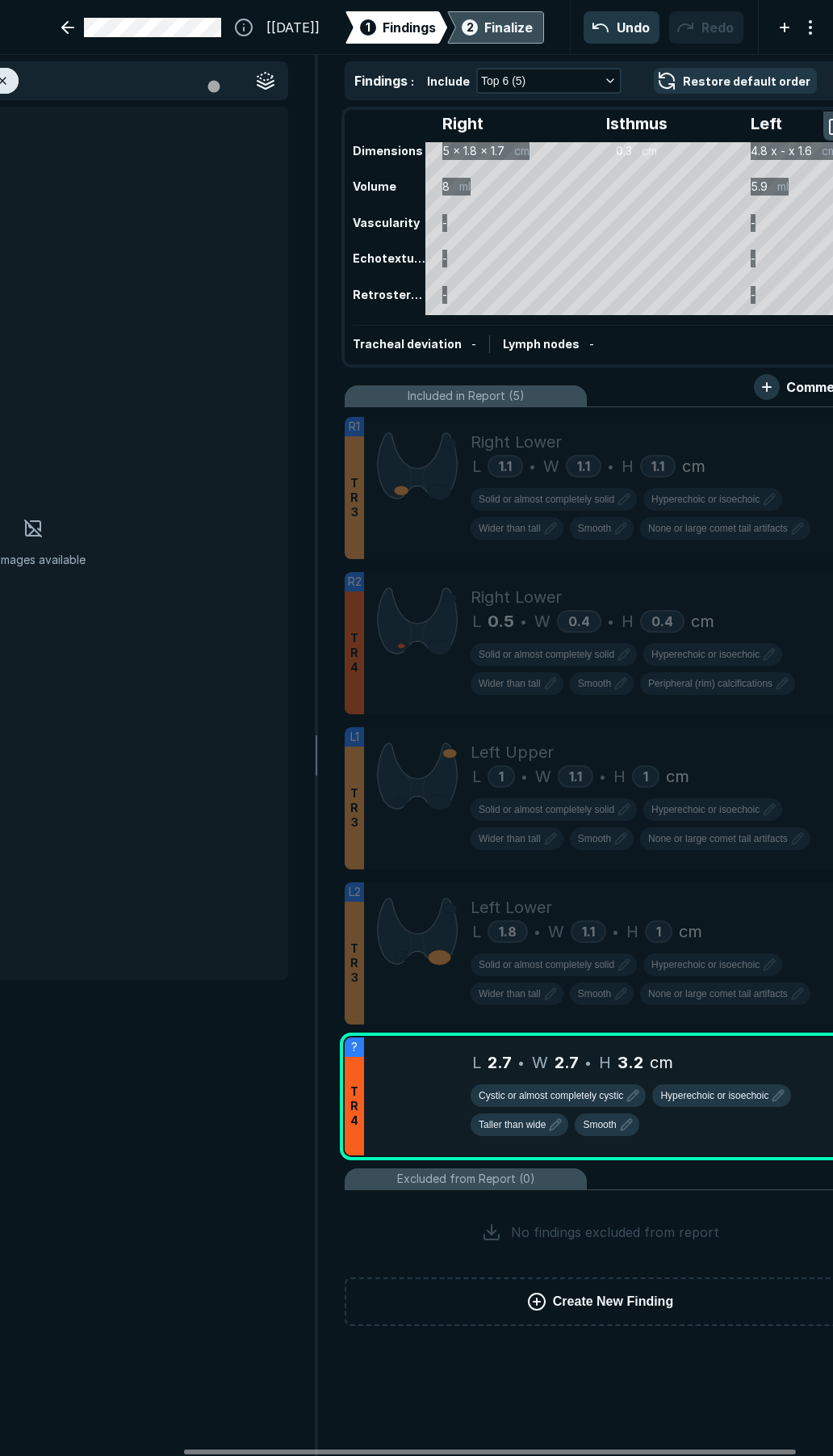
click at [154, 426] on div "No images available" at bounding box center [32, 543] width 511 height 873
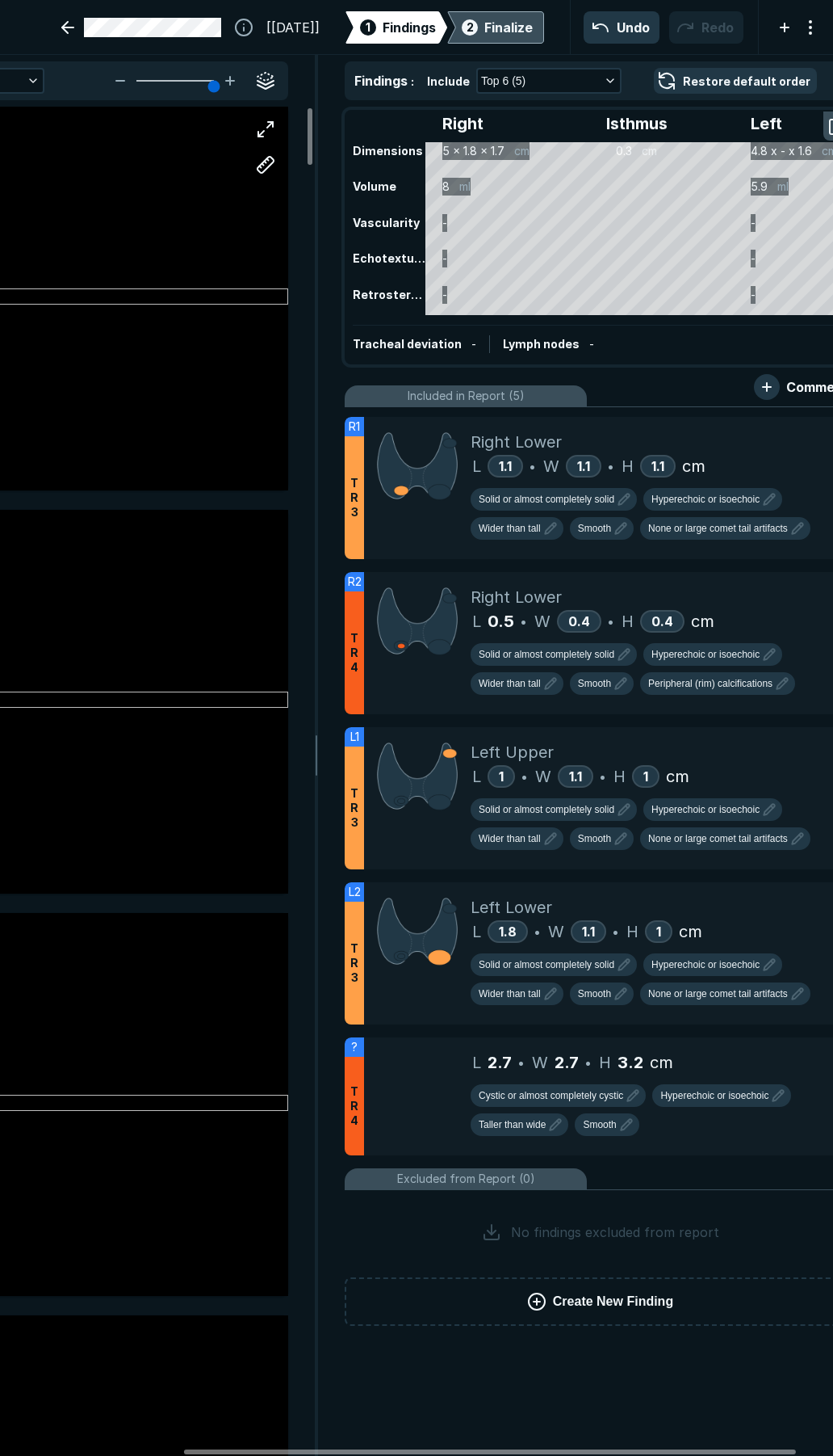
scroll to position [7969, 4350]
click at [428, 1113] on div at bounding box center [417, 1096] width 107 height 117
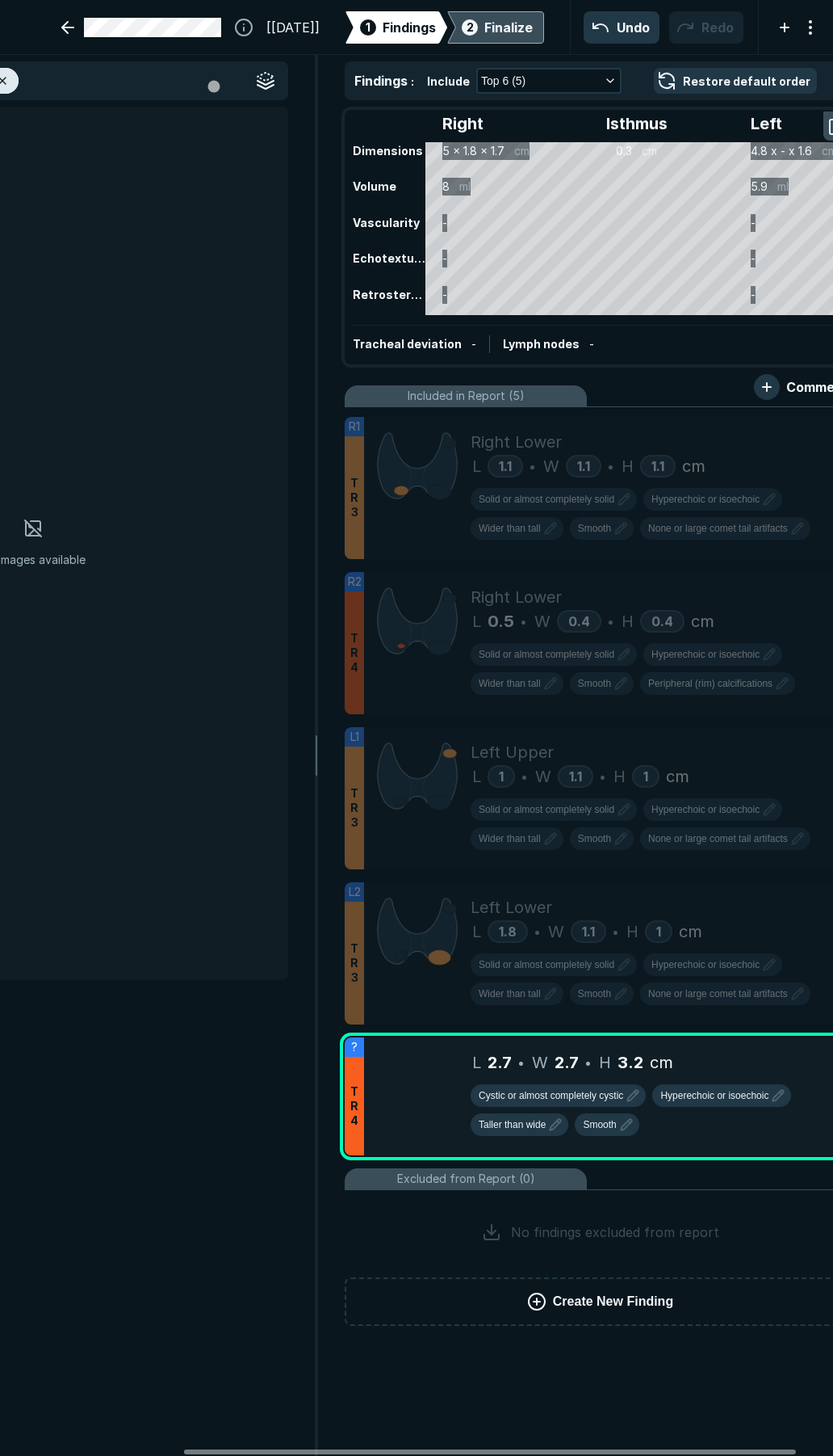
click at [492, 24] on div "Finalize" at bounding box center [508, 27] width 48 height 20
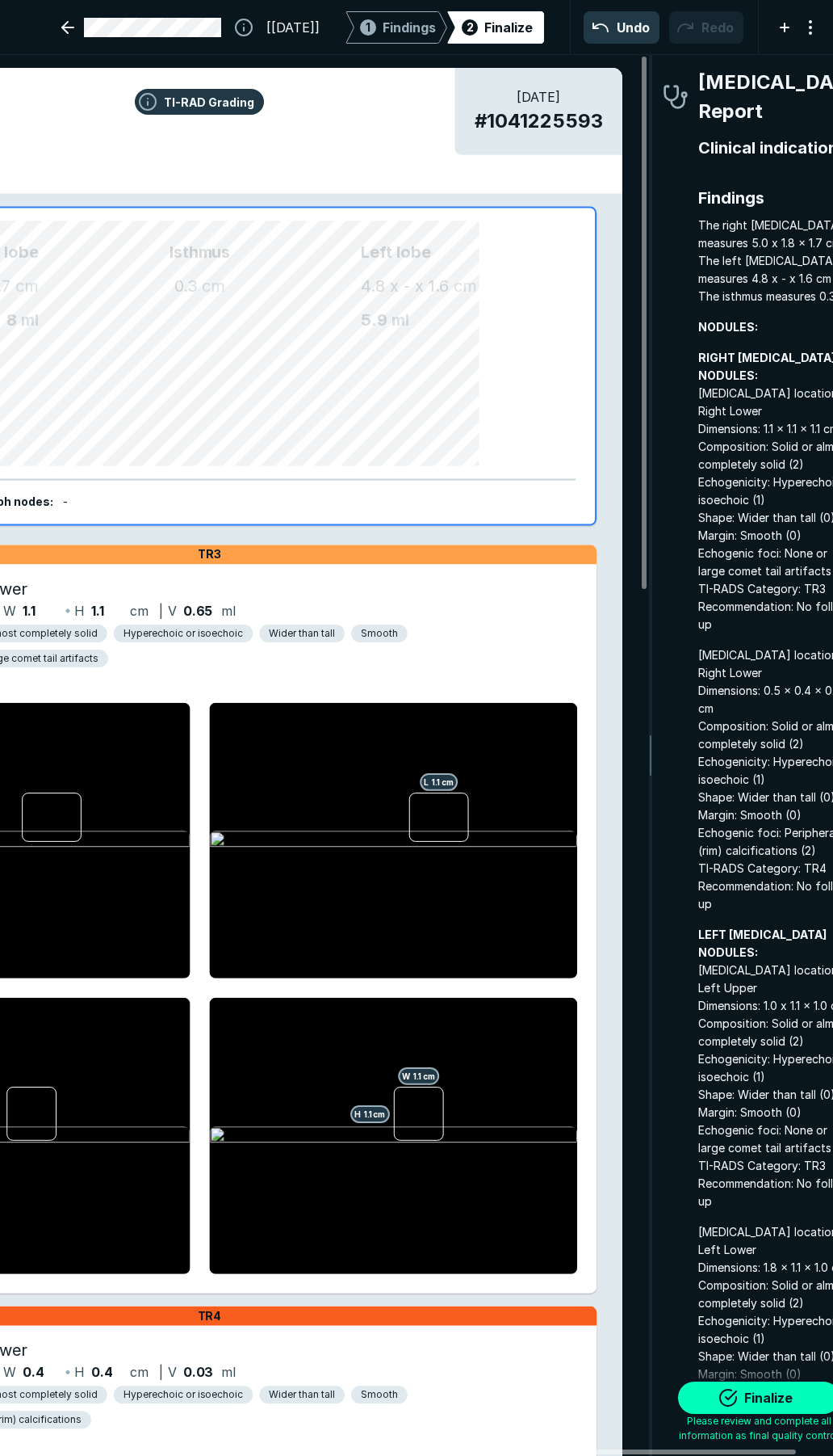
scroll to position [8287, 2918]
click at [752, 1399] on button "Finalize" at bounding box center [759, 1397] width 162 height 32
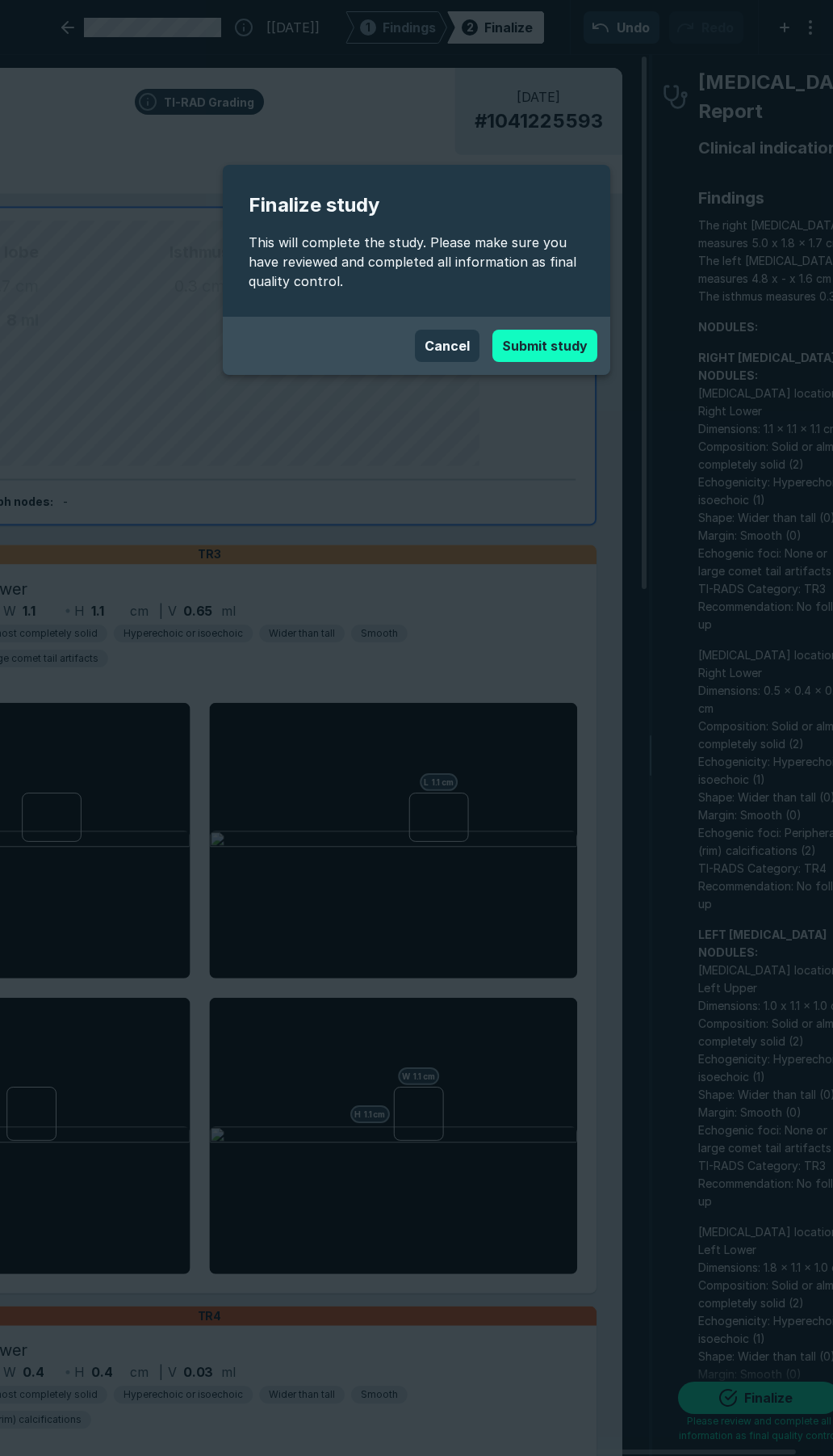
click at [537, 349] on button "Submit study" at bounding box center [544, 346] width 105 height 32
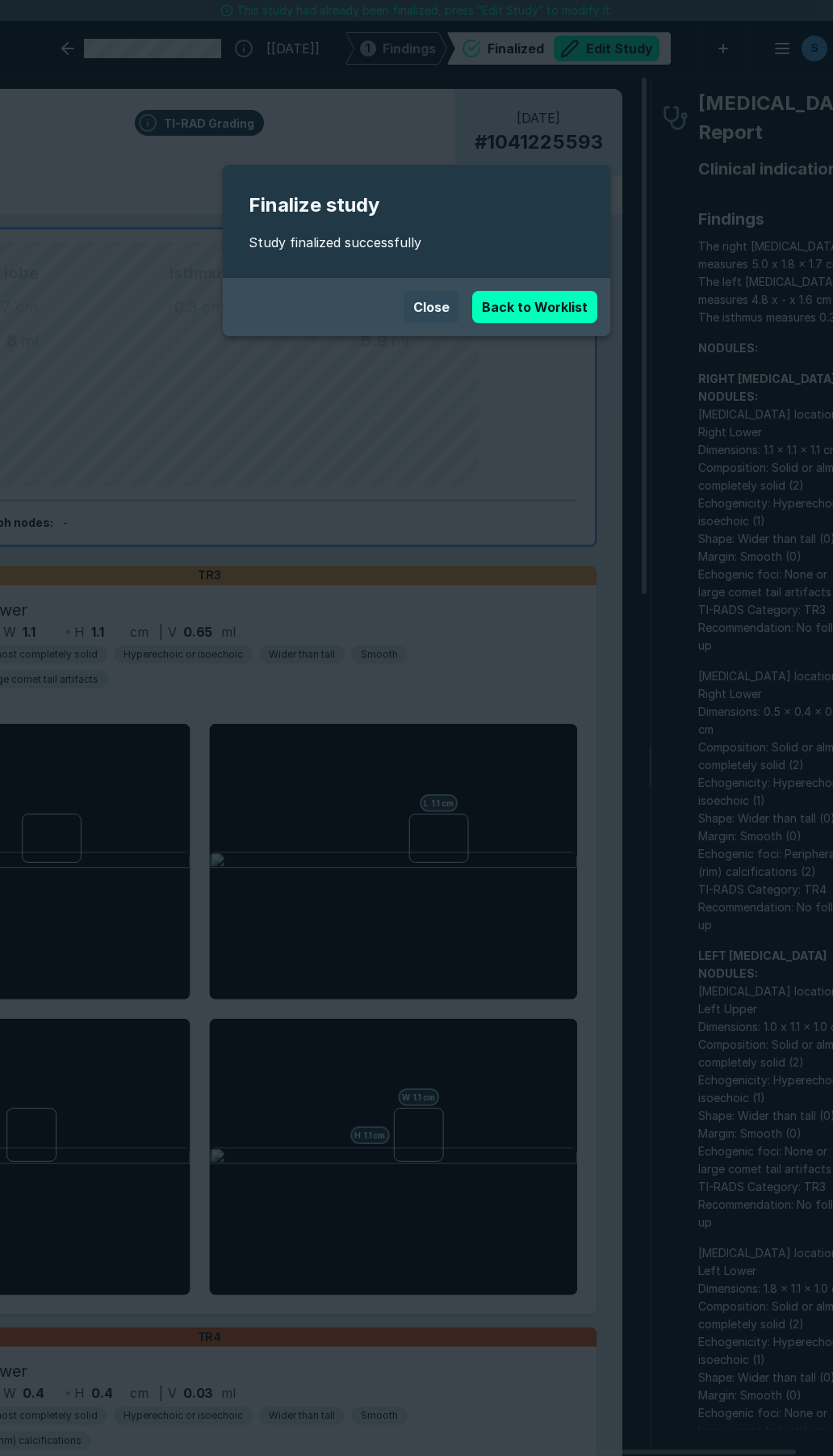
click at [434, 311] on button "Close" at bounding box center [431, 306] width 56 height 32
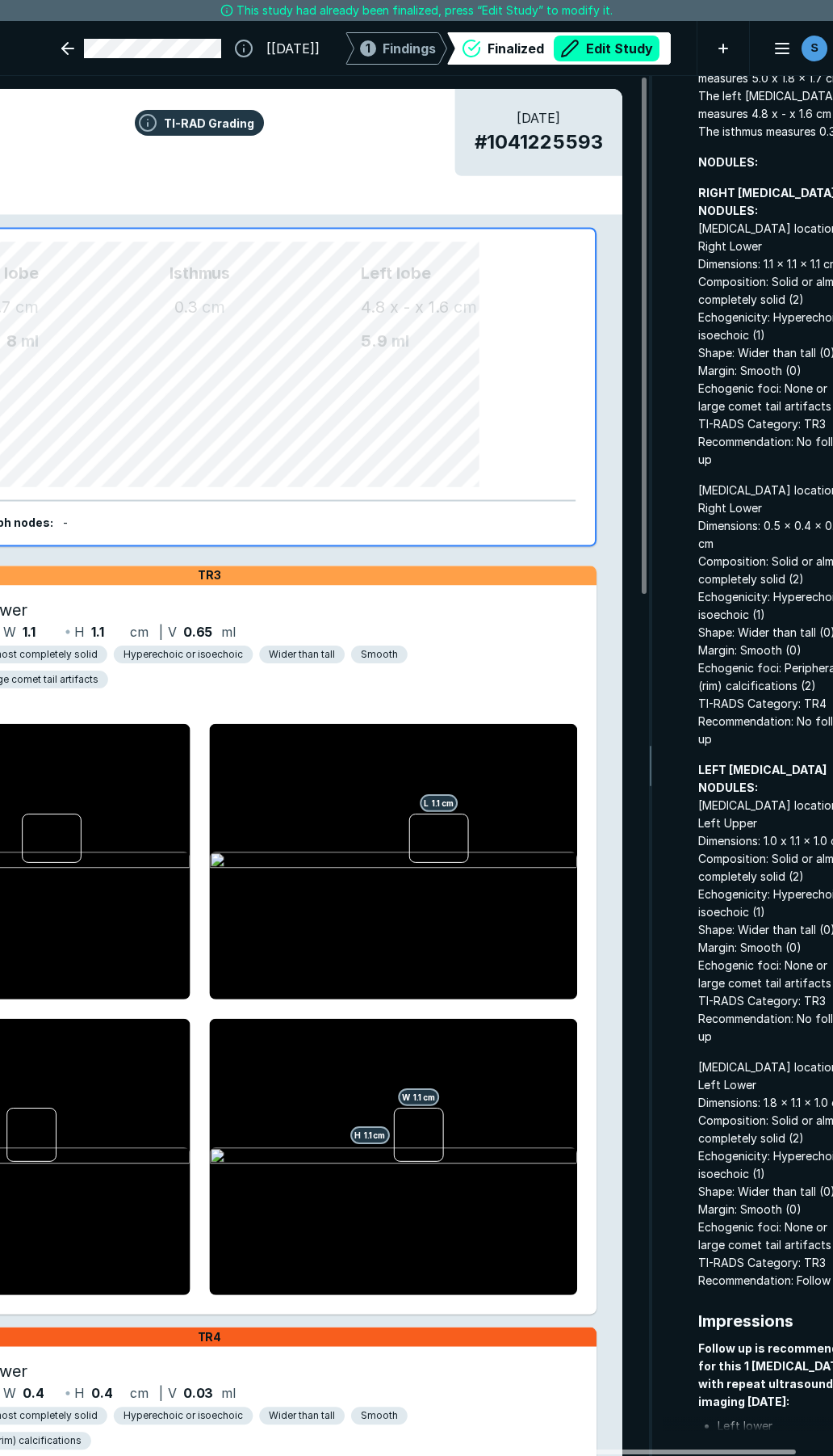
scroll to position [0, 298]
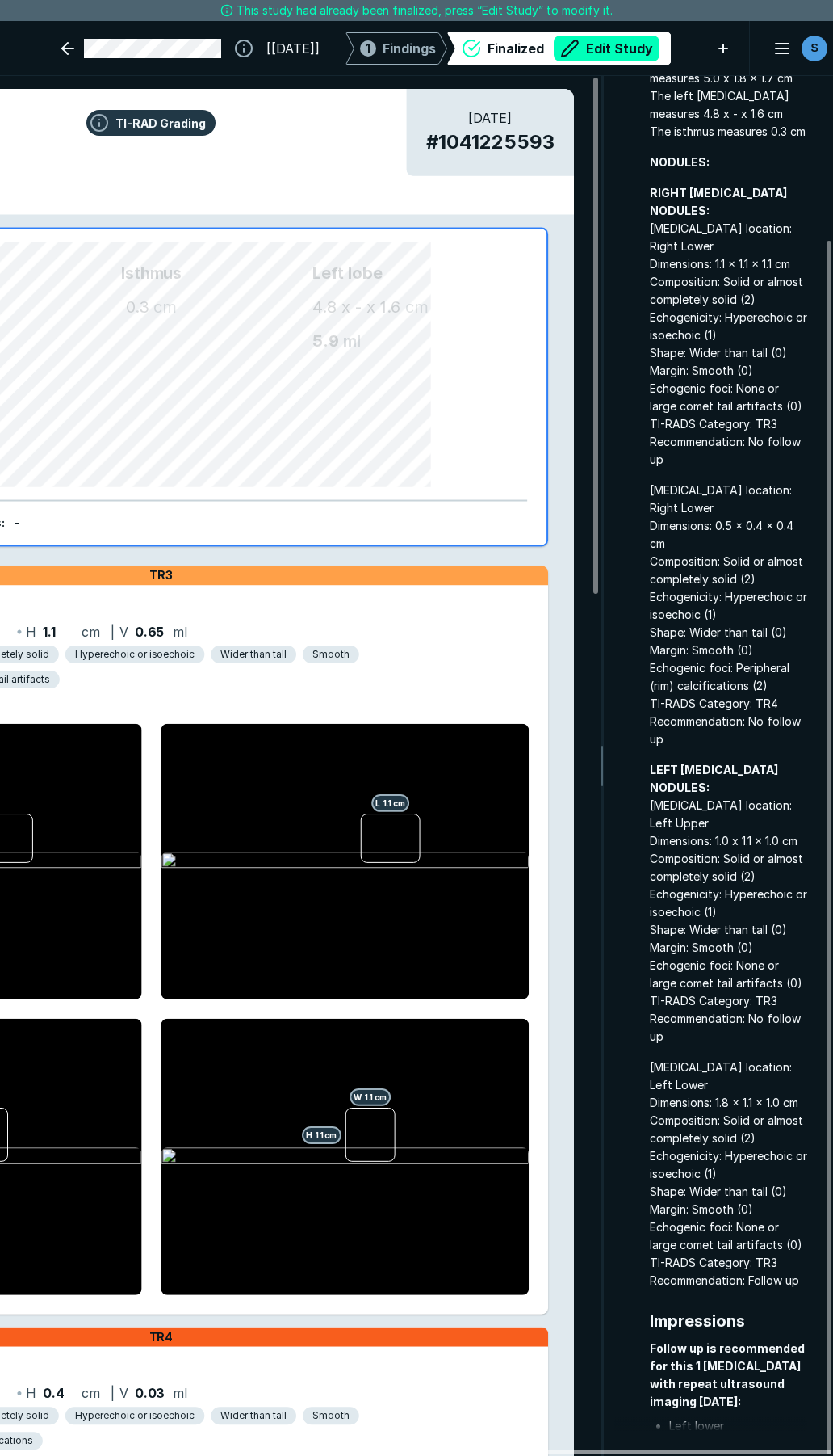
drag, startPoint x: 682, startPoint y: 1448, endPoint x: 730, endPoint y: 1427, distance: 52.4
click at [730, 1449] on div at bounding box center [525, 1451] width 612 height 5
click at [581, 44] on button "Edit Study" at bounding box center [607, 48] width 106 height 25
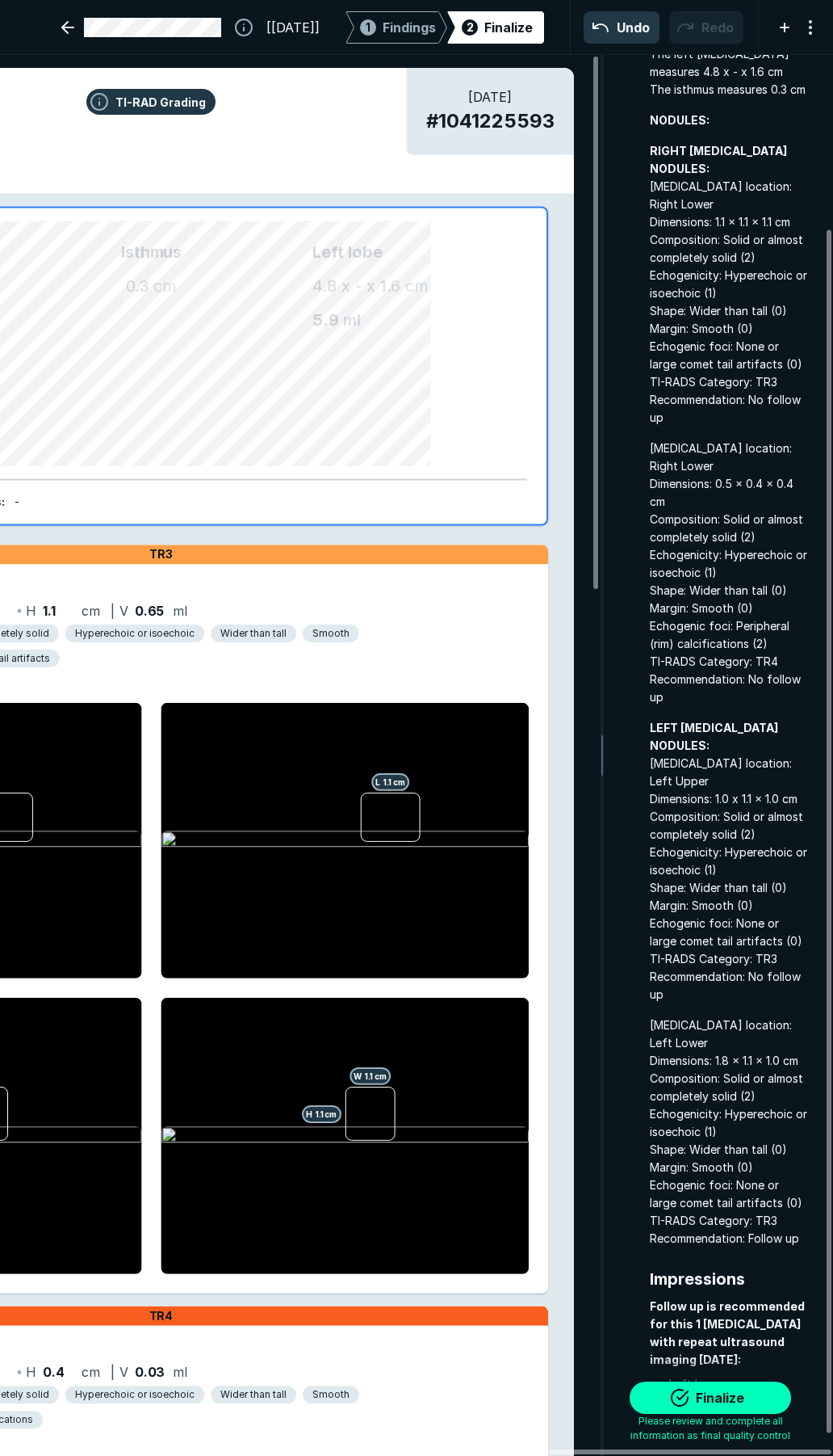
scroll to position [226, 0]
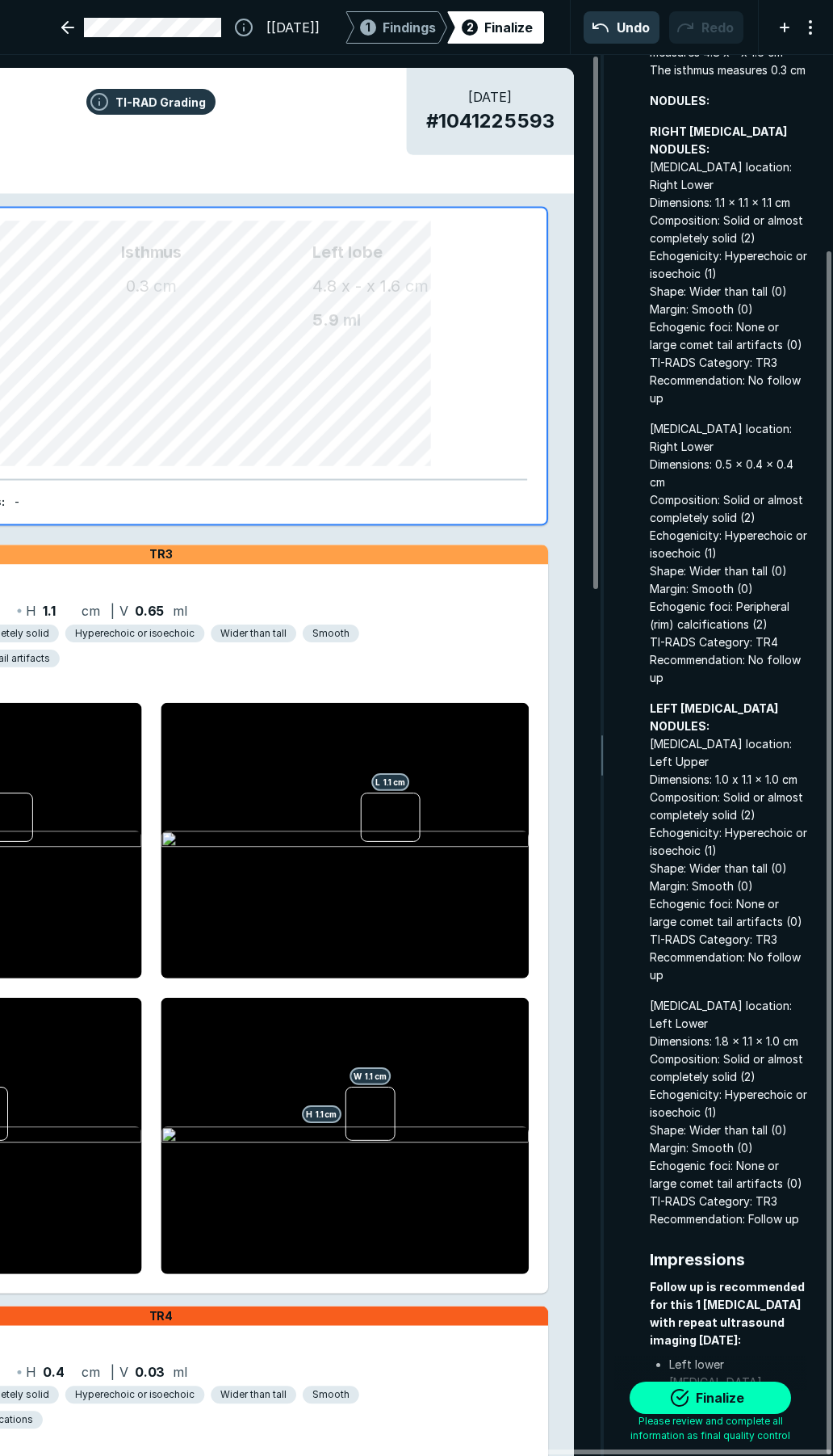
click at [413, 1175] on div "H 1.1 cm W 1.1 cm" at bounding box center [345, 1136] width 368 height 276
click at [413, 1174] on div "H 1.1 cm W 1.1 cm" at bounding box center [345, 1136] width 368 height 276
click at [344, 1029] on div "H 1.1 cm W 1.1 cm" at bounding box center [345, 1136] width 368 height 276
